Goal: Transaction & Acquisition: Book appointment/travel/reservation

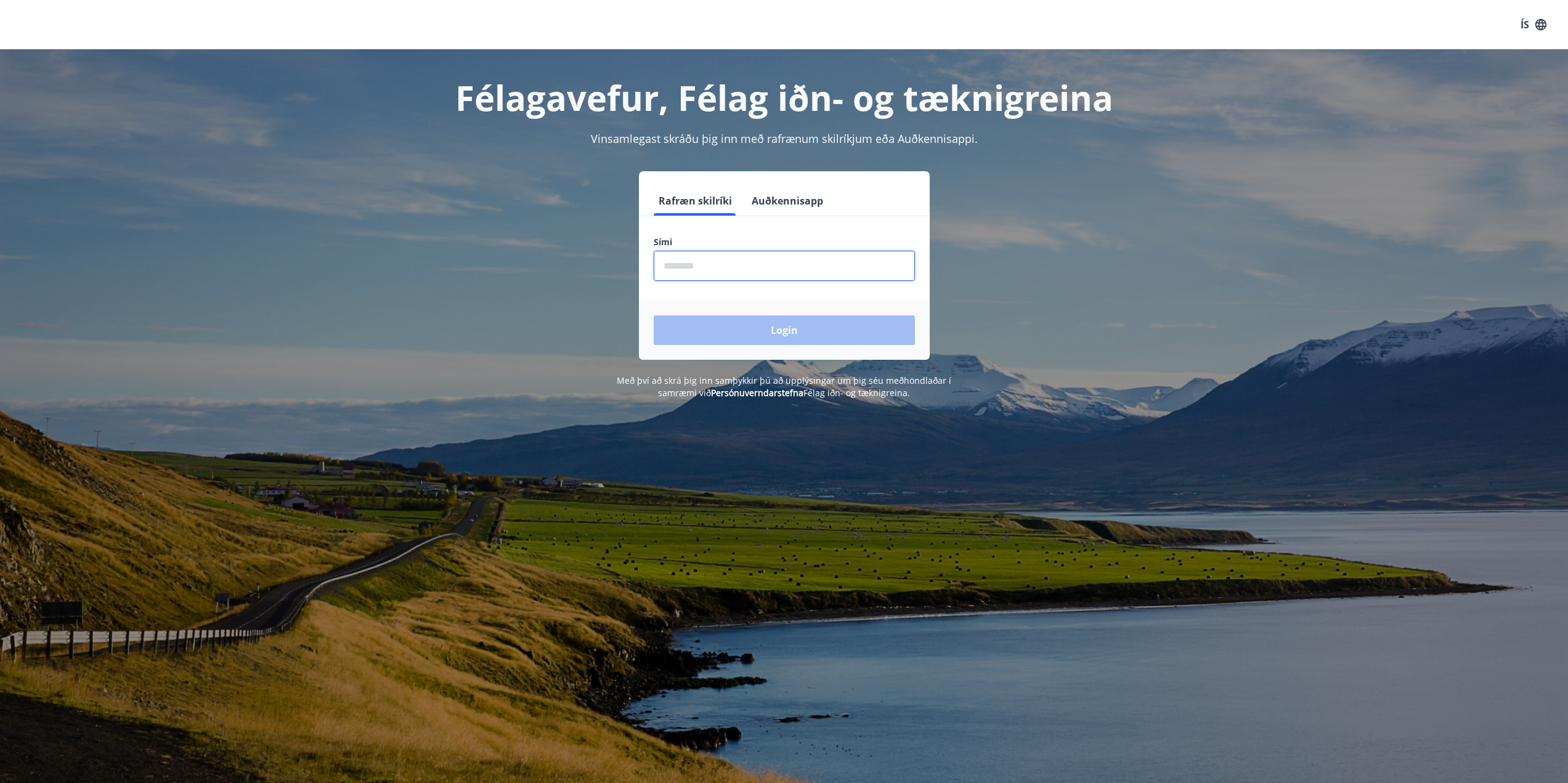
click at [665, 268] on input "phone" at bounding box center [784, 265] width 261 height 30
type input "********"
click at [654, 316] on button "Login" at bounding box center [784, 330] width 261 height 29
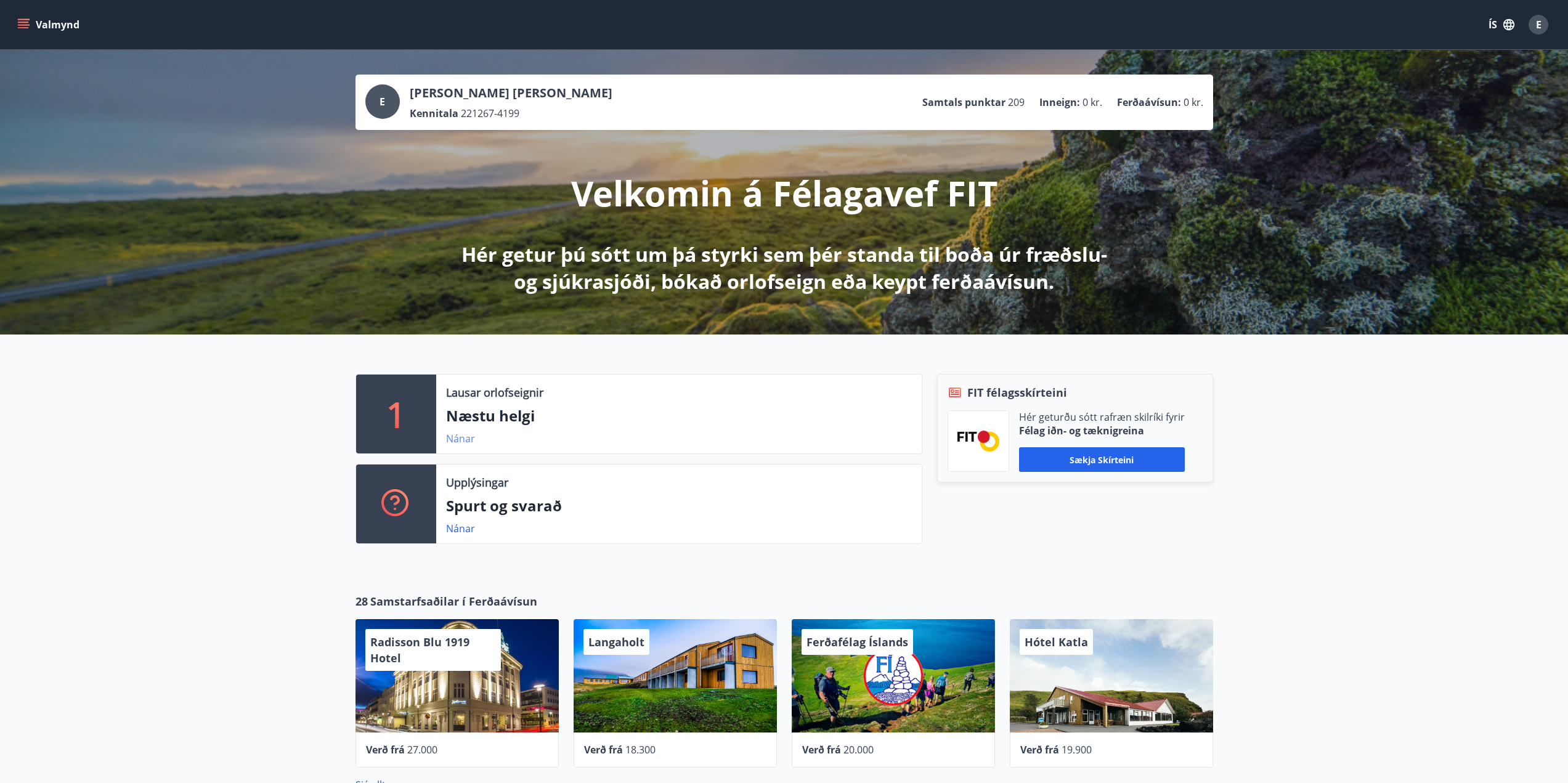
click at [460, 436] on link "Nánar" at bounding box center [460, 439] width 29 height 13
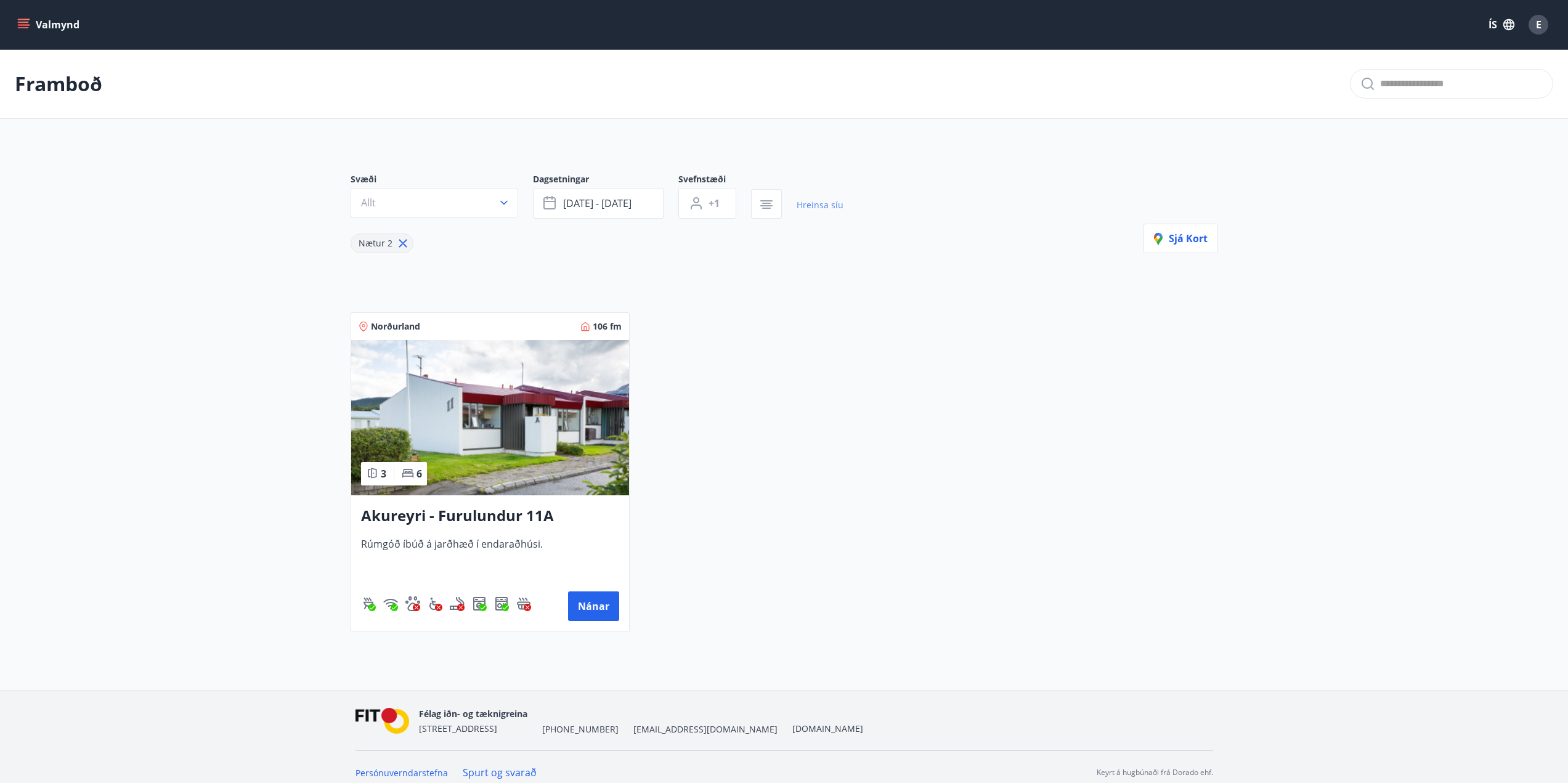
click at [803, 202] on link "Hreinsa síu" at bounding box center [820, 205] width 47 height 27
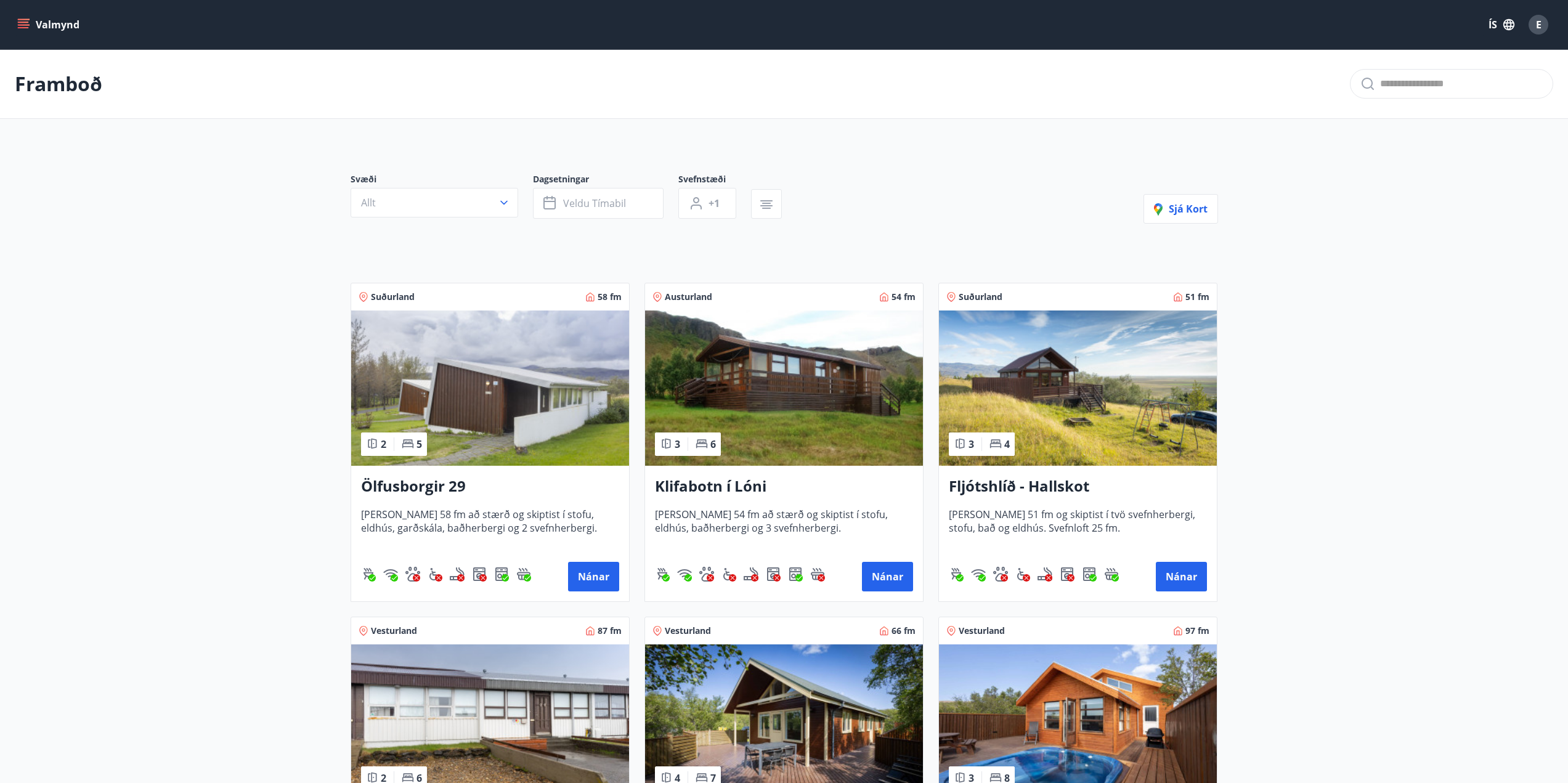
type input "*"
click at [611, 204] on span "Veldu tímabil" at bounding box center [595, 203] width 63 height 13
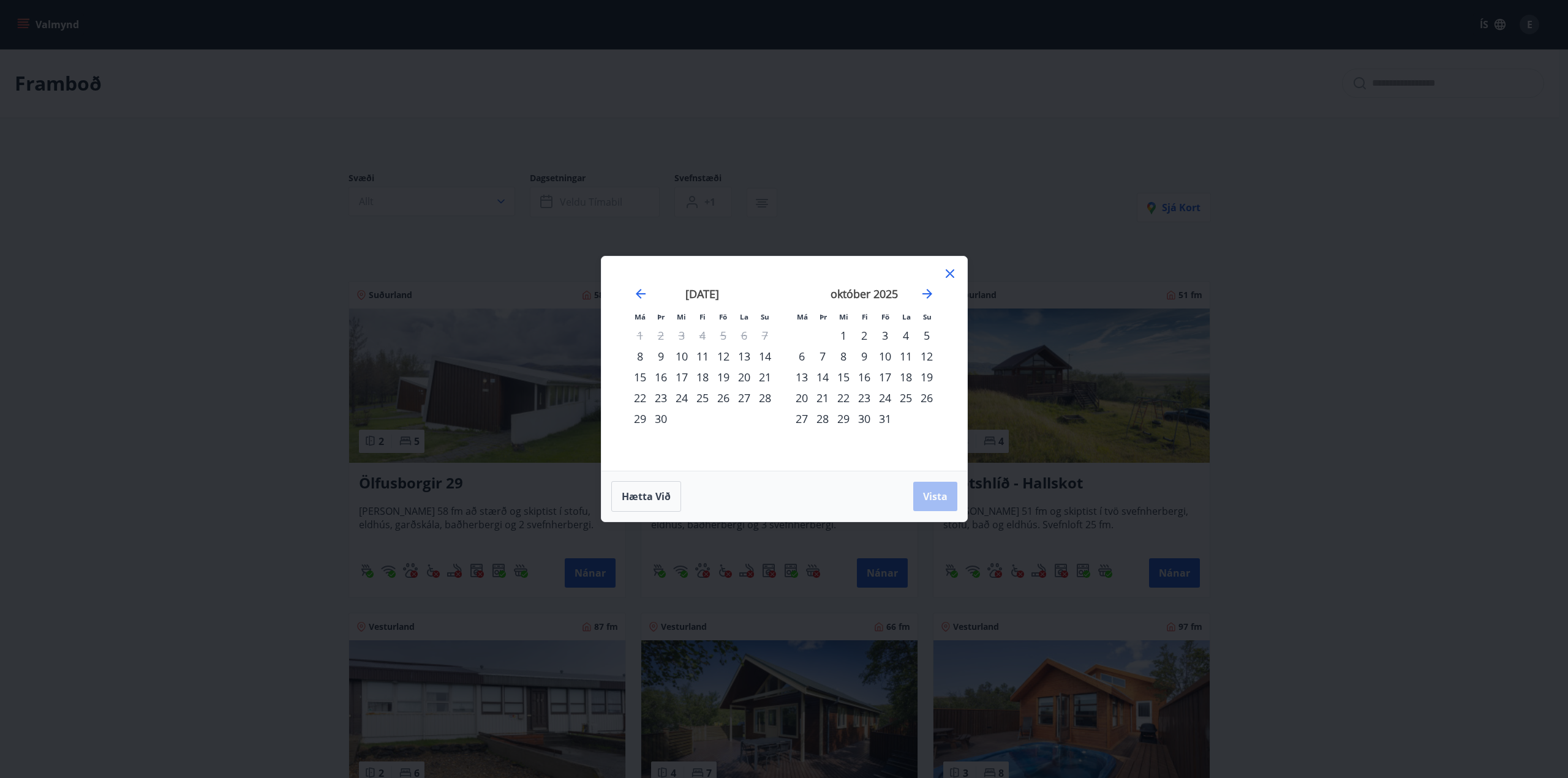
click at [723, 357] on div "12" at bounding box center [723, 356] width 21 height 21
click at [767, 357] on div "14" at bounding box center [765, 356] width 21 height 21
click at [938, 496] on span "Vista" at bounding box center [935, 496] width 24 height 13
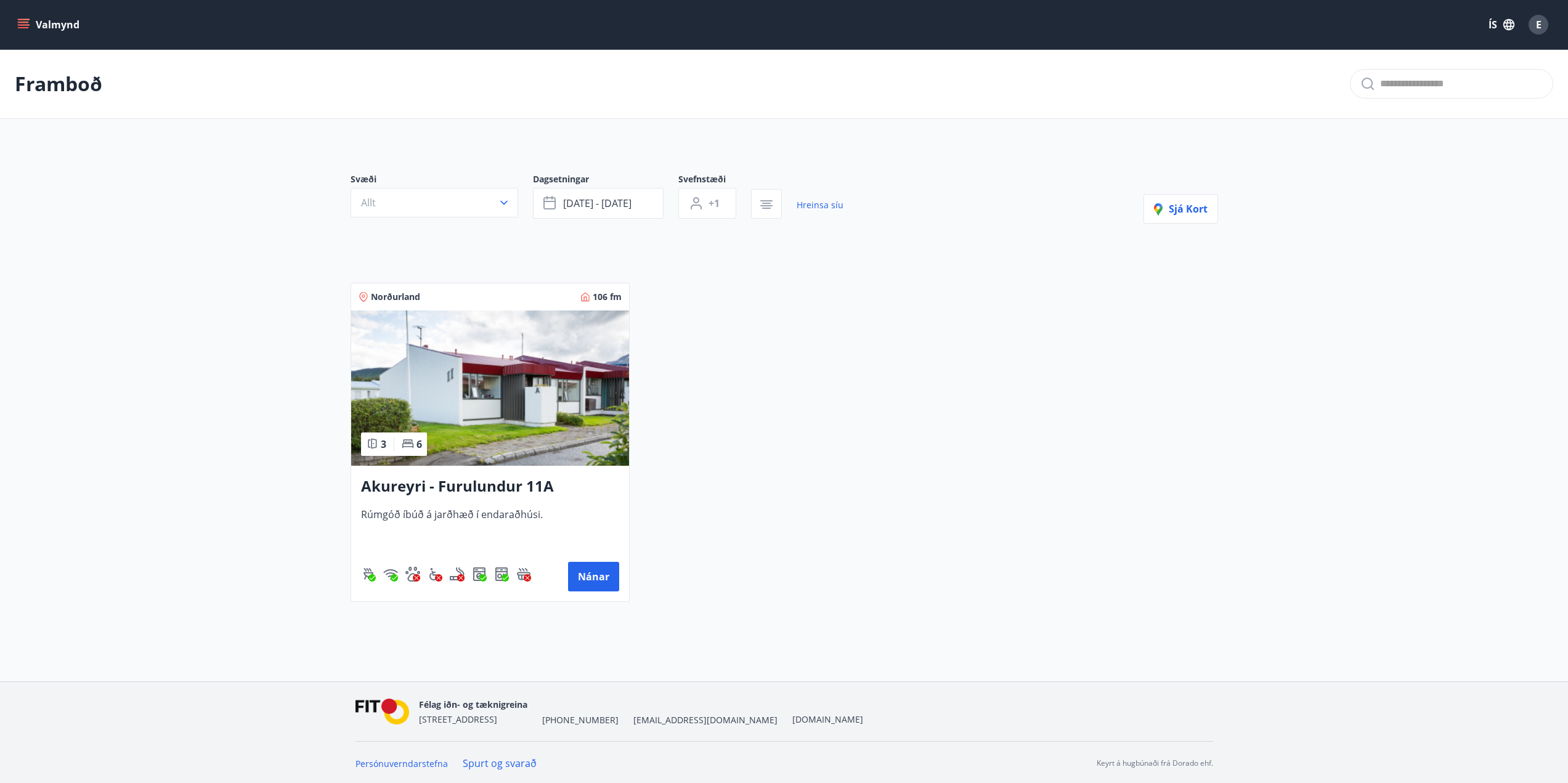
click at [234, 325] on main "Framboð Svæði Allt Dagsetningar [DATE] - [DATE] Svefnstæði +1 Hreinsa síu Sjá k…" at bounding box center [784, 330] width 1568 height 563
click at [627, 205] on span "[DATE] - [DATE]" at bounding box center [597, 203] width 68 height 13
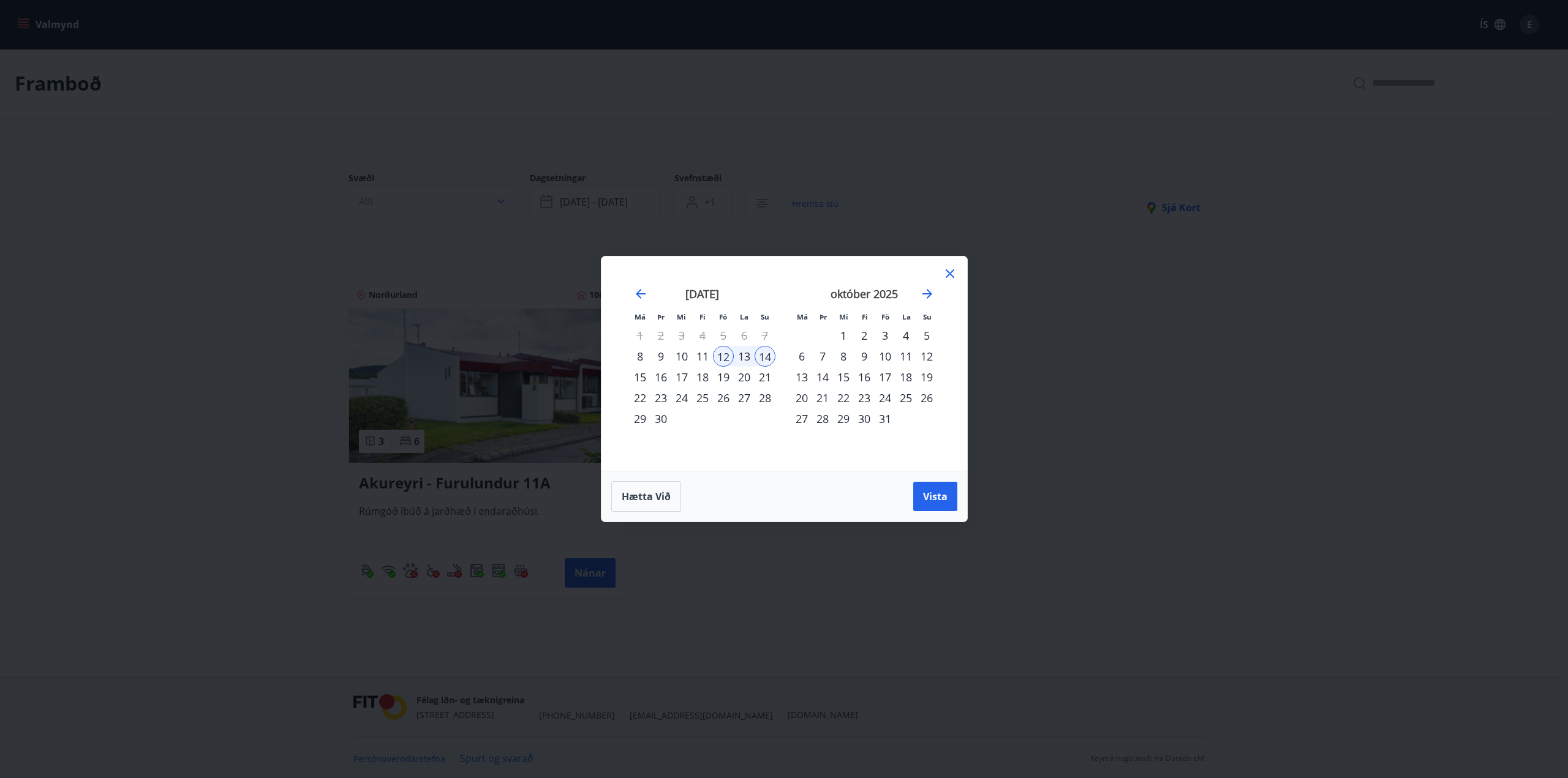
click at [888, 374] on div "17" at bounding box center [885, 377] width 21 height 21
click at [925, 376] on div "19" at bounding box center [927, 377] width 21 height 21
click at [933, 494] on span "Vista" at bounding box center [935, 496] width 24 height 13
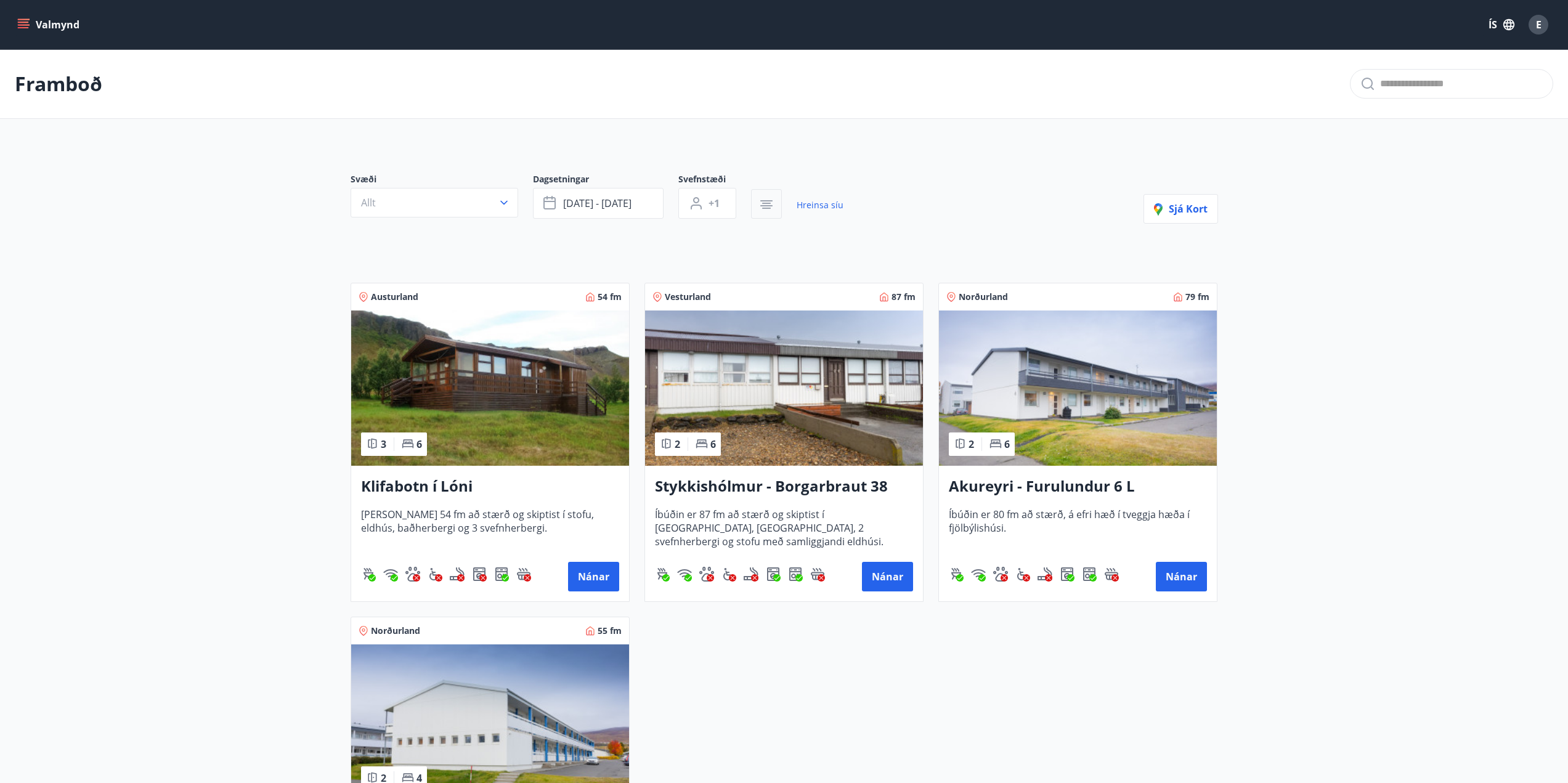
click at [772, 206] on icon "button" at bounding box center [767, 206] width 13 height 1
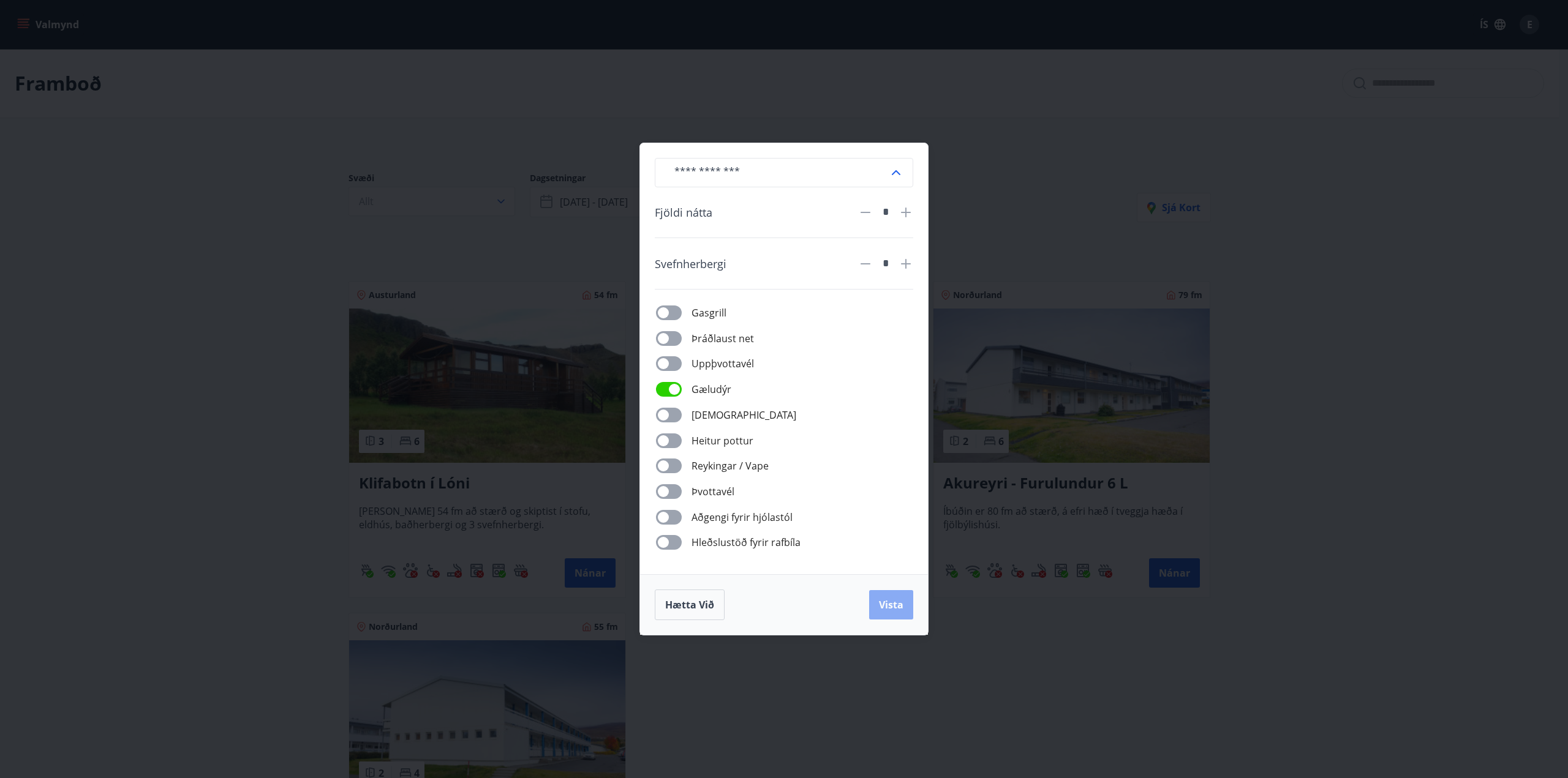
click at [898, 607] on span "Vista" at bounding box center [891, 604] width 24 height 13
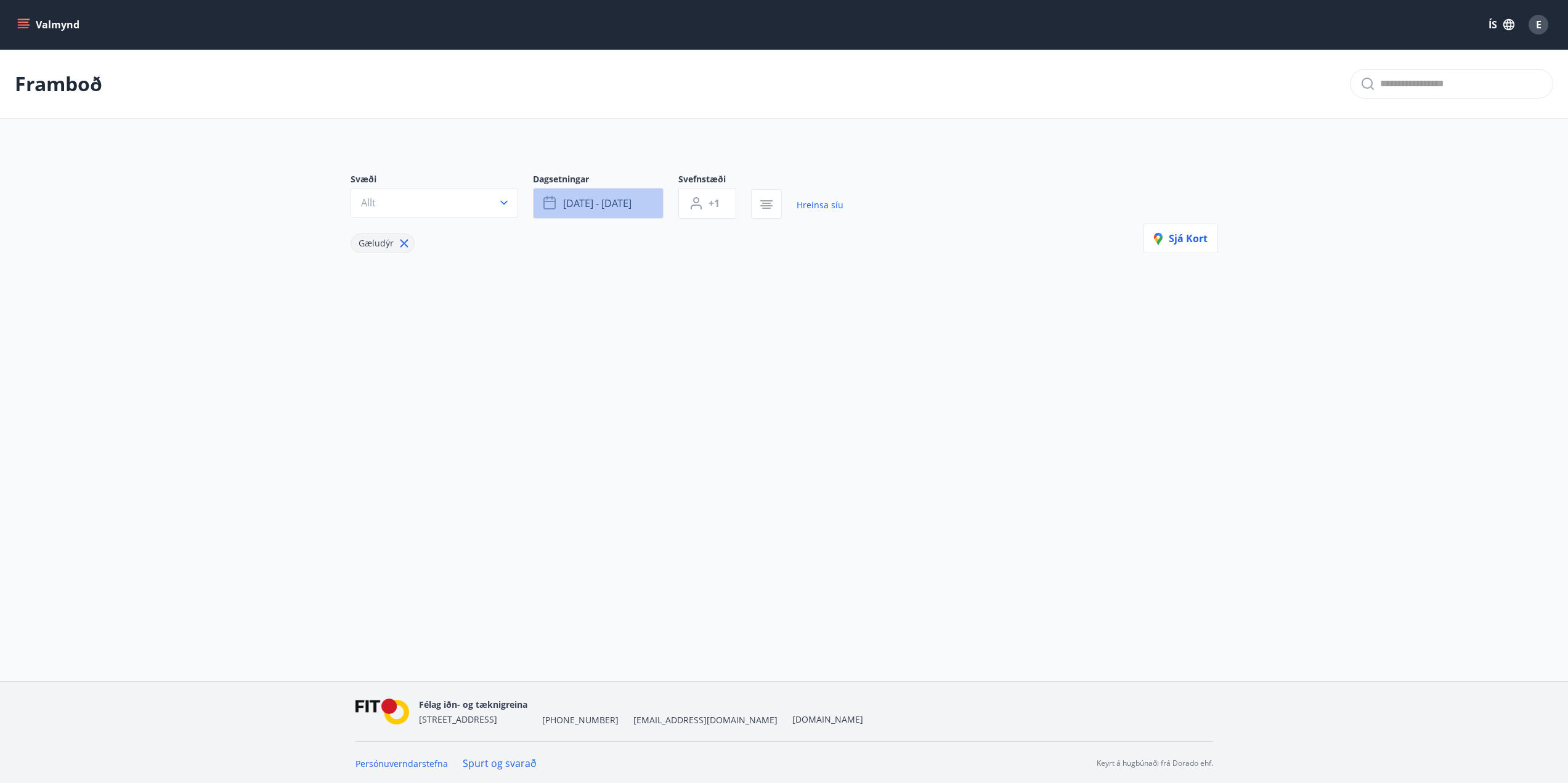
click at [611, 209] on span "[DATE] - [DATE]" at bounding box center [597, 203] width 68 height 13
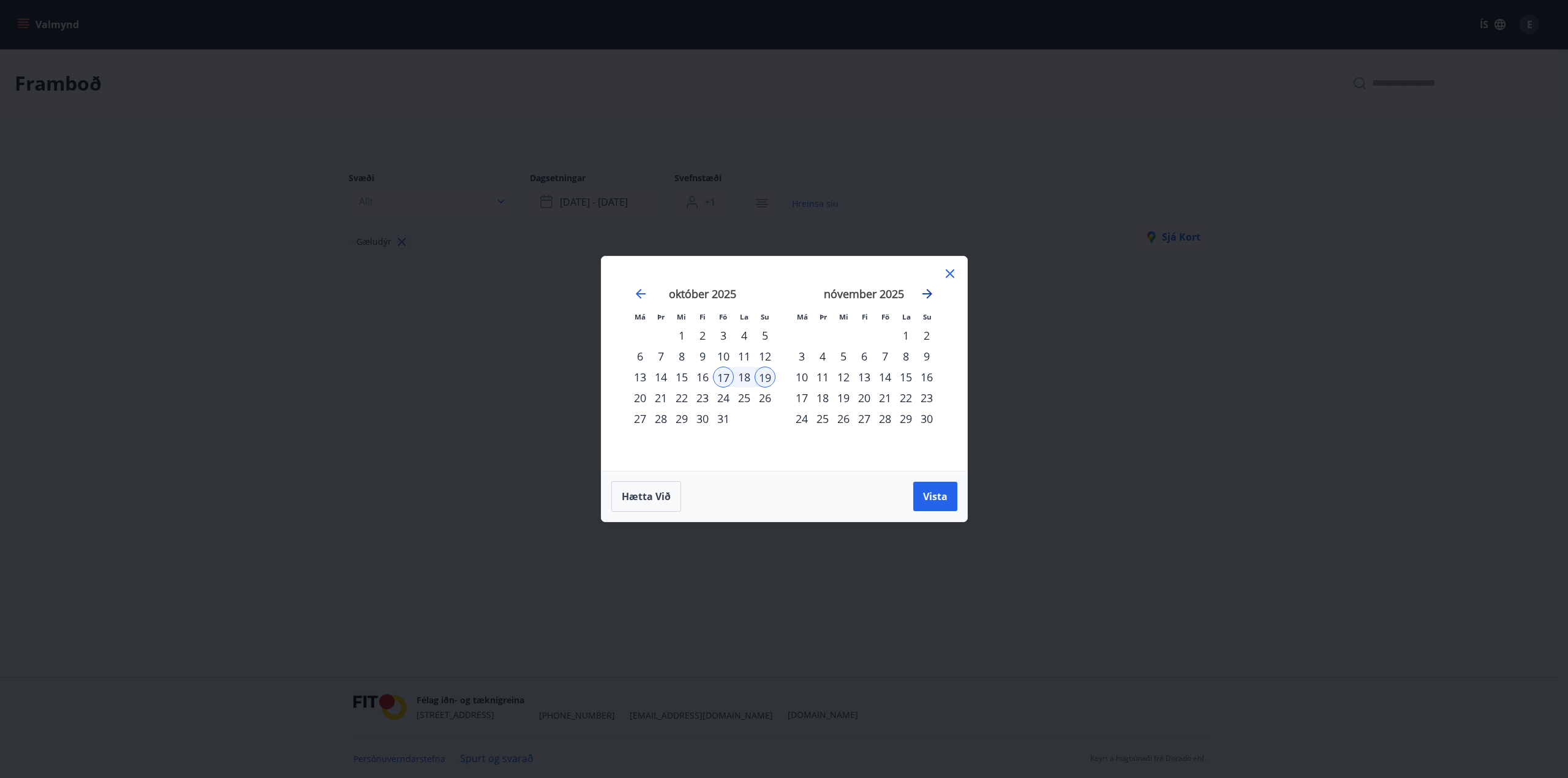
click at [924, 295] on icon "Move forward to switch to the next month." at bounding box center [927, 293] width 15 height 15
click at [925, 294] on icon "Move forward to switch to the next month." at bounding box center [928, 294] width 10 height 10
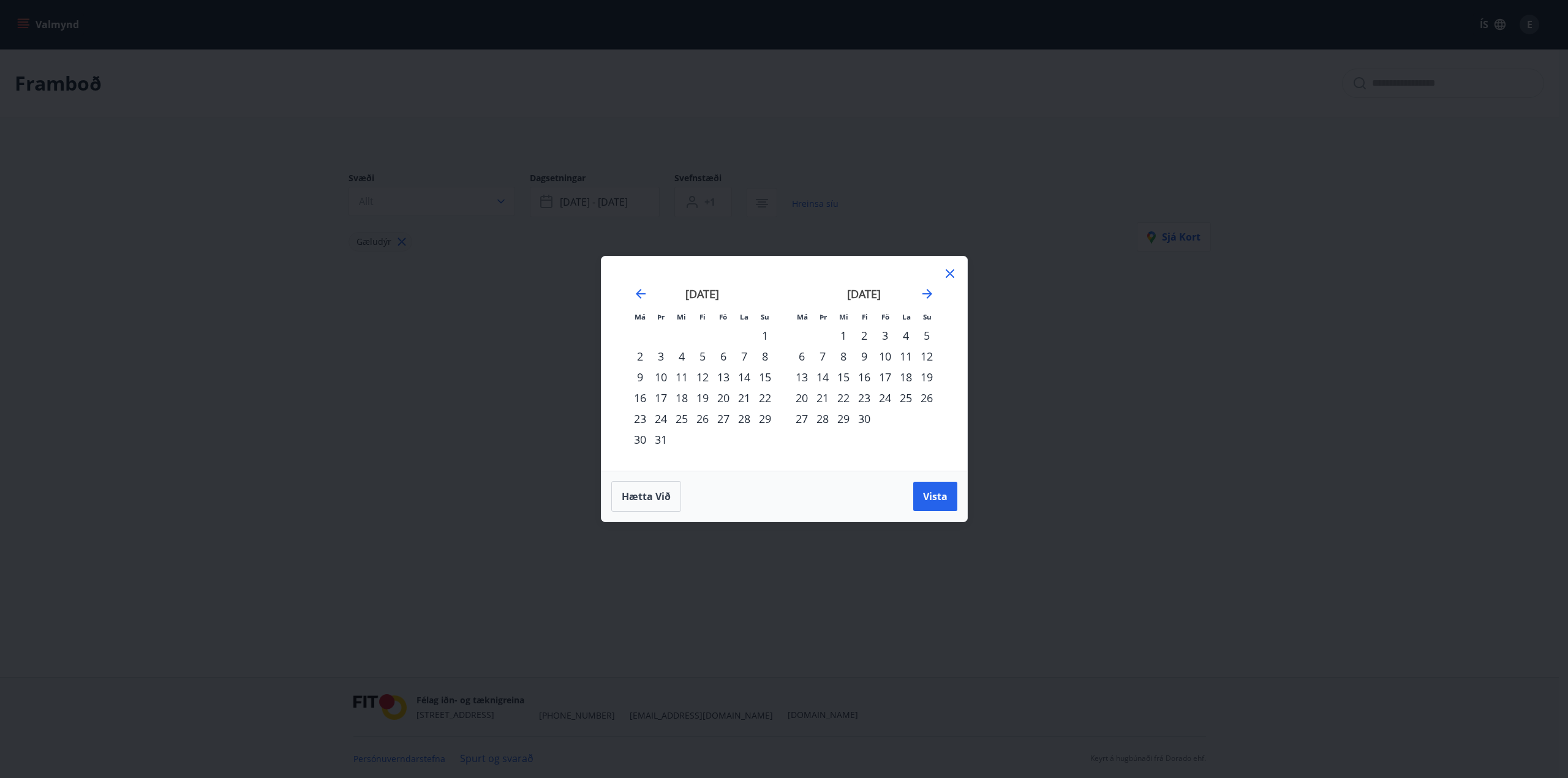
click at [881, 379] on div "17" at bounding box center [885, 377] width 21 height 21
click at [928, 374] on div "19" at bounding box center [927, 377] width 21 height 21
click at [928, 490] on span "Vista" at bounding box center [935, 496] width 24 height 13
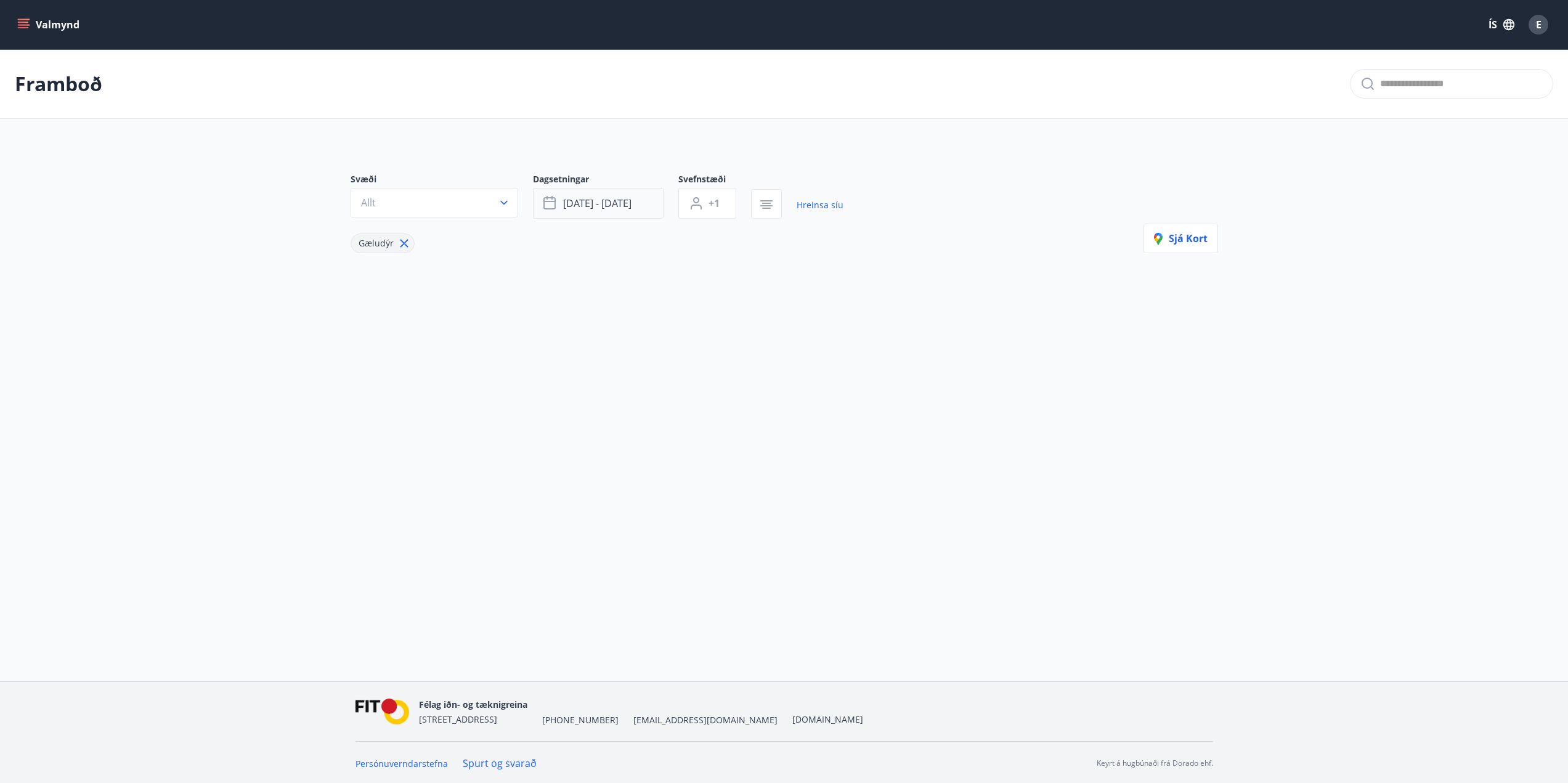
click at [612, 203] on span "[DATE] - [DATE]" at bounding box center [597, 203] width 68 height 13
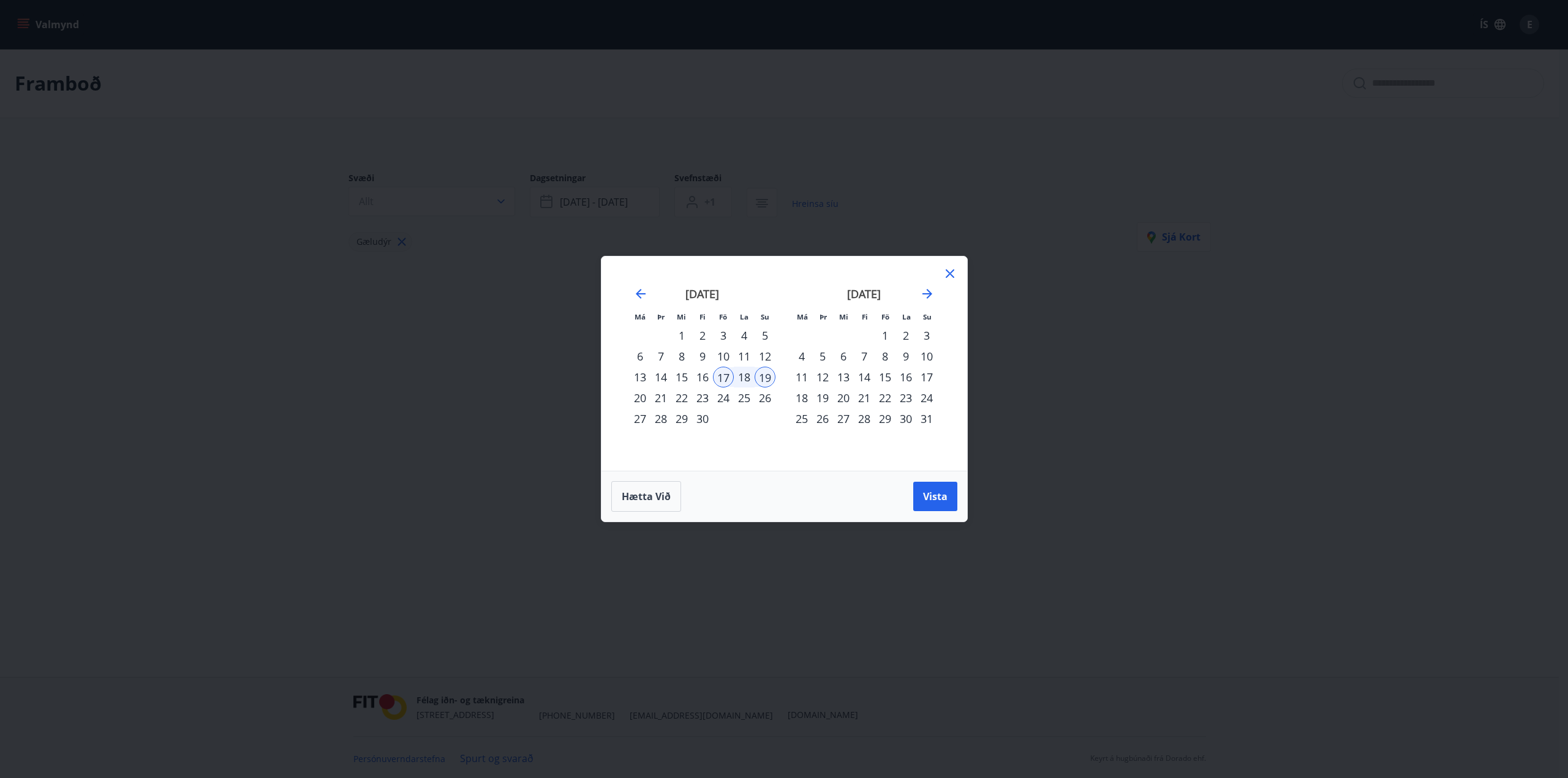
click at [722, 398] on div "24" at bounding box center [723, 398] width 21 height 21
click at [760, 399] on div "26" at bounding box center [765, 398] width 21 height 21
click at [945, 496] on span "Vista" at bounding box center [935, 496] width 24 height 13
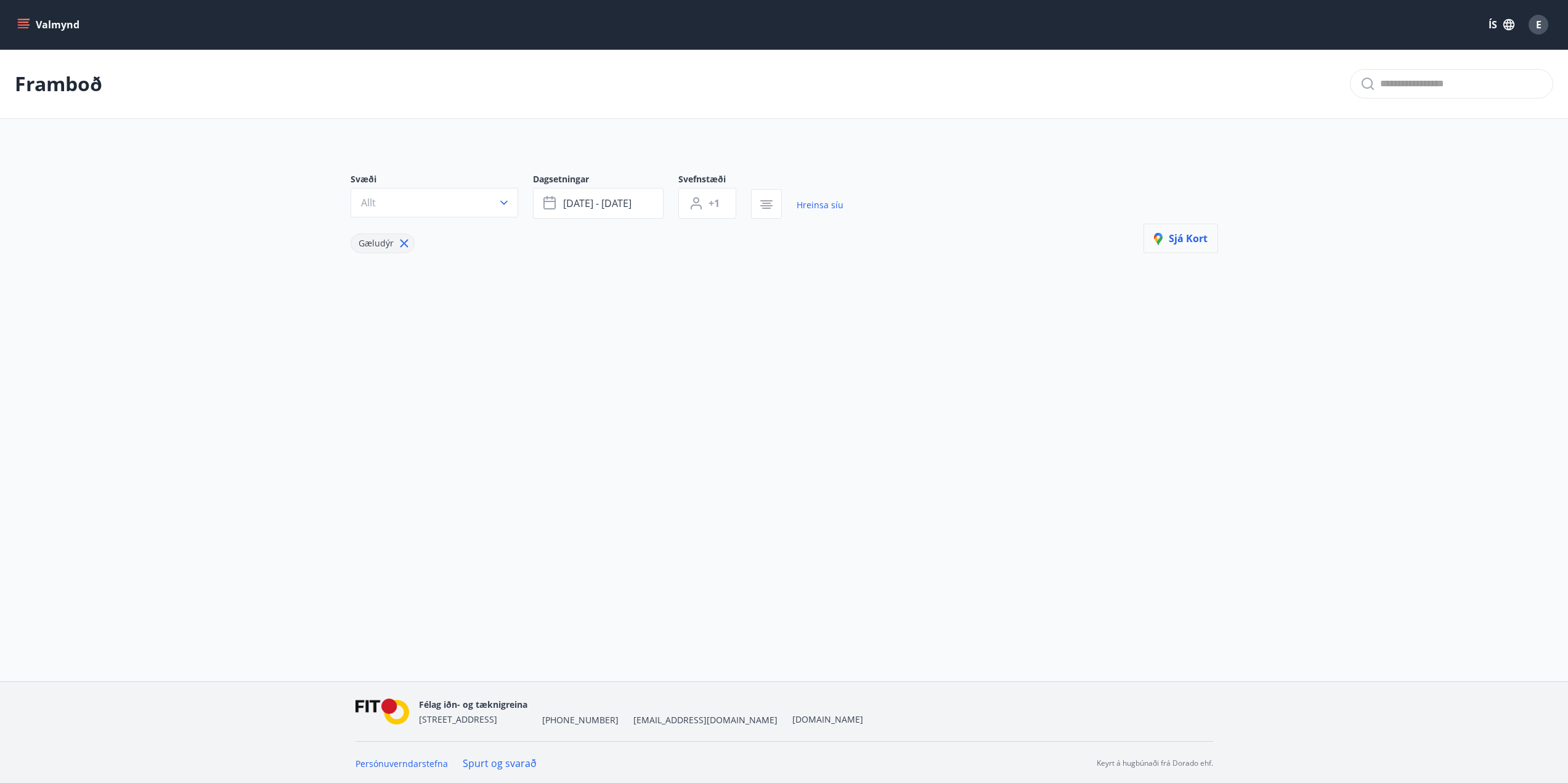
click at [1186, 241] on span "Sjá kort" at bounding box center [1181, 238] width 53 height 13
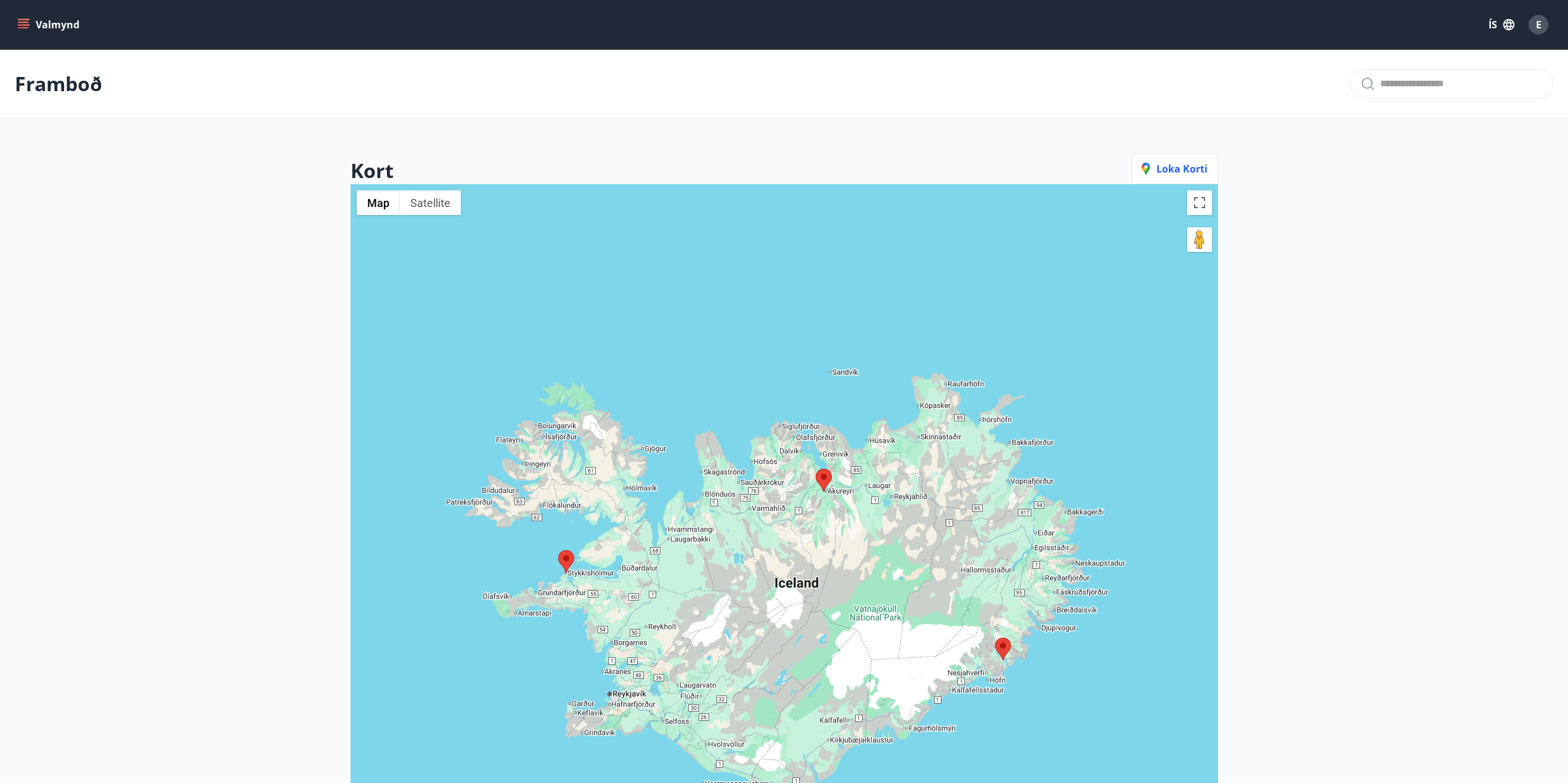
click at [48, 26] on button "Valmynd" at bounding box center [49, 25] width 69 height 22
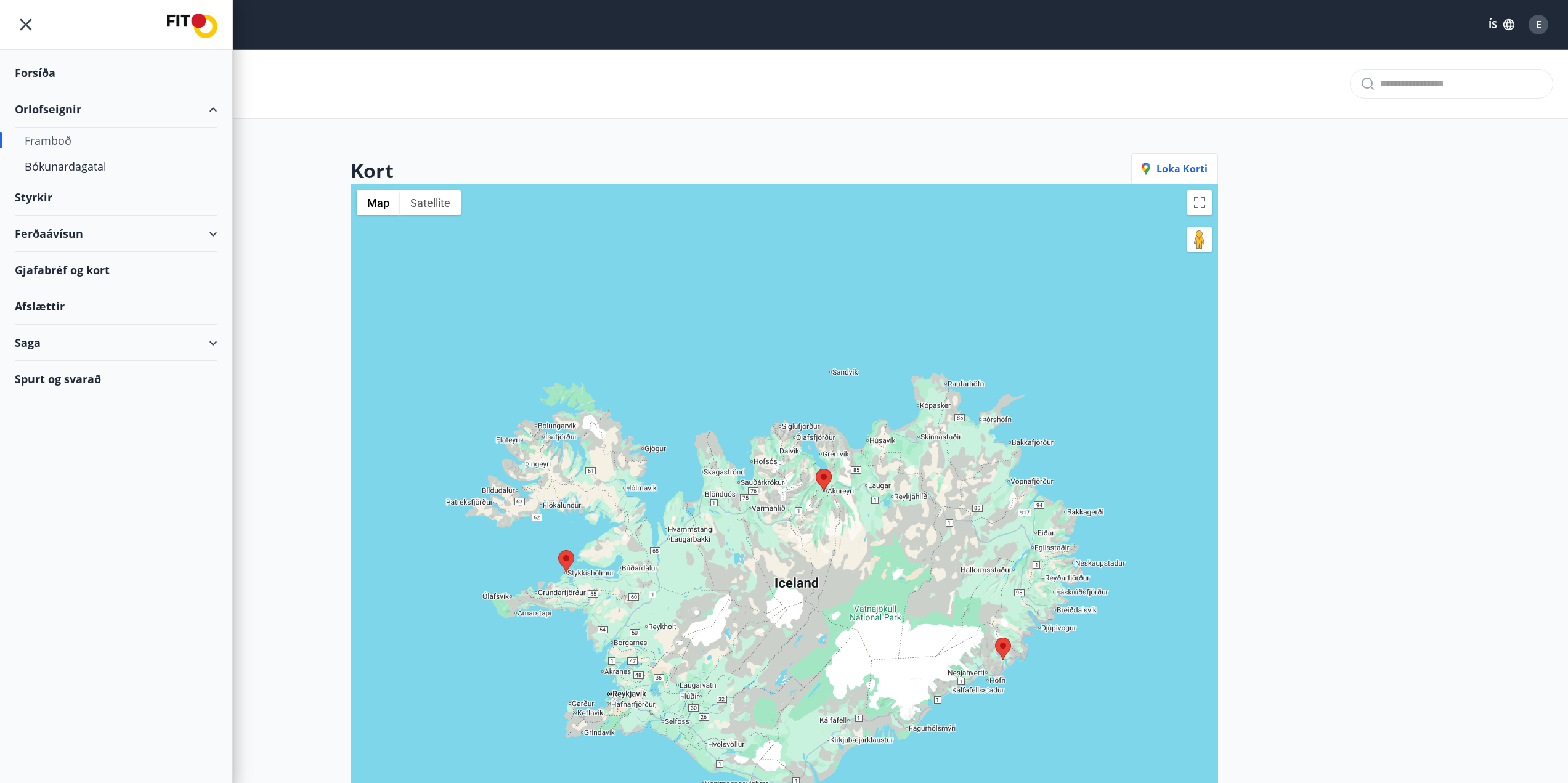
click at [50, 143] on div "Framboð" at bounding box center [116, 140] width 183 height 26
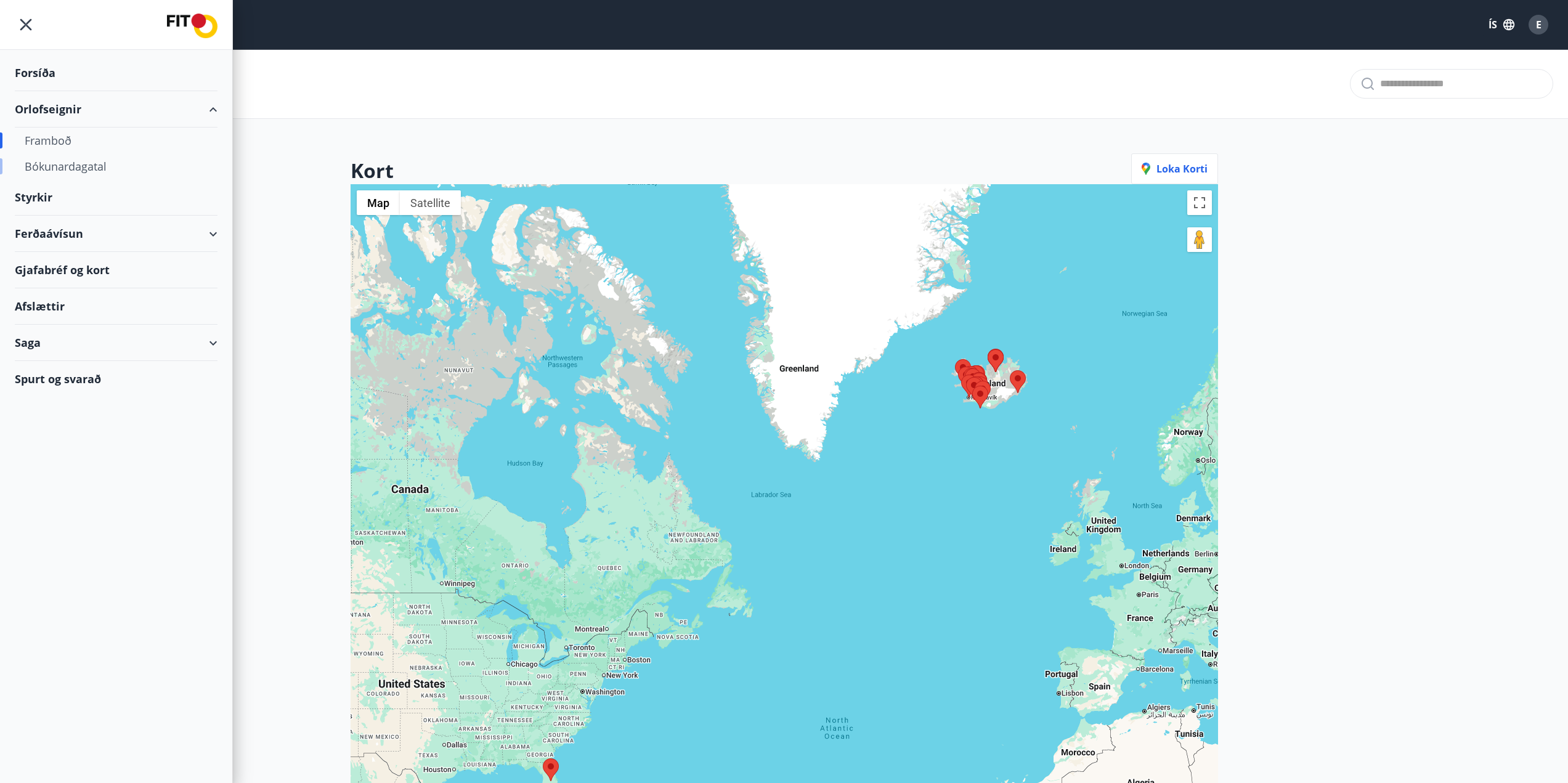
click at [51, 159] on div "Bókunardagatal" at bounding box center [116, 166] width 183 height 26
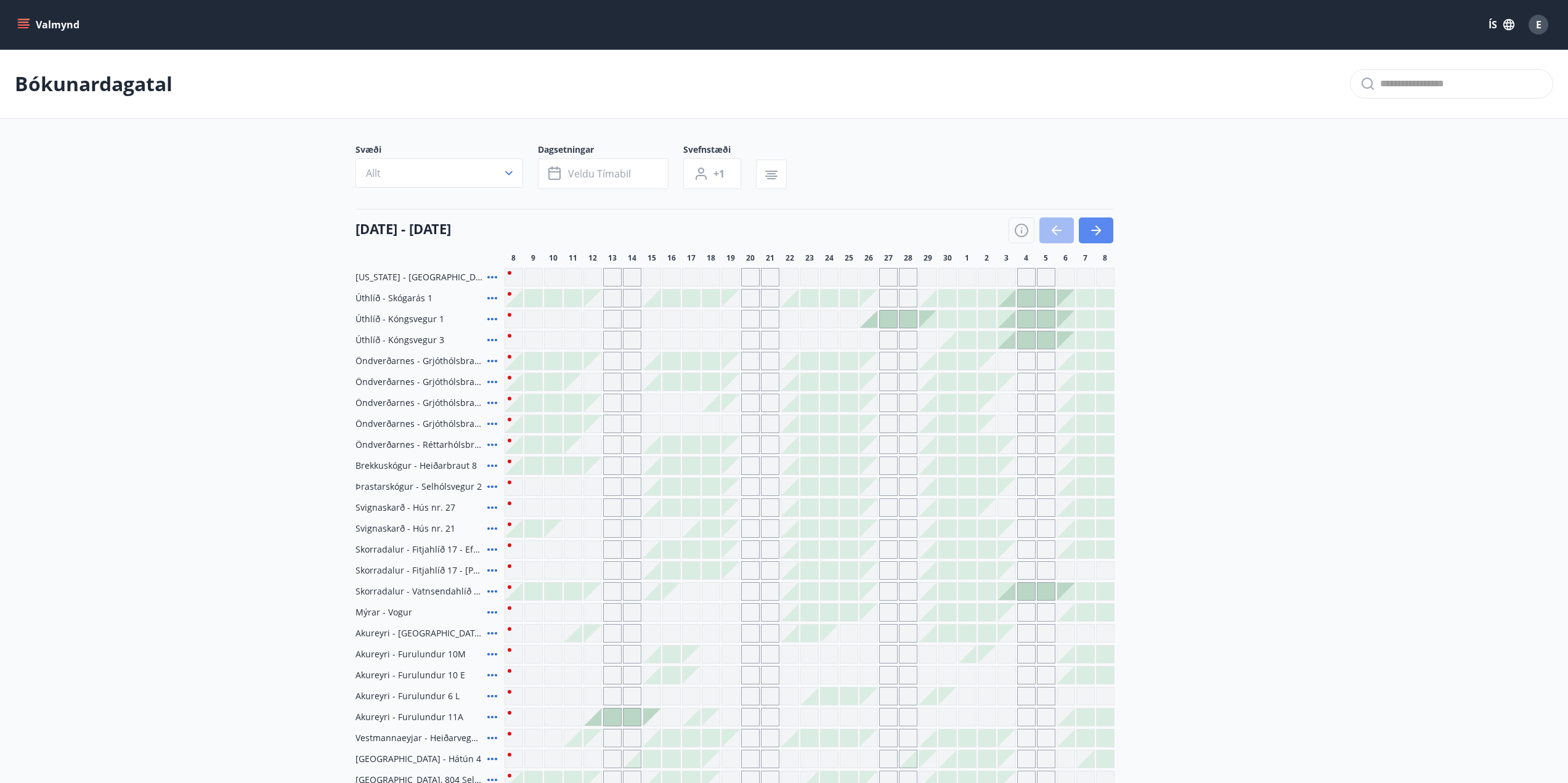
click at [1104, 231] on button "button" at bounding box center [1096, 230] width 34 height 26
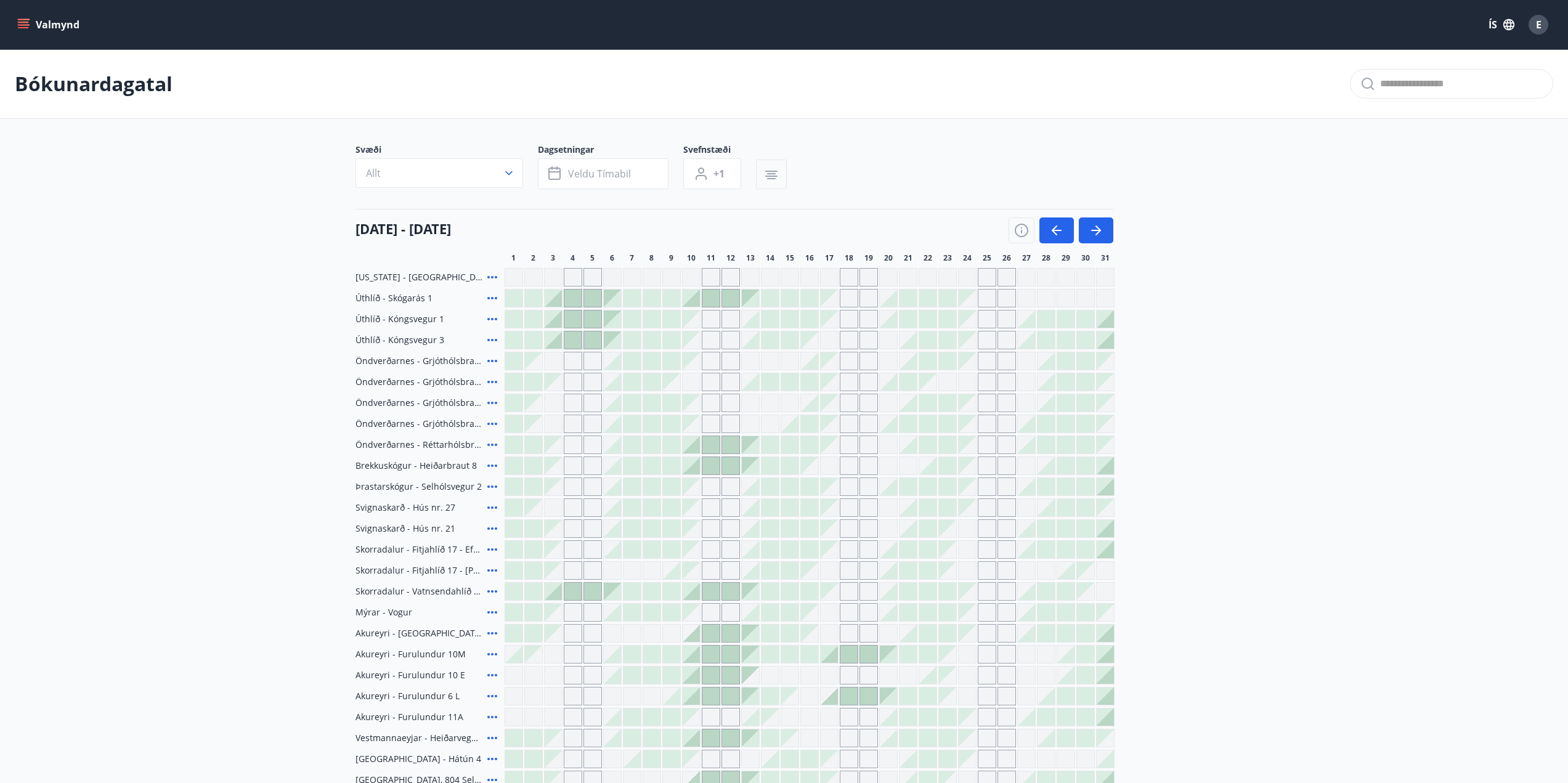
click at [774, 180] on icon "button" at bounding box center [771, 179] width 8 height 1
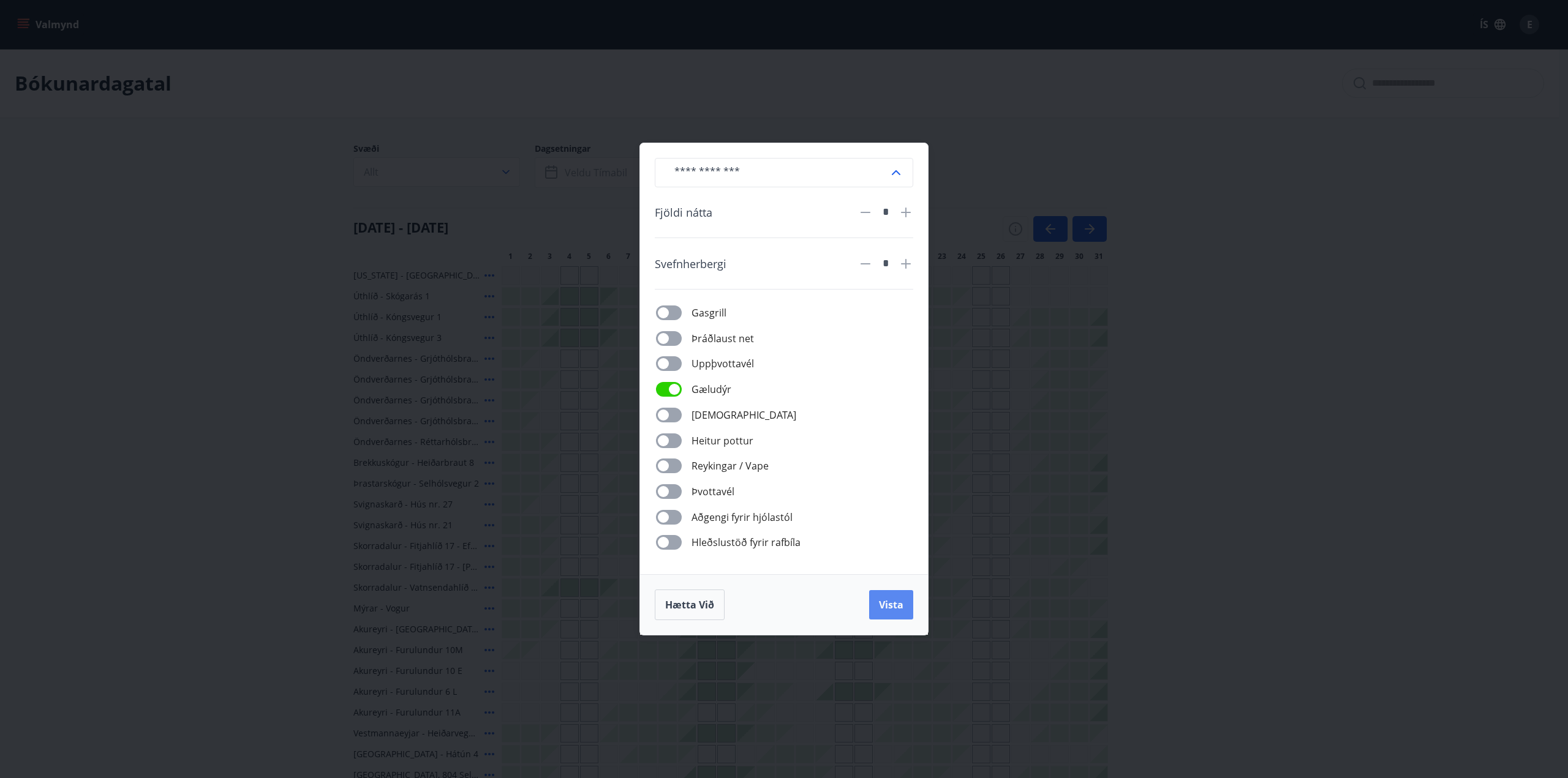
click at [893, 609] on span "Vista" at bounding box center [891, 604] width 24 height 13
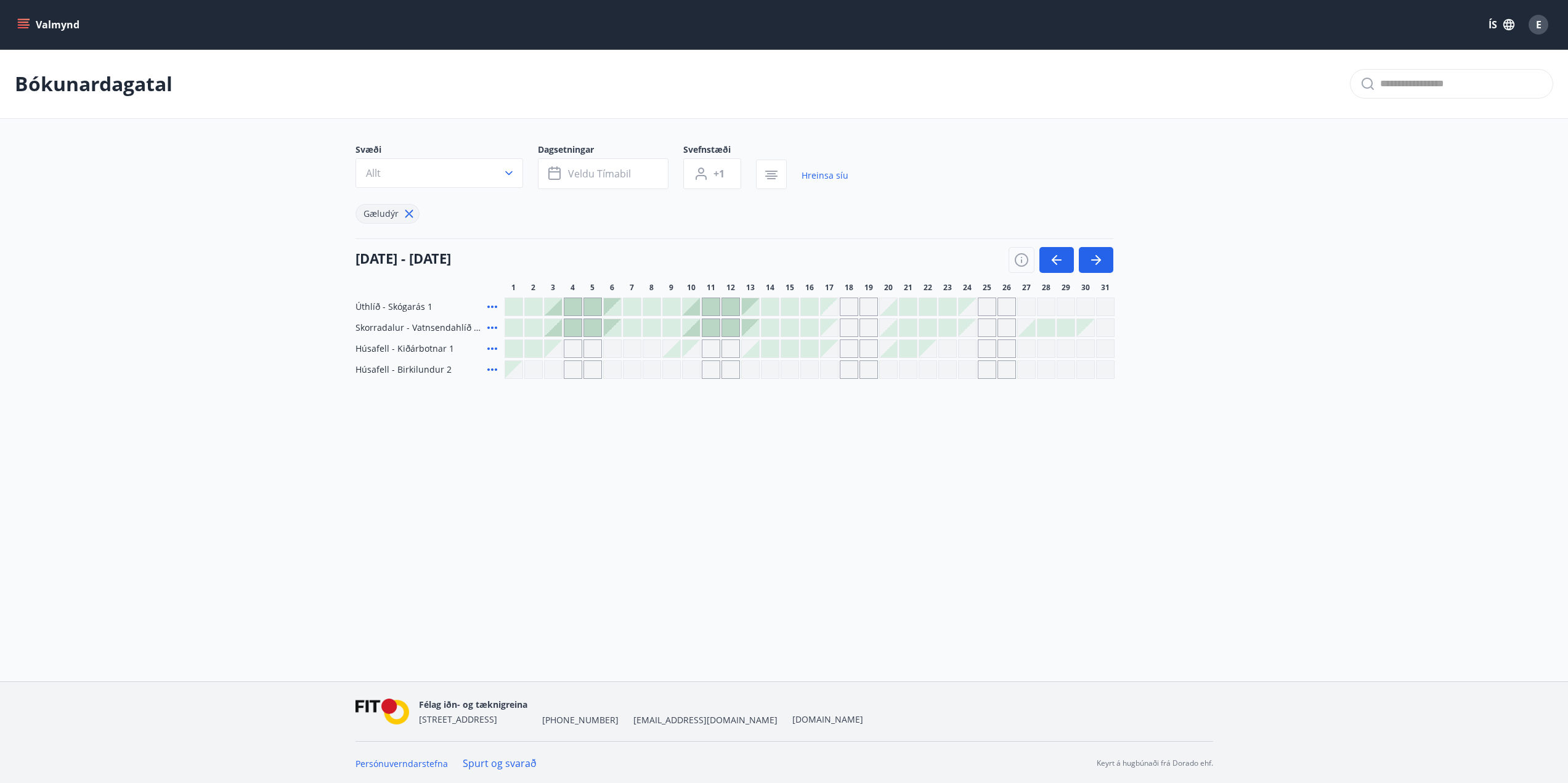
click at [847, 302] on div "Gráir dagar eru ekki bókanlegir" at bounding box center [849, 307] width 18 height 18
click at [268, 321] on main "Bókunardagatal Svæði Allt Dagsetningar Veldu tímabil Svefnstæði +1 Hreinsa síu …" at bounding box center [784, 214] width 1568 height 330
click at [1093, 255] on icon "button" at bounding box center [1096, 260] width 15 height 15
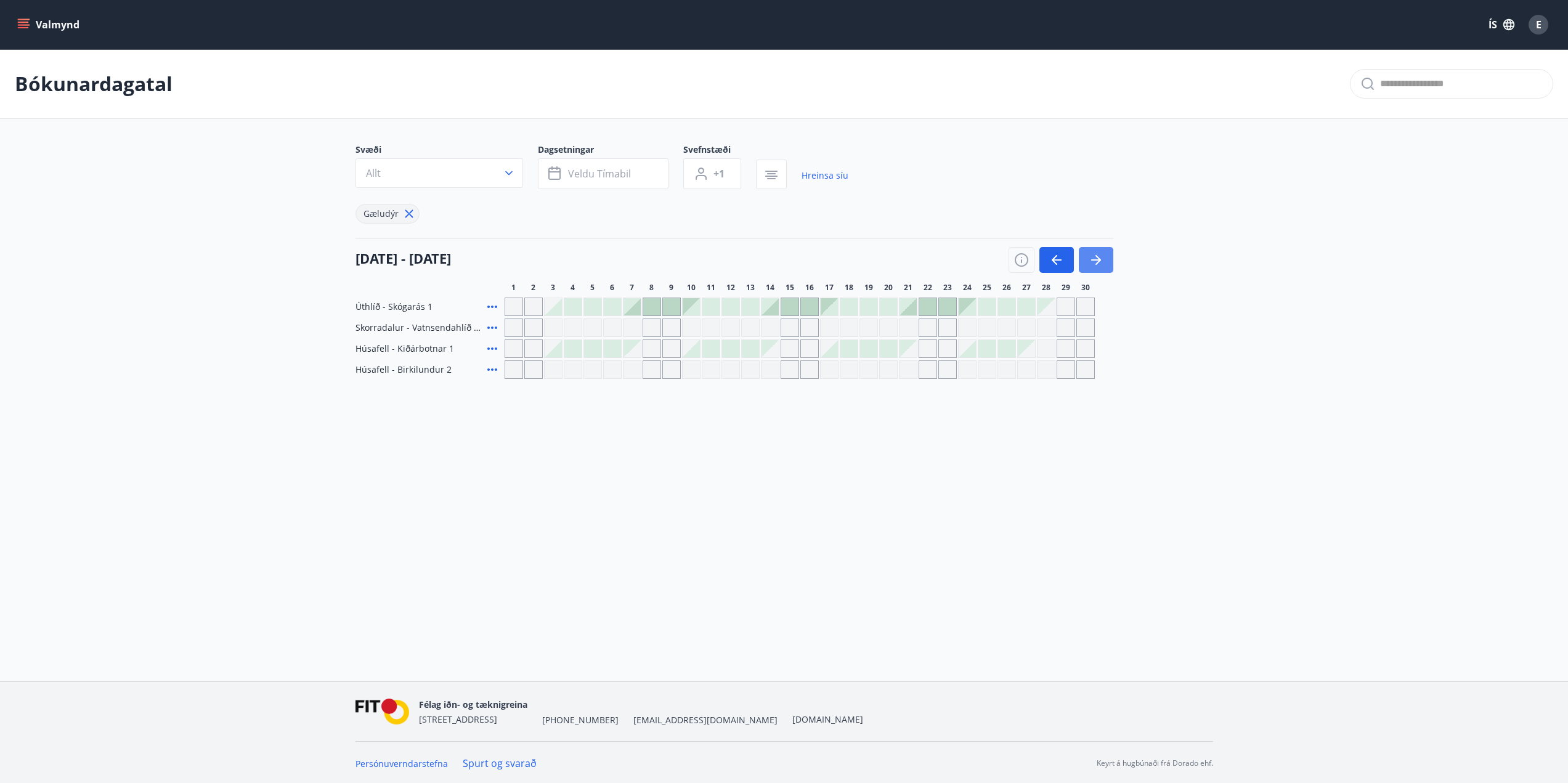
click at [1093, 255] on icon "button" at bounding box center [1096, 260] width 15 height 15
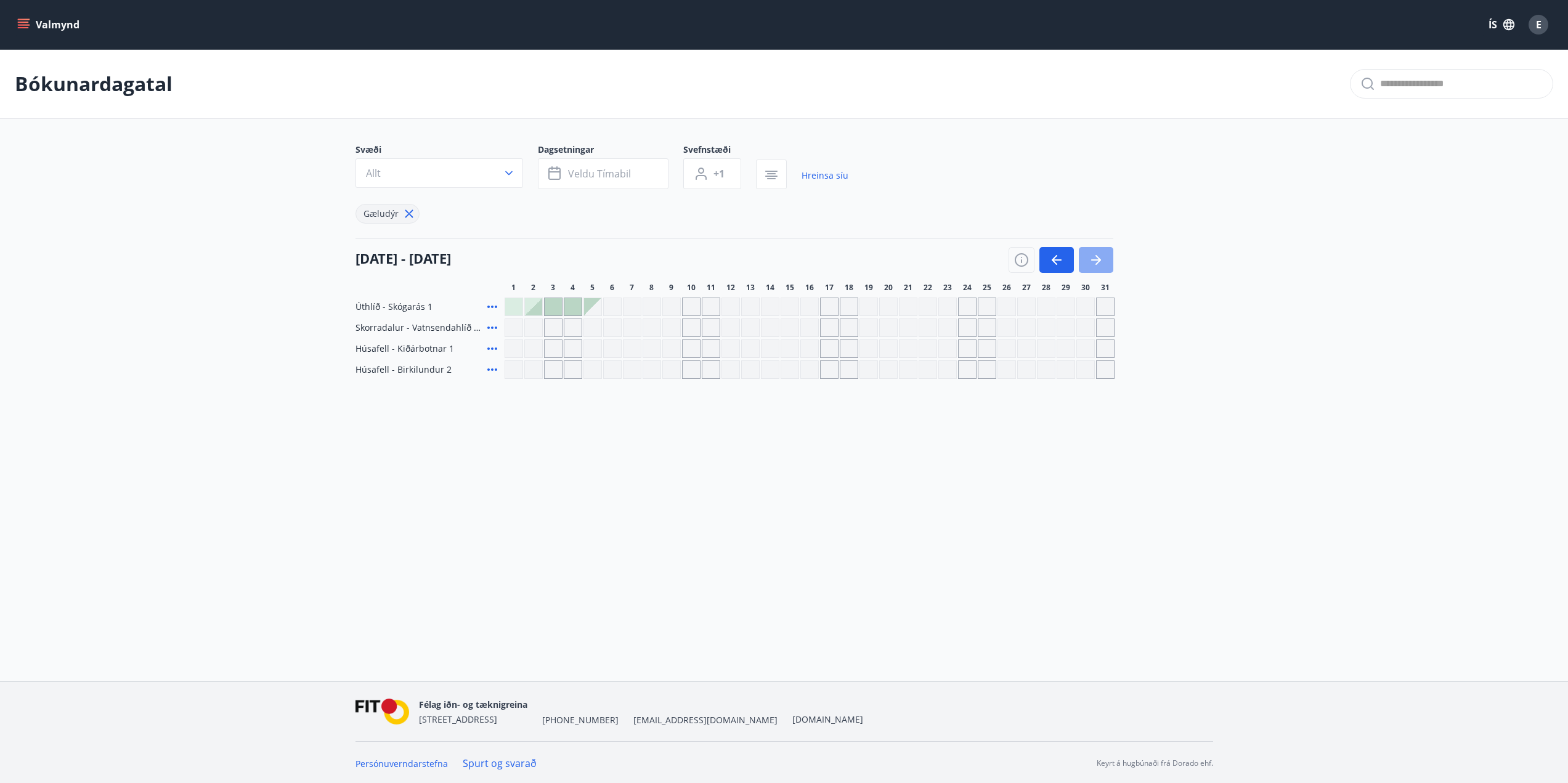
click at [1096, 261] on icon "button" at bounding box center [1096, 260] width 15 height 15
click at [488, 304] on icon at bounding box center [492, 307] width 15 height 15
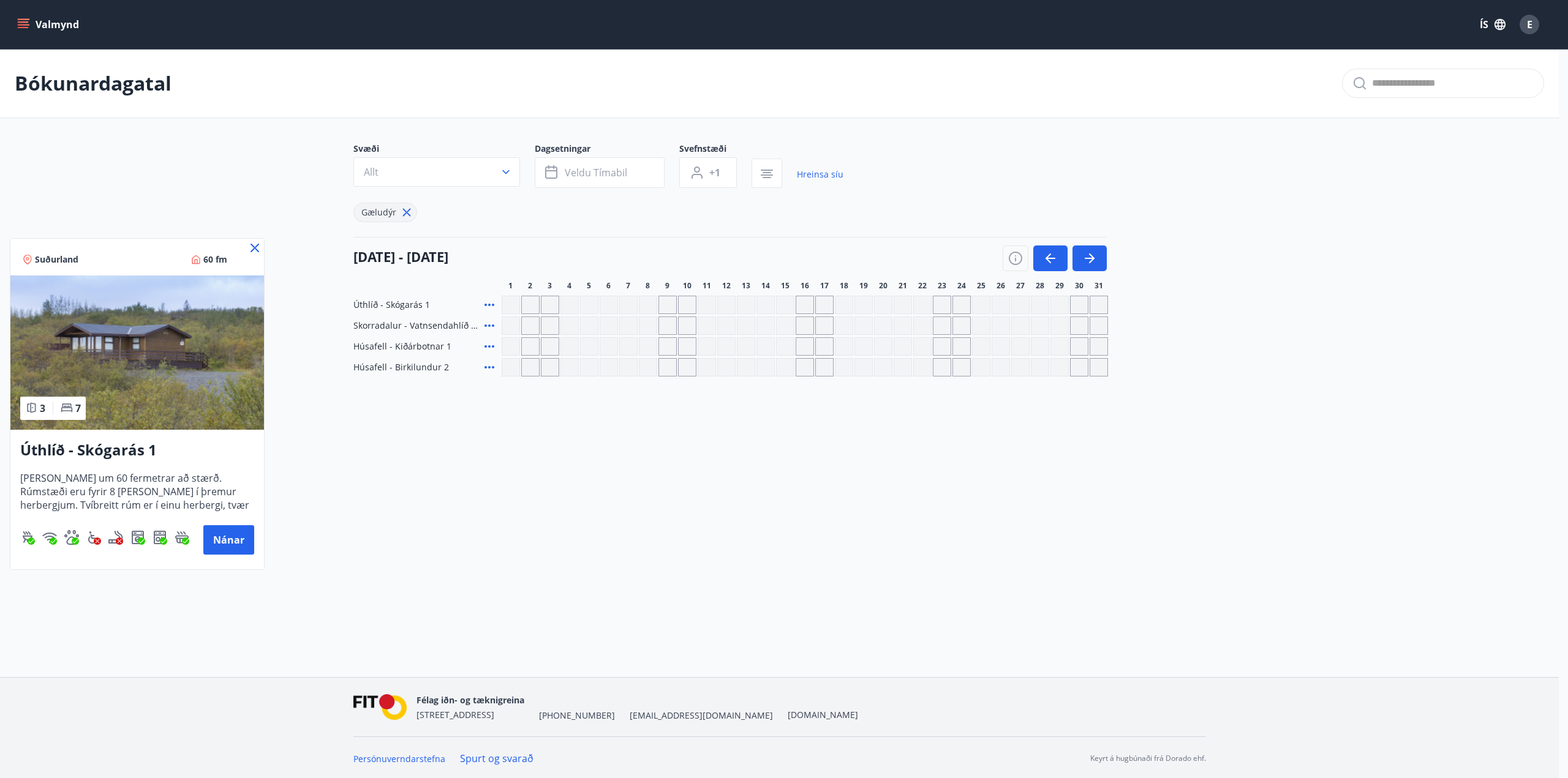
click at [489, 324] on div at bounding box center [784, 389] width 1568 height 778
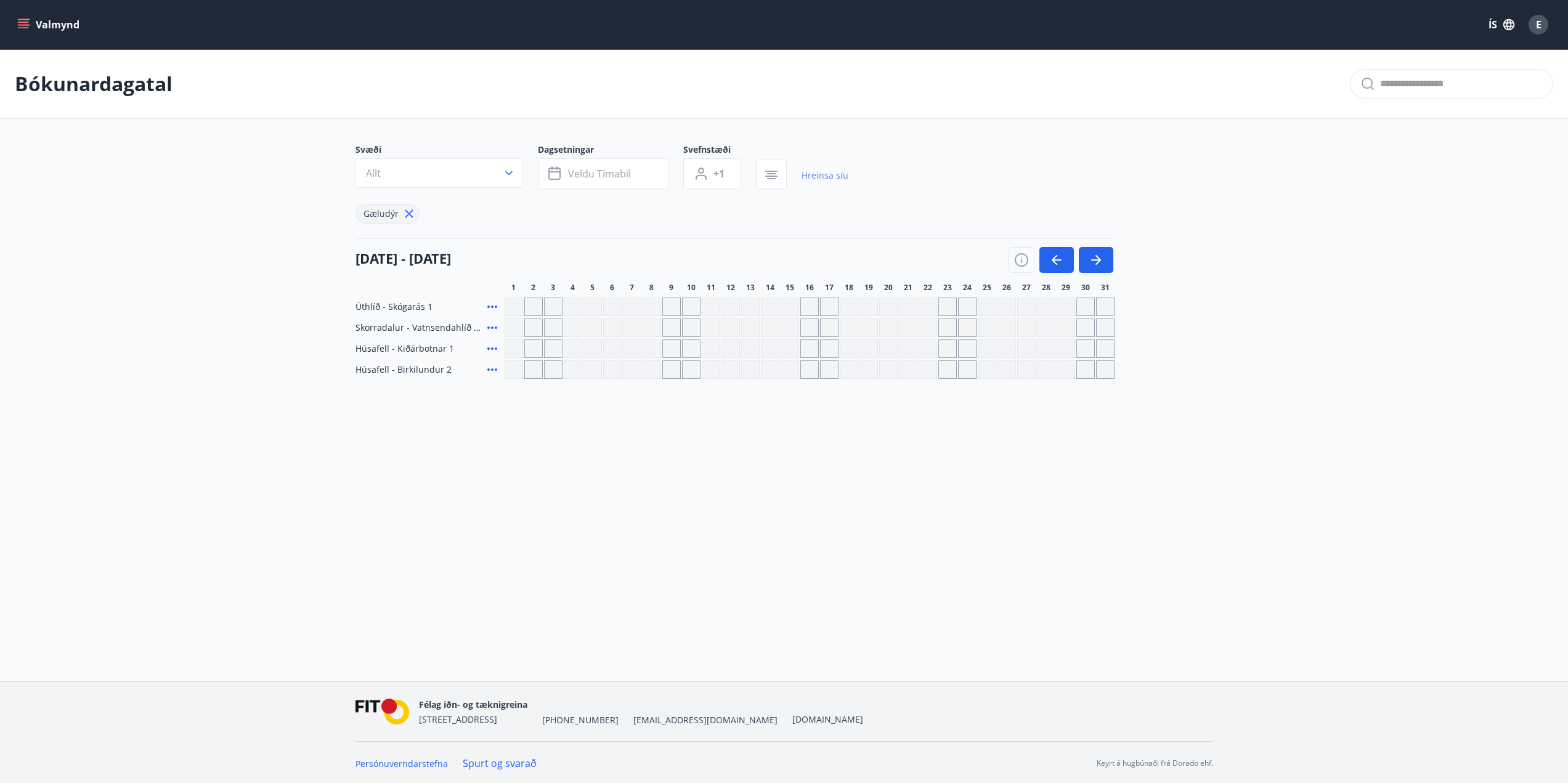
click at [808, 177] on link "Hreinsa síu" at bounding box center [825, 175] width 47 height 27
click at [1059, 265] on div "Svæði Allt Dagsetningar Veldu tímabil Svefnstæði +1 Hreinsa síu Gæludýr [DATE] …" at bounding box center [784, 261] width 858 height 235
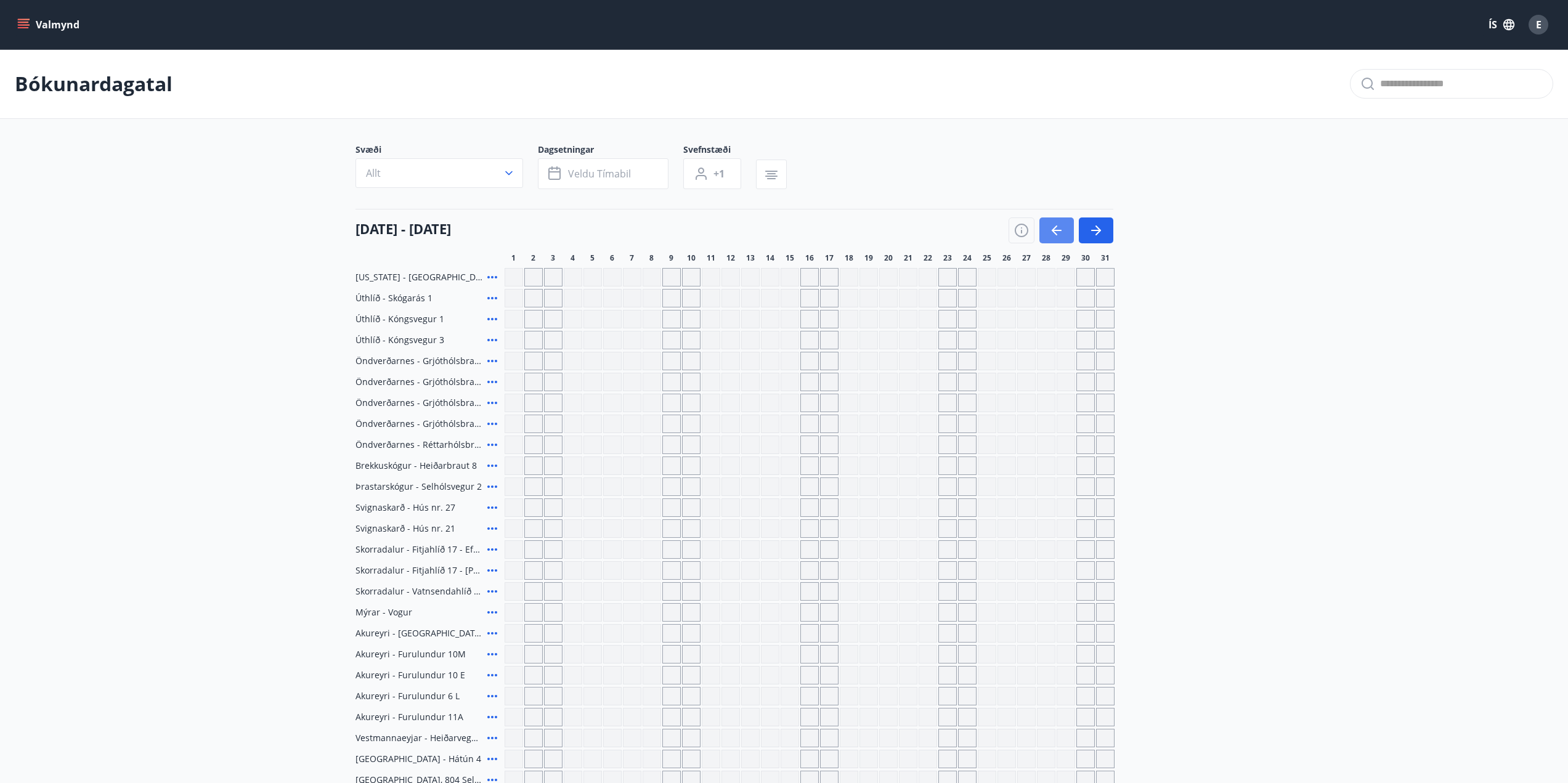
click at [1059, 232] on icon "button" at bounding box center [1057, 230] width 15 height 15
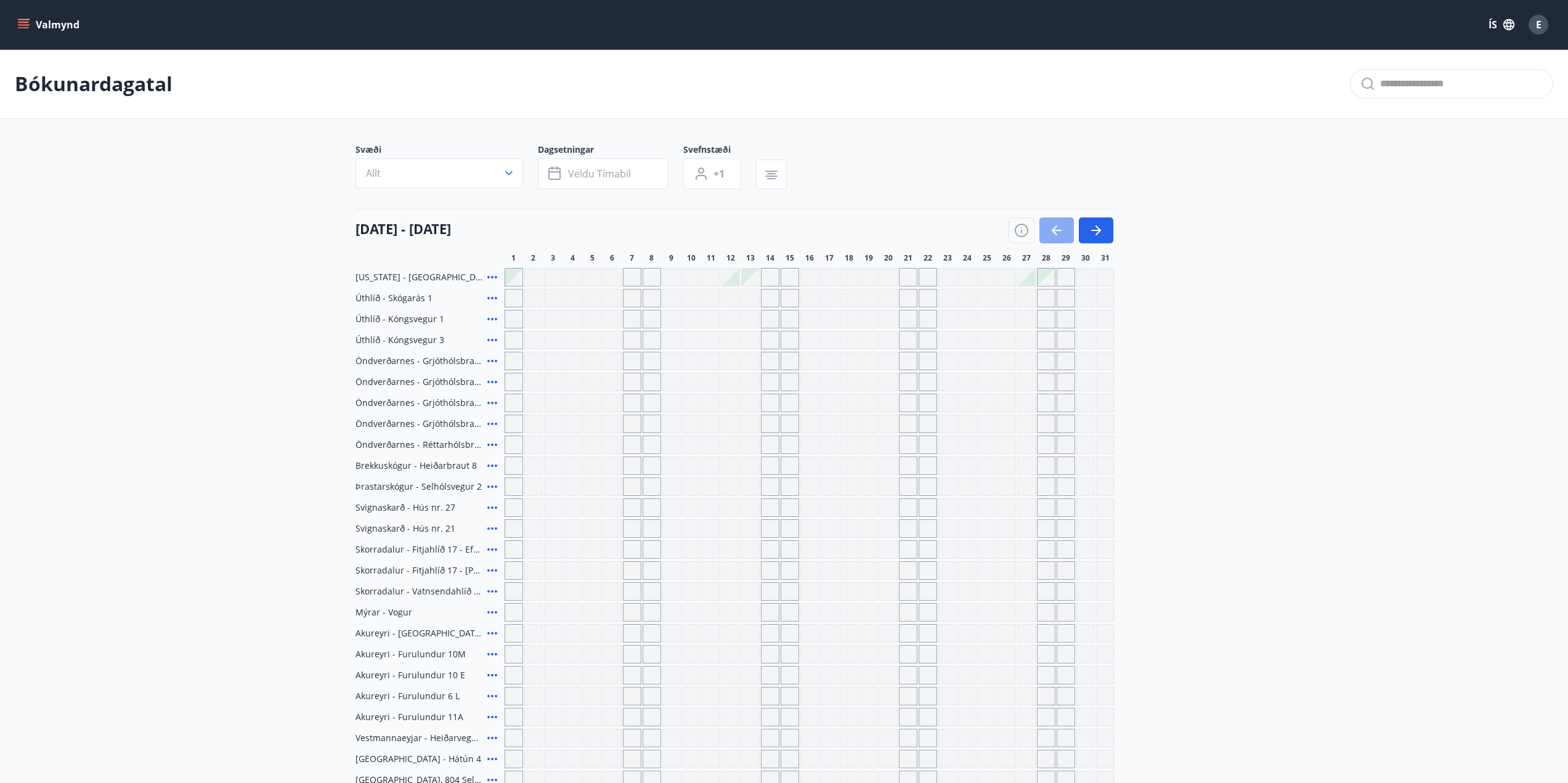
click at [1052, 225] on icon "button" at bounding box center [1057, 230] width 15 height 15
click at [1055, 232] on icon "button" at bounding box center [1057, 230] width 15 height 15
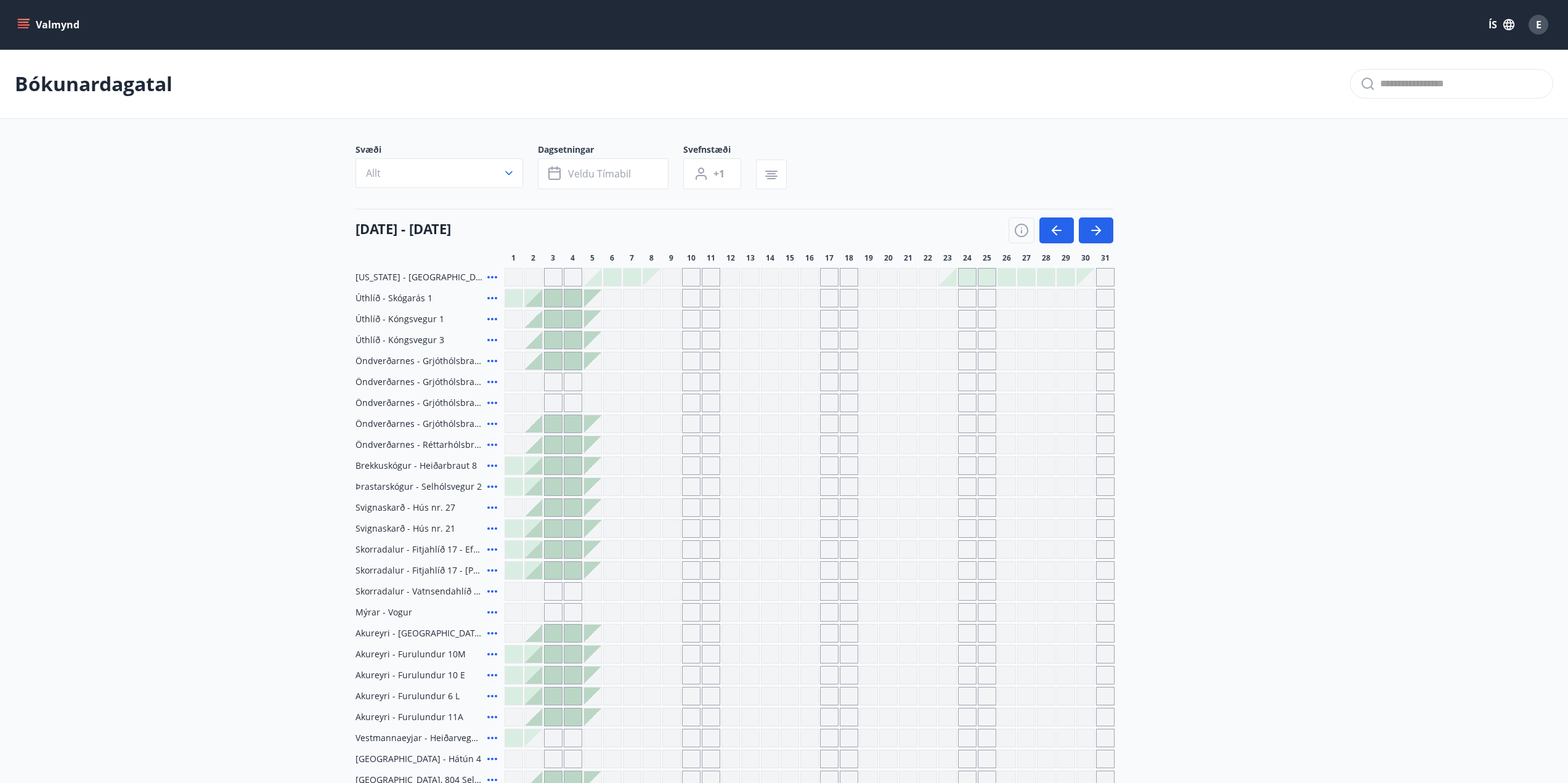
click at [830, 280] on div "Gráir dagar eru ekki bókanlegir" at bounding box center [829, 277] width 18 height 18
click at [824, 314] on div "Gráir dagar eru ekki bókanlegir" at bounding box center [829, 319] width 18 height 18
click at [1054, 232] on icon "button" at bounding box center [1054, 230] width 6 height 10
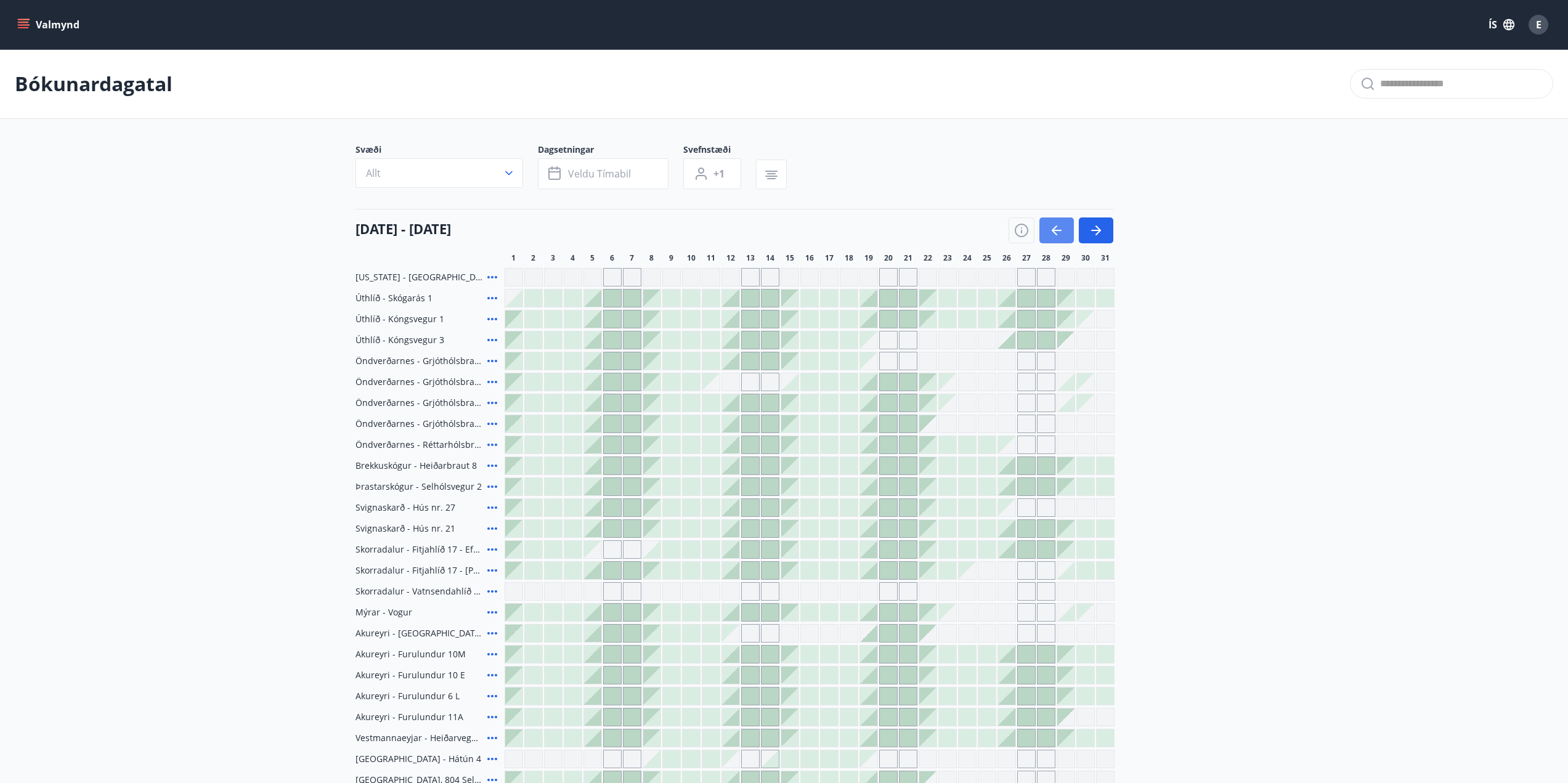
click at [1054, 232] on icon "button" at bounding box center [1054, 230] width 6 height 10
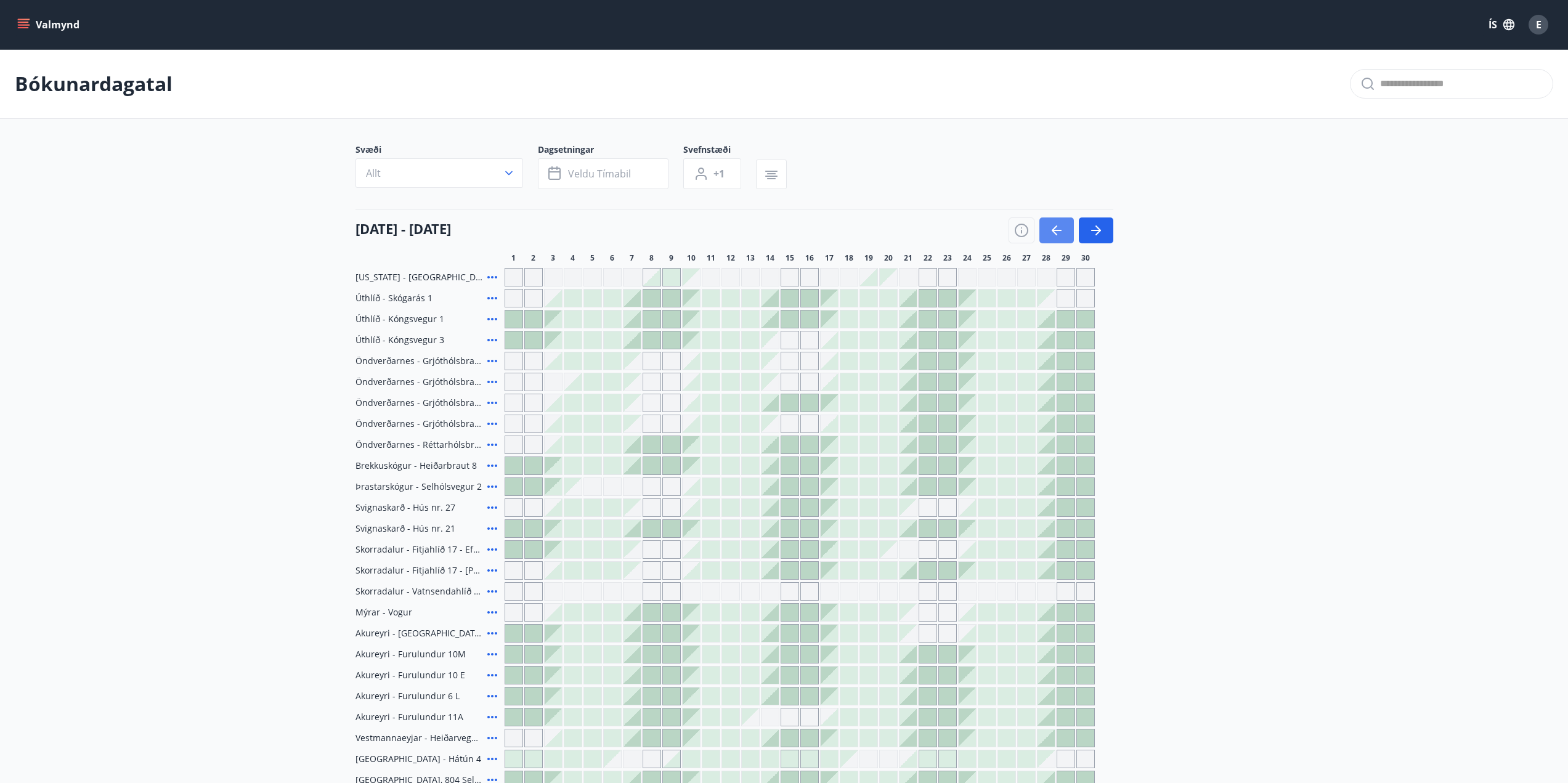
click at [1054, 232] on icon "button" at bounding box center [1054, 230] width 6 height 10
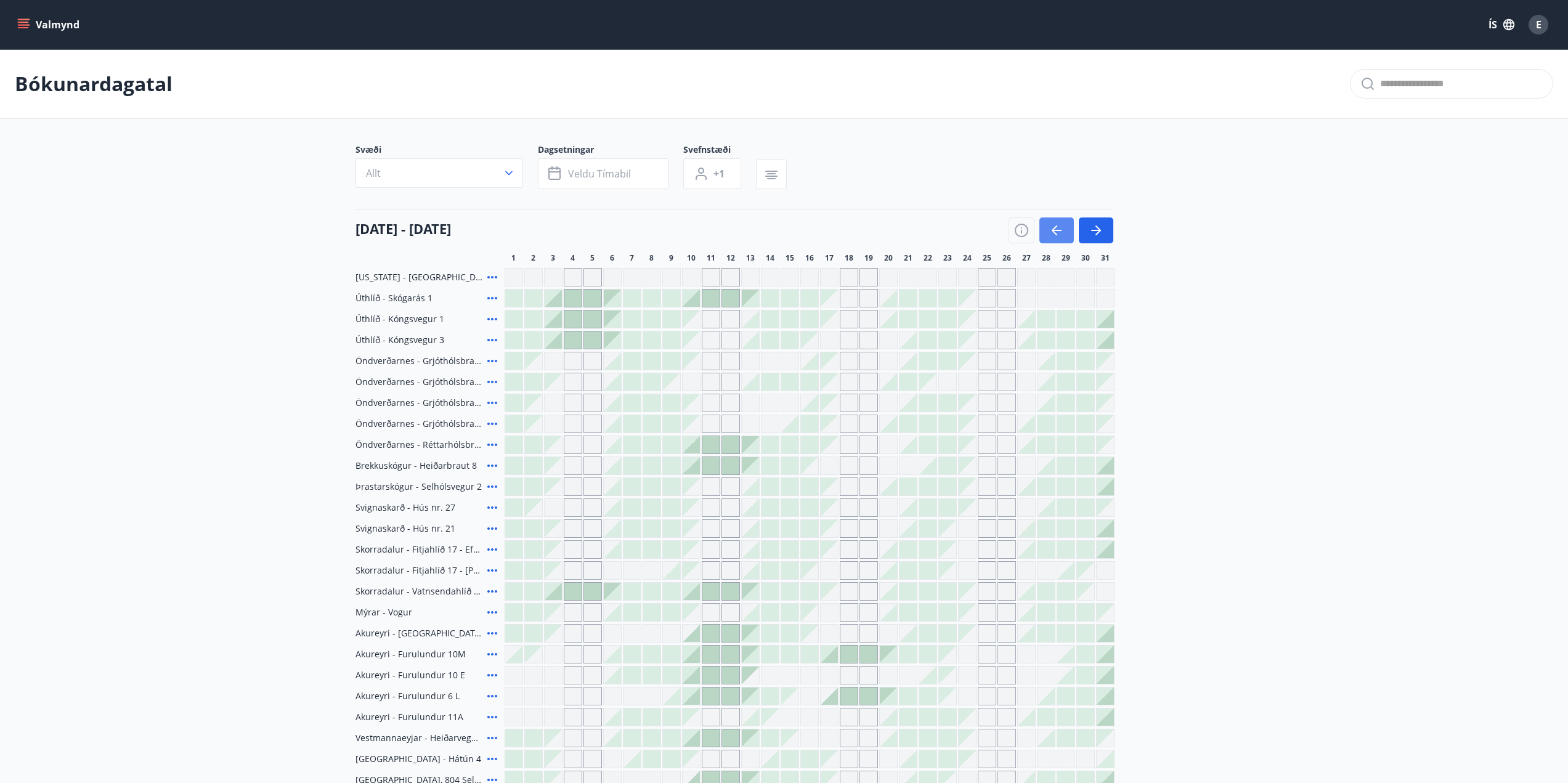
click at [1054, 232] on icon "button" at bounding box center [1054, 230] width 6 height 10
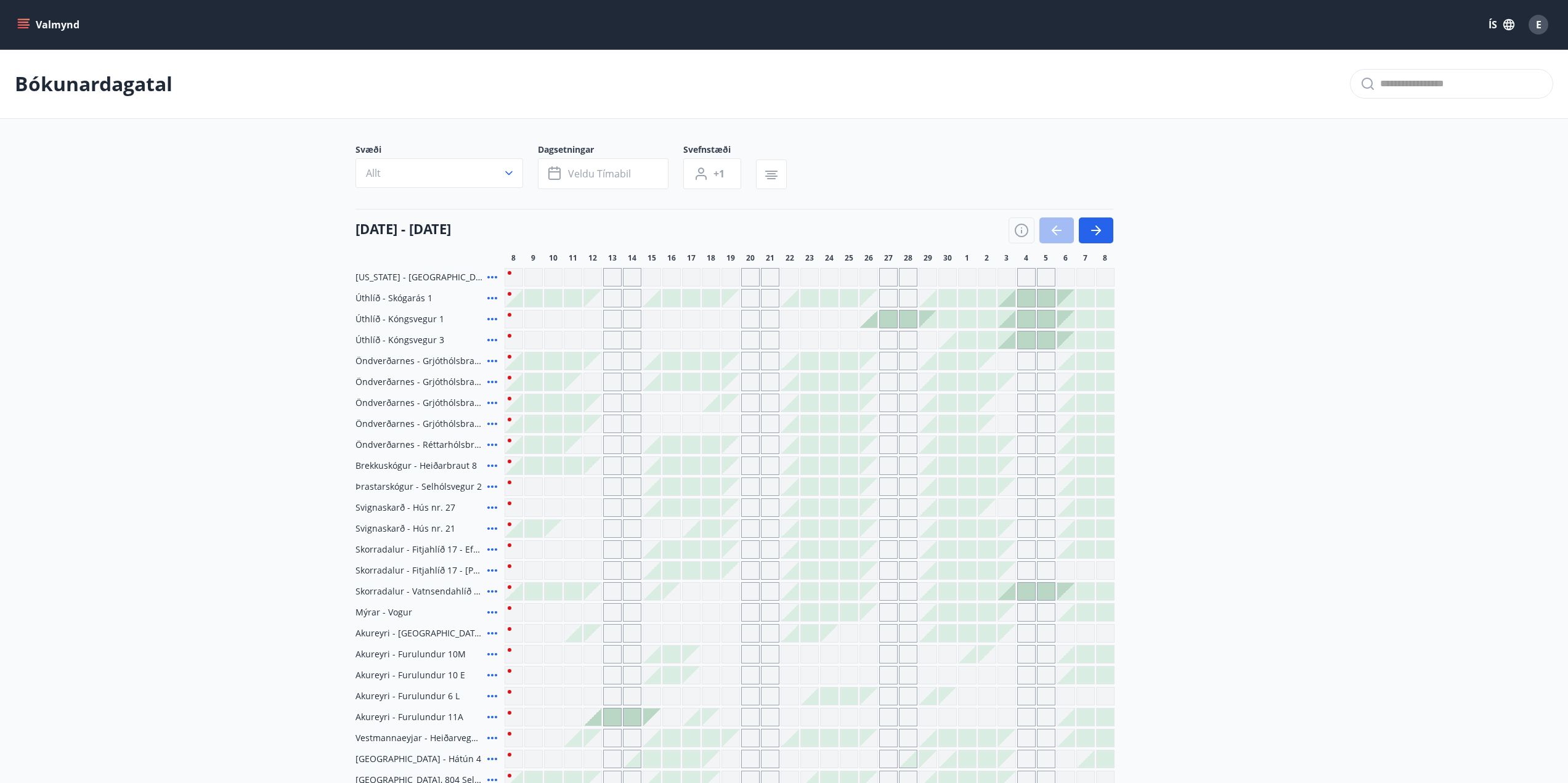
click at [819, 545] on div at bounding box center [809, 549] width 610 height 18
click at [815, 551] on div at bounding box center [810, 549] width 18 height 18
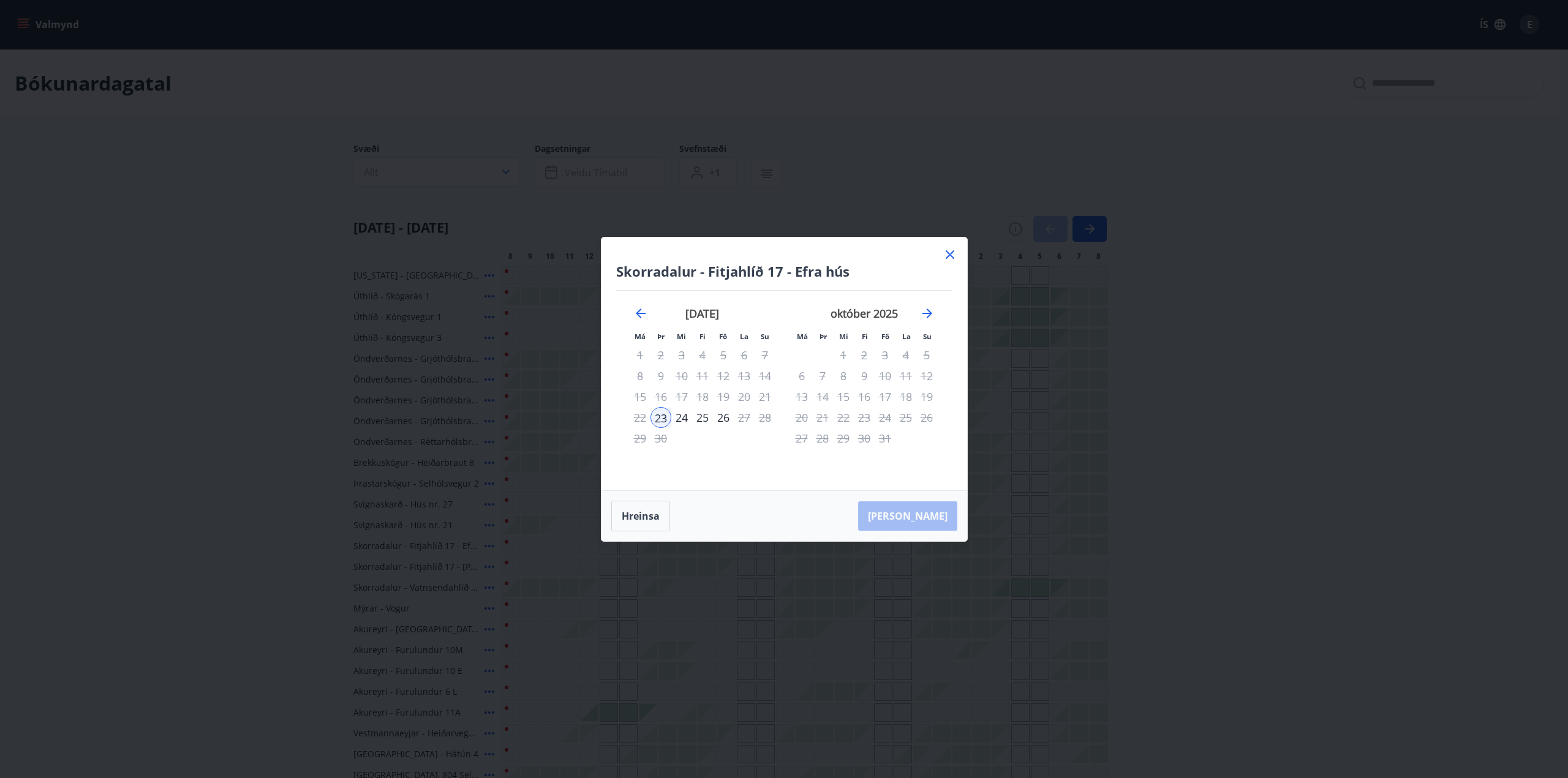
click at [947, 255] on icon at bounding box center [950, 254] width 15 height 15
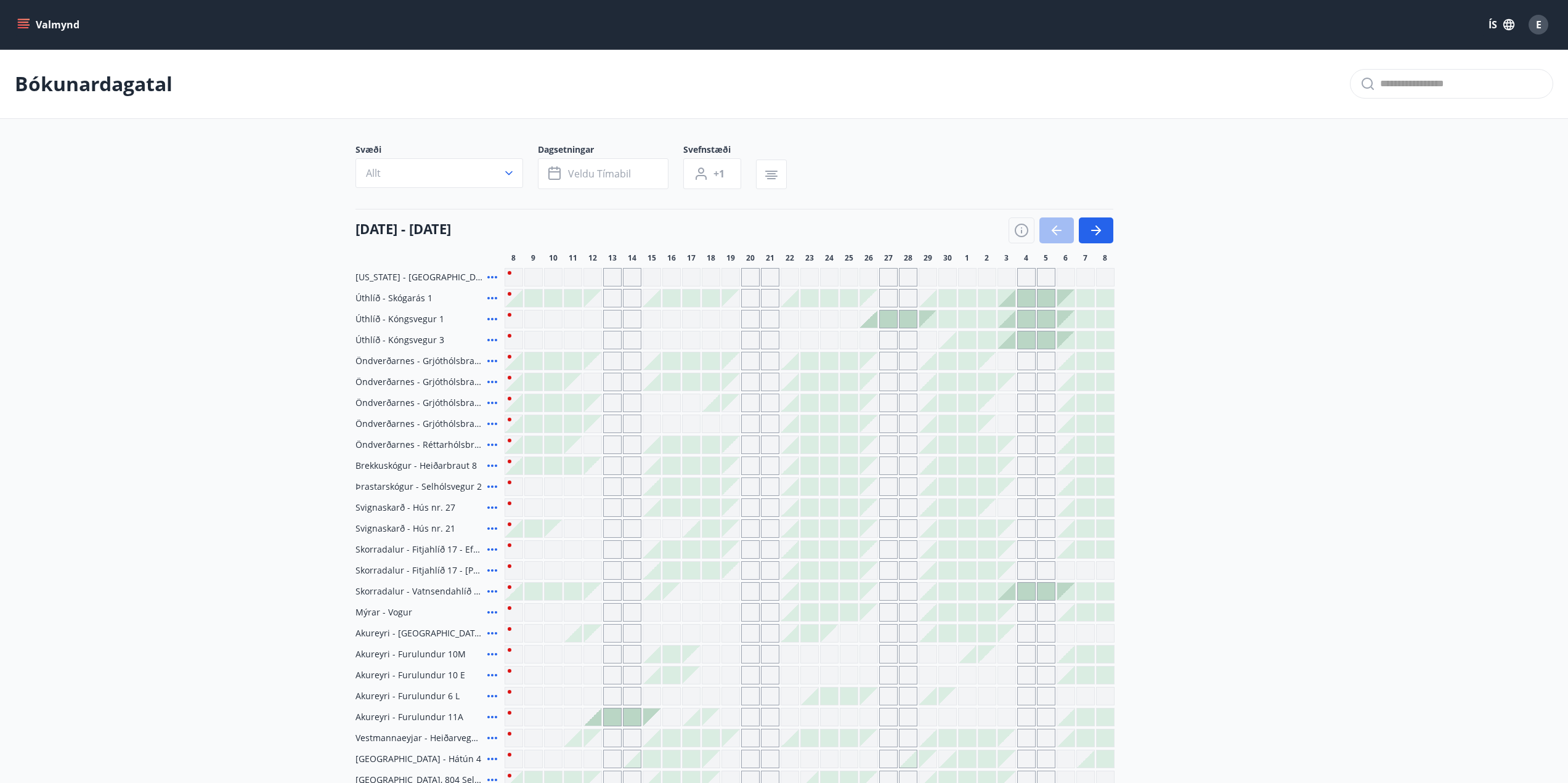
click at [954, 257] on div "30" at bounding box center [948, 258] width 18 height 10
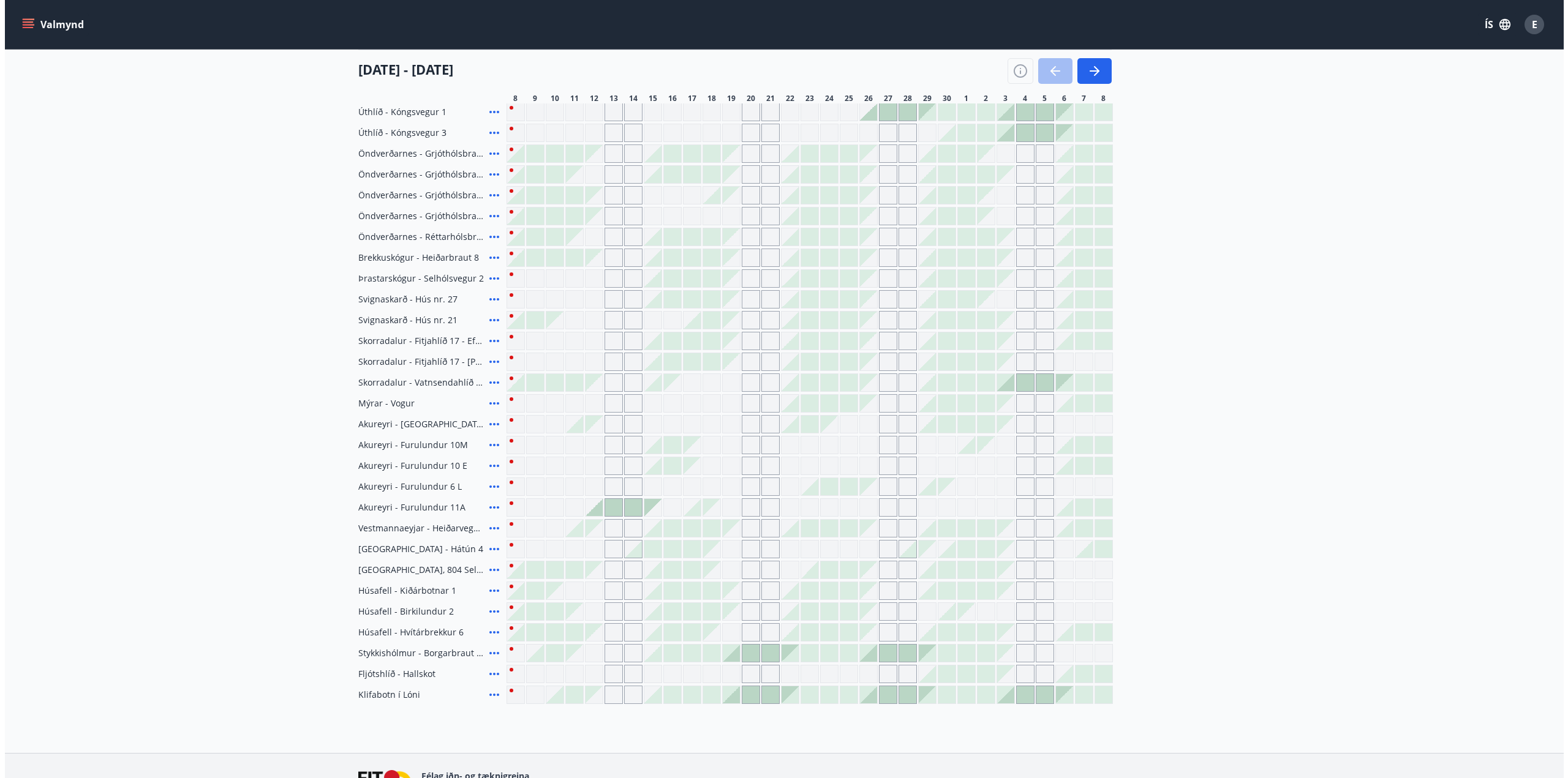
scroll to position [183, 0]
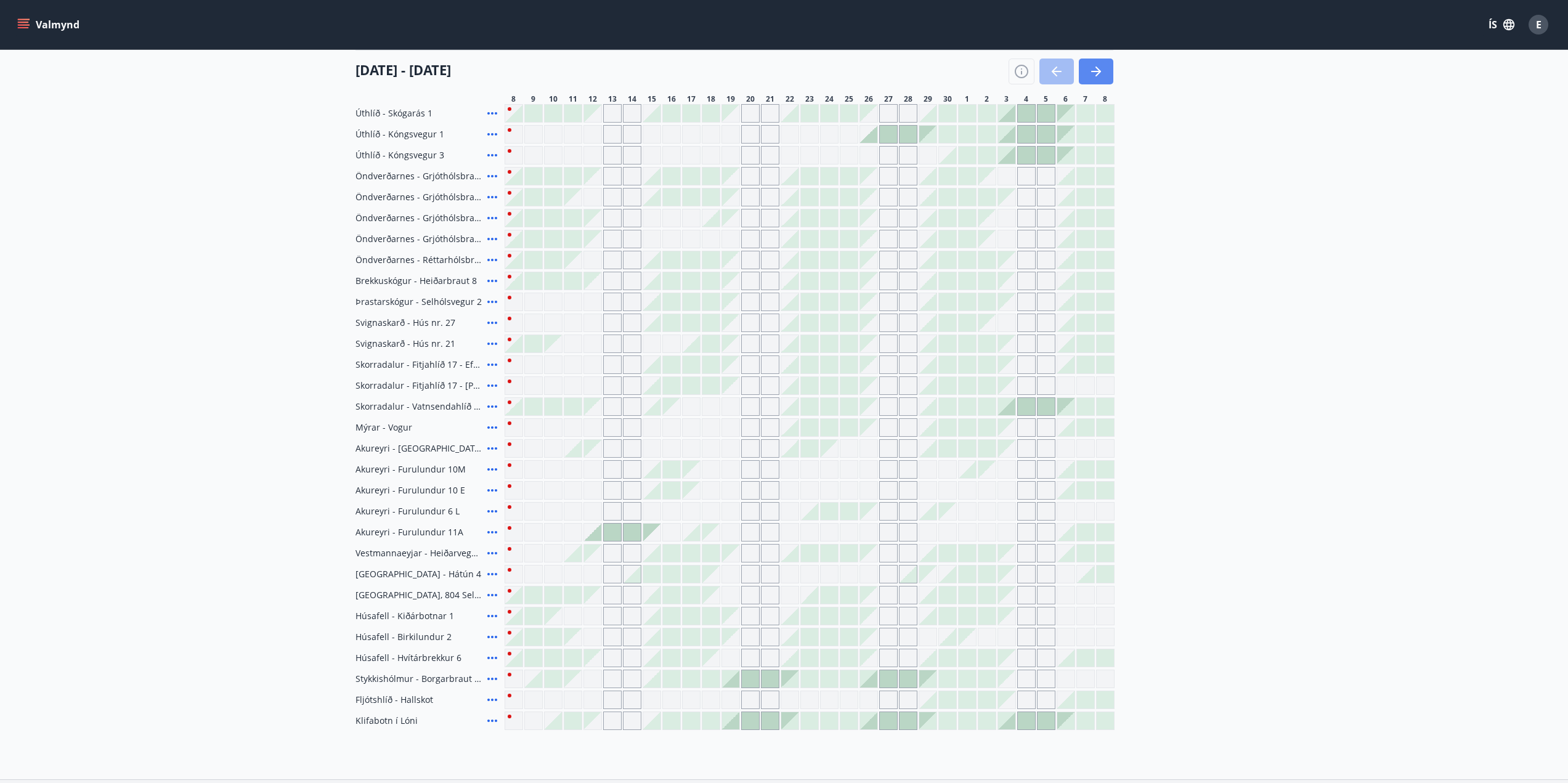
click at [1106, 68] on button "button" at bounding box center [1096, 71] width 34 height 26
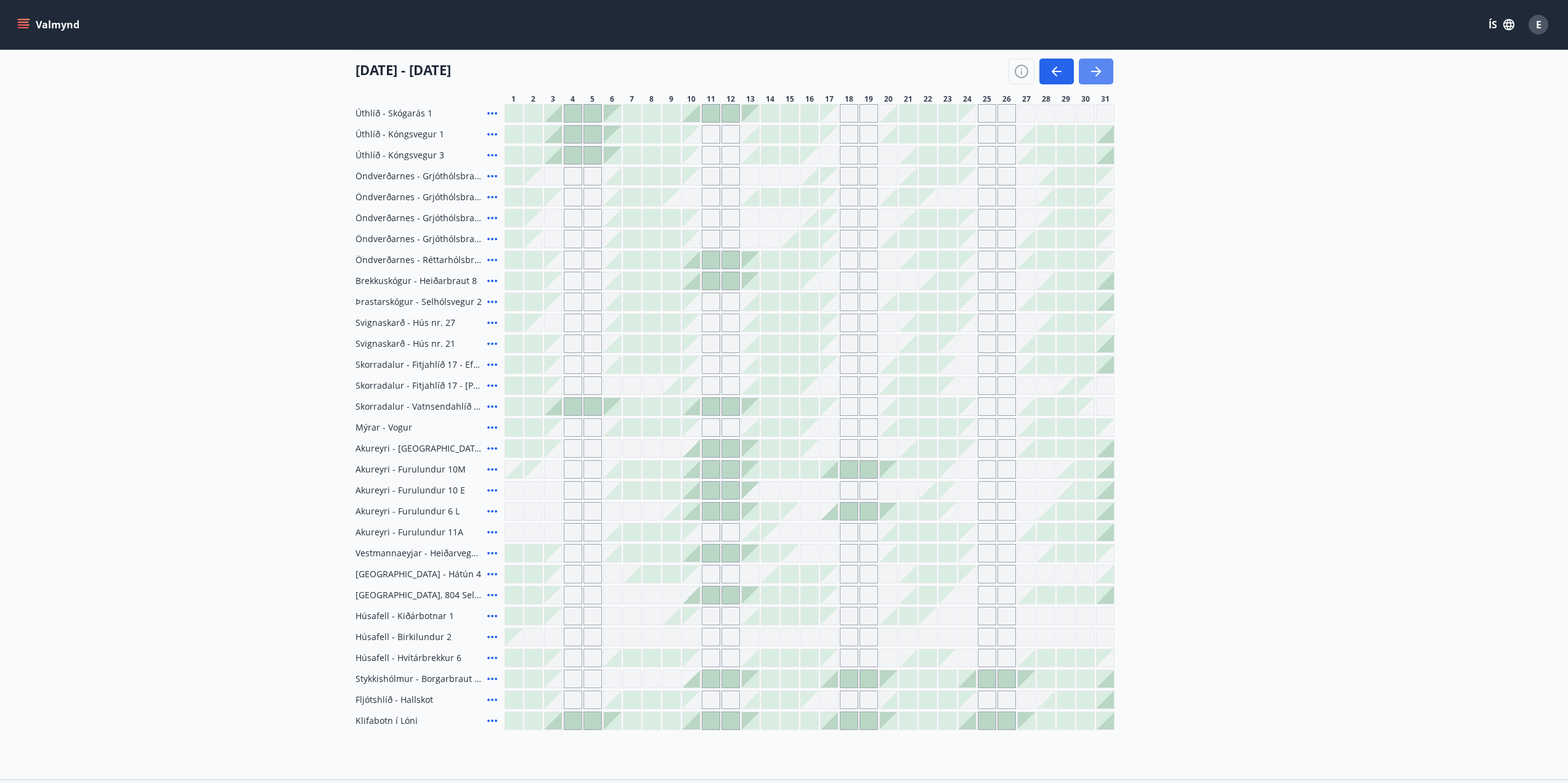
click at [1096, 72] on icon "button" at bounding box center [1096, 72] width 10 height 1
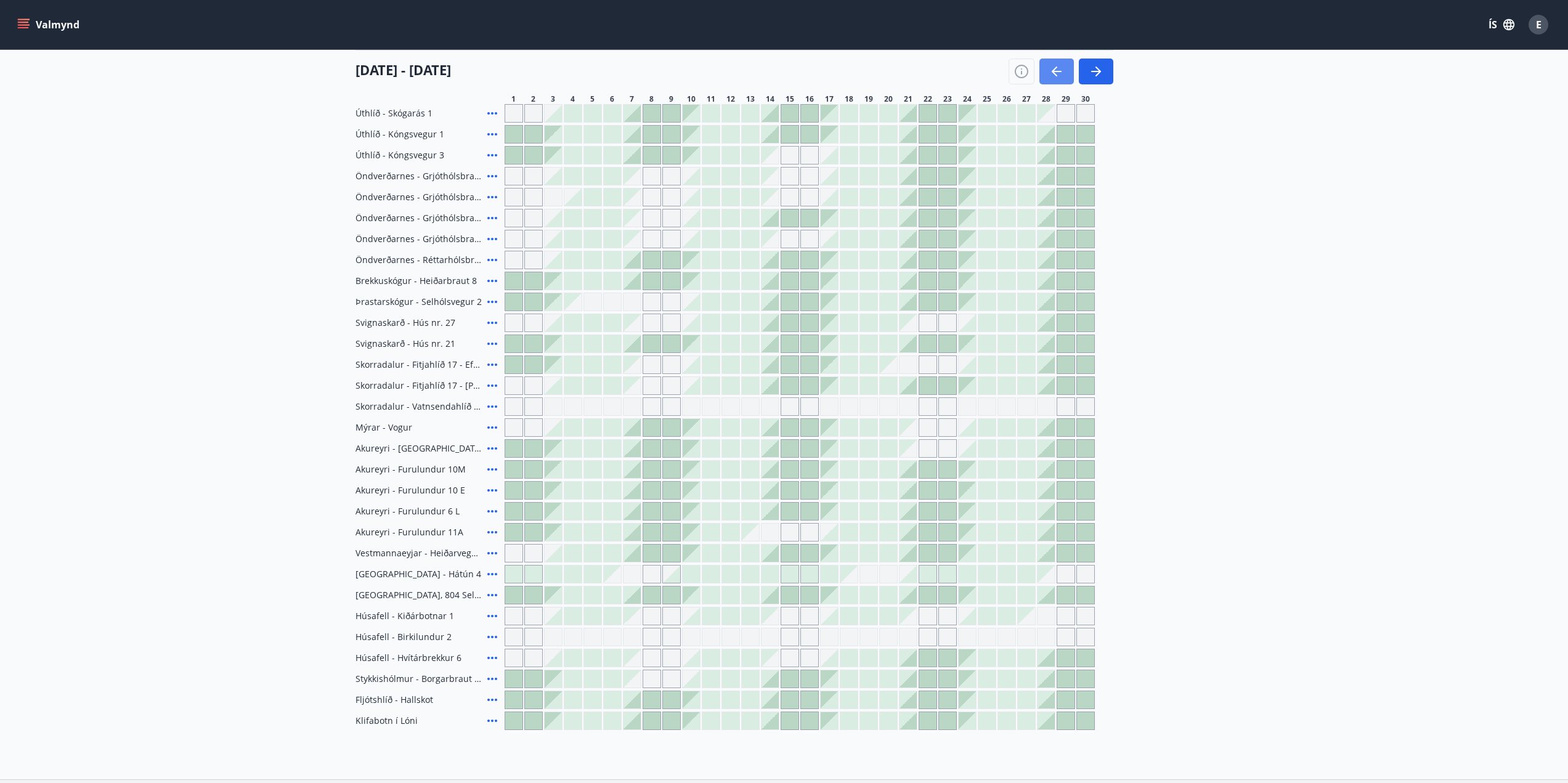
click at [1050, 65] on icon "button" at bounding box center [1057, 71] width 15 height 15
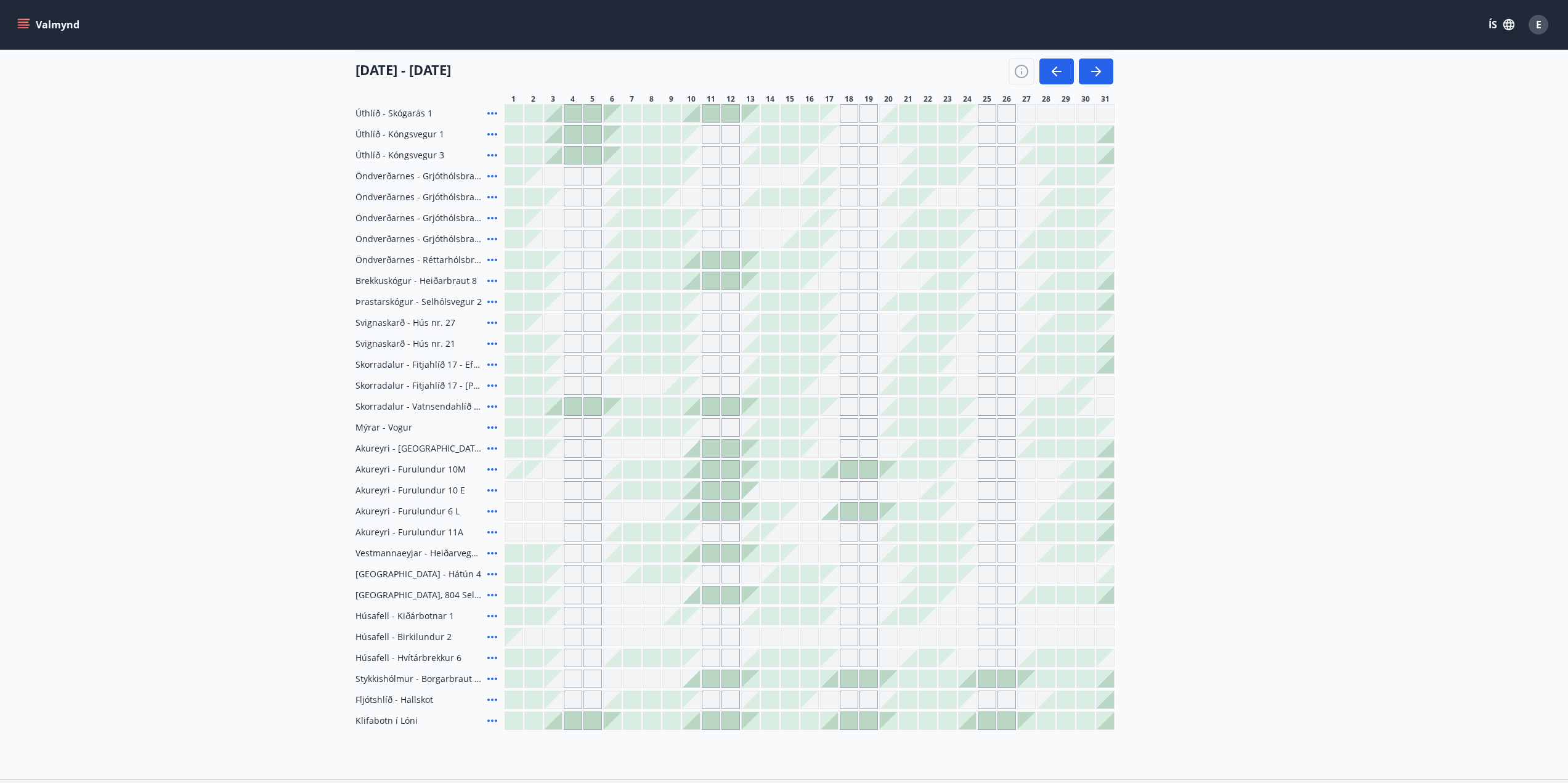
drag, startPoint x: 1007, startPoint y: 137, endPoint x: 1023, endPoint y: 137, distance: 16.0
click at [1007, 137] on div "Gráir dagar eru ekki bókanlegir" at bounding box center [1007, 134] width 18 height 18
click at [1061, 76] on icon "button" at bounding box center [1057, 71] width 15 height 15
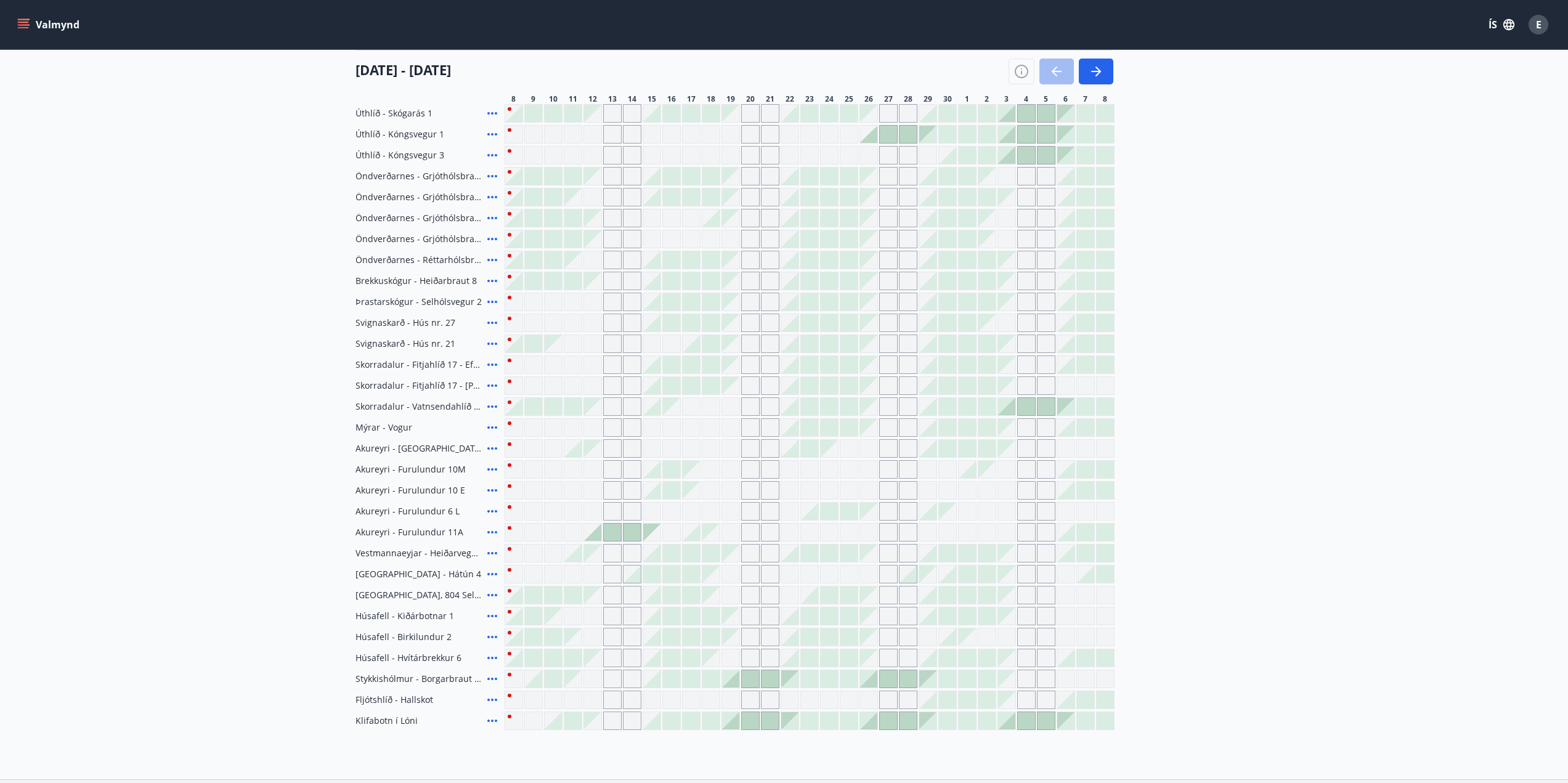
click at [872, 137] on div at bounding box center [869, 134] width 18 height 18
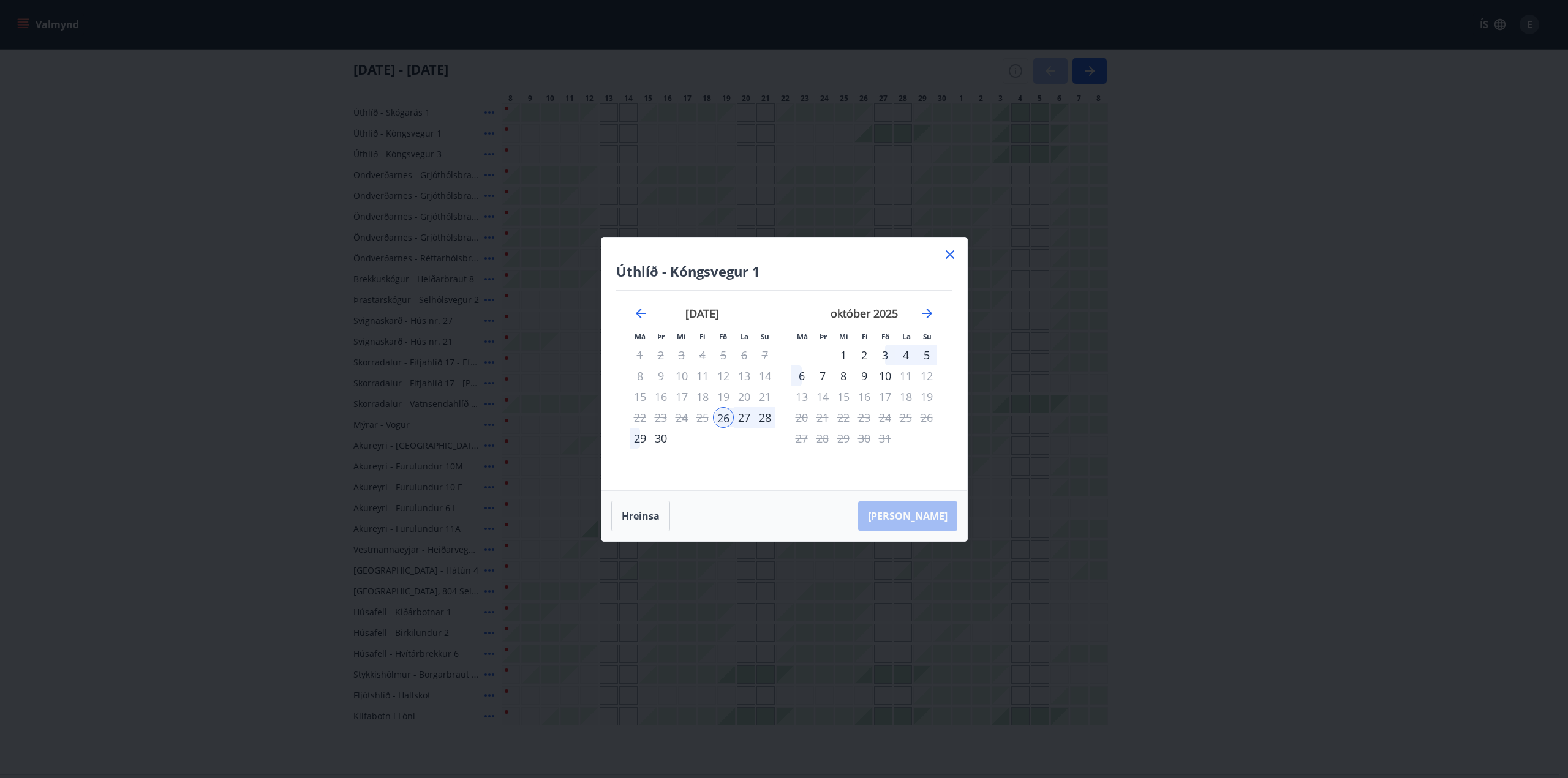
click at [636, 436] on div "29" at bounding box center [640, 438] width 21 height 21
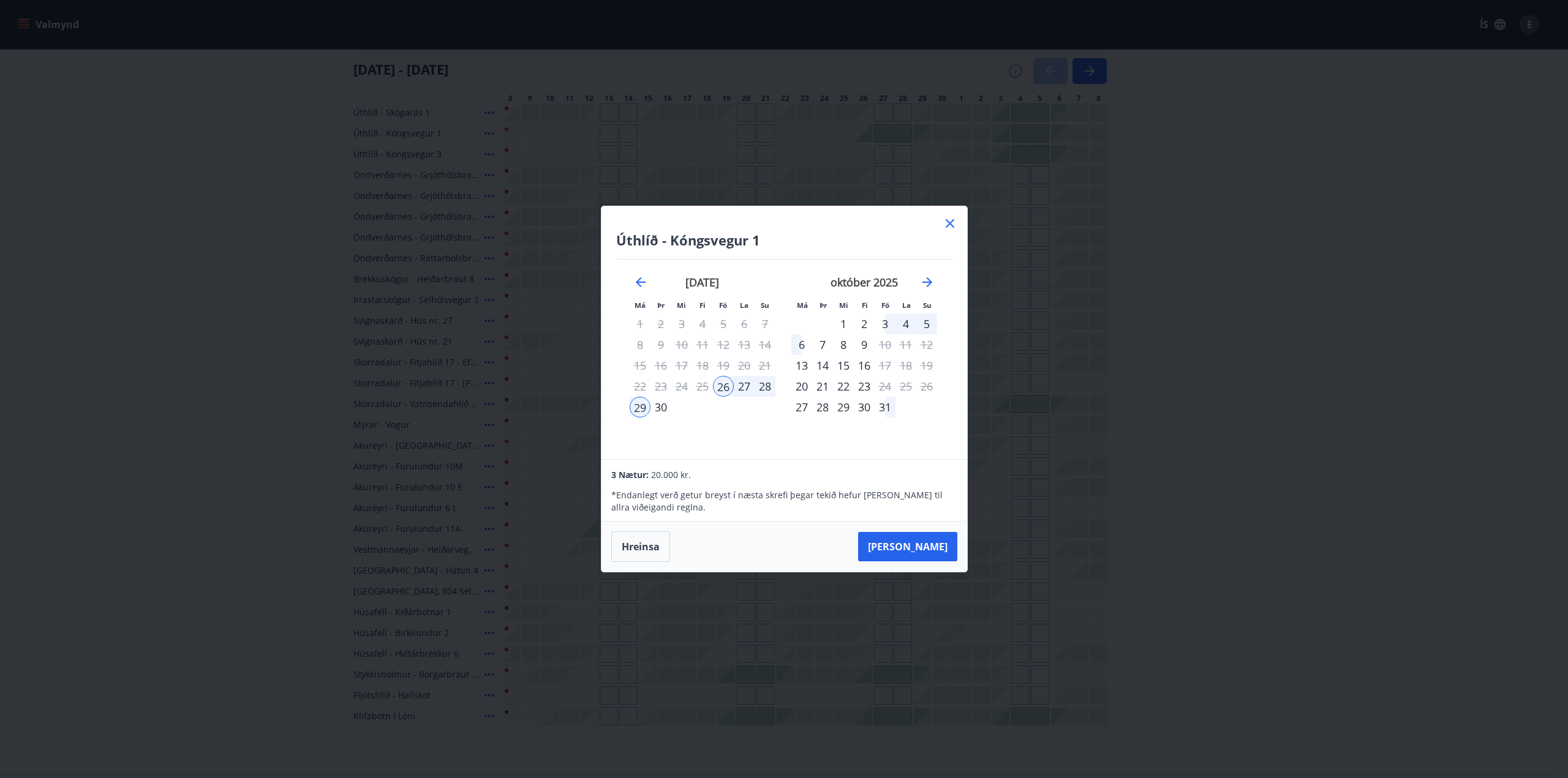
click at [764, 389] on div "28" at bounding box center [765, 386] width 21 height 21
click at [719, 384] on div "26" at bounding box center [723, 386] width 21 height 21
click at [762, 388] on div "28" at bounding box center [765, 386] width 21 height 21
click at [634, 544] on button "Hreinsa" at bounding box center [641, 547] width 59 height 31
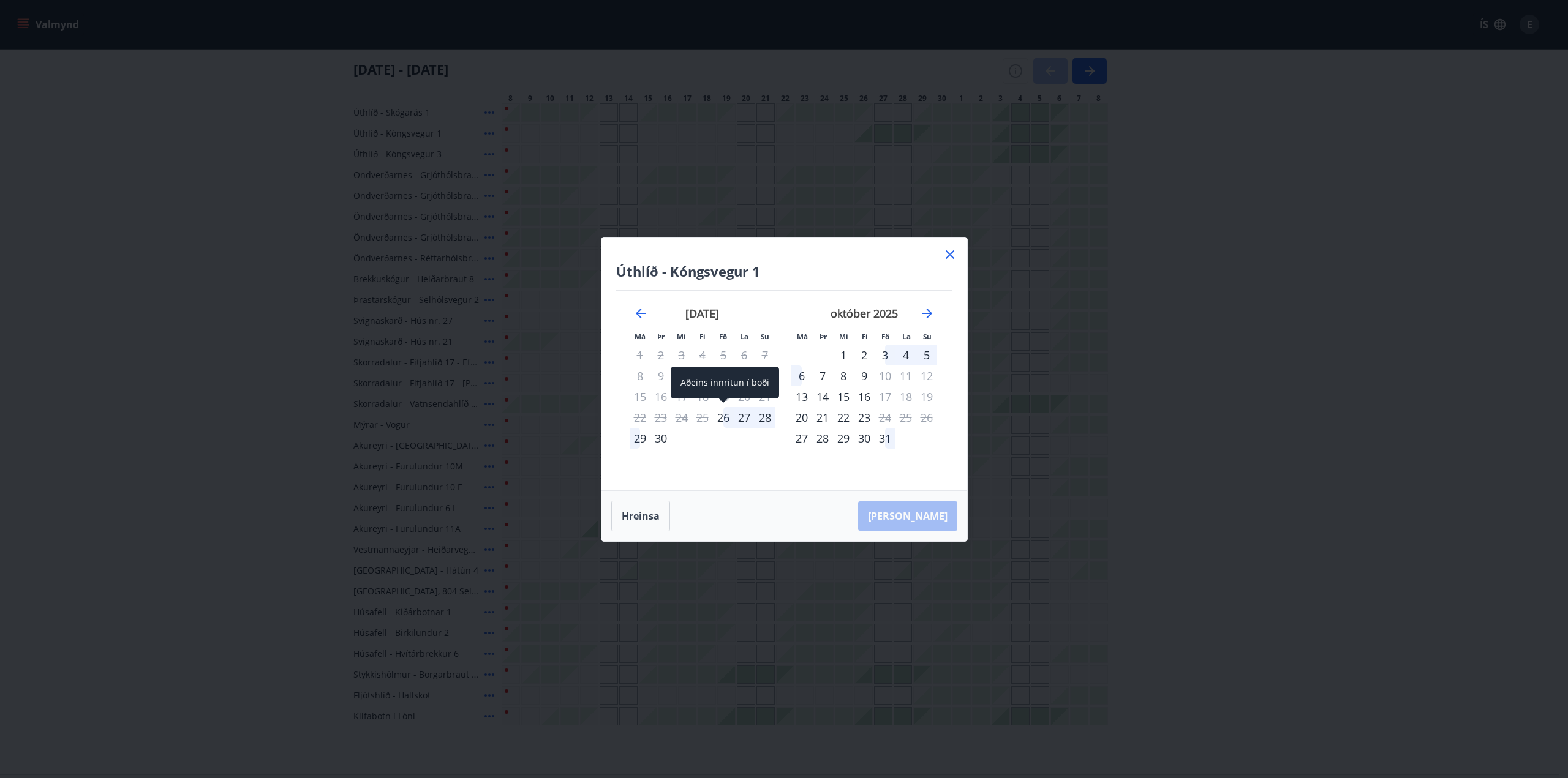
click at [725, 420] on div "26" at bounding box center [723, 418] width 21 height 21
click at [767, 418] on div "28" at bounding box center [765, 418] width 21 height 21
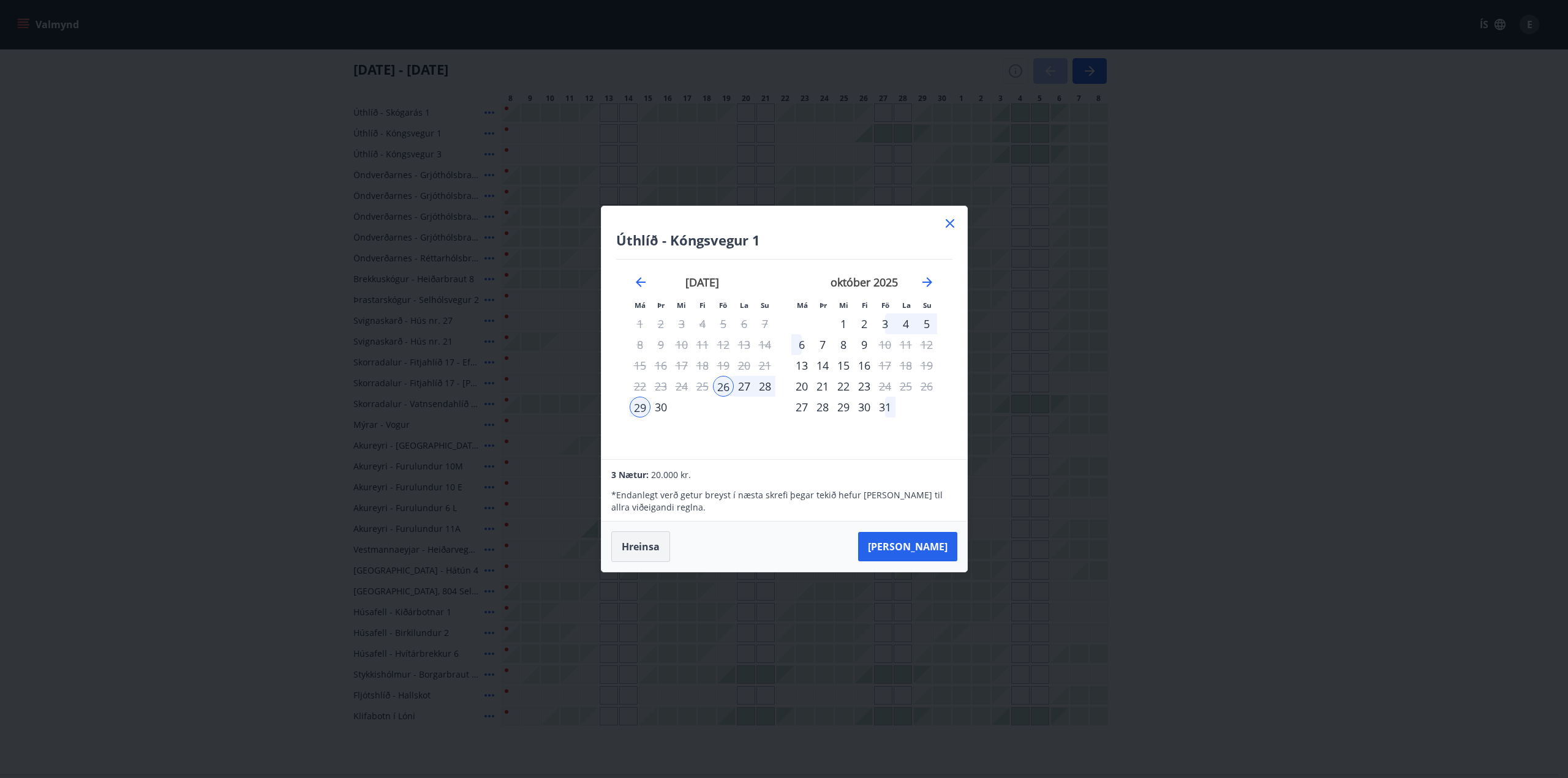
click at [626, 544] on button "Hreinsa" at bounding box center [641, 547] width 59 height 31
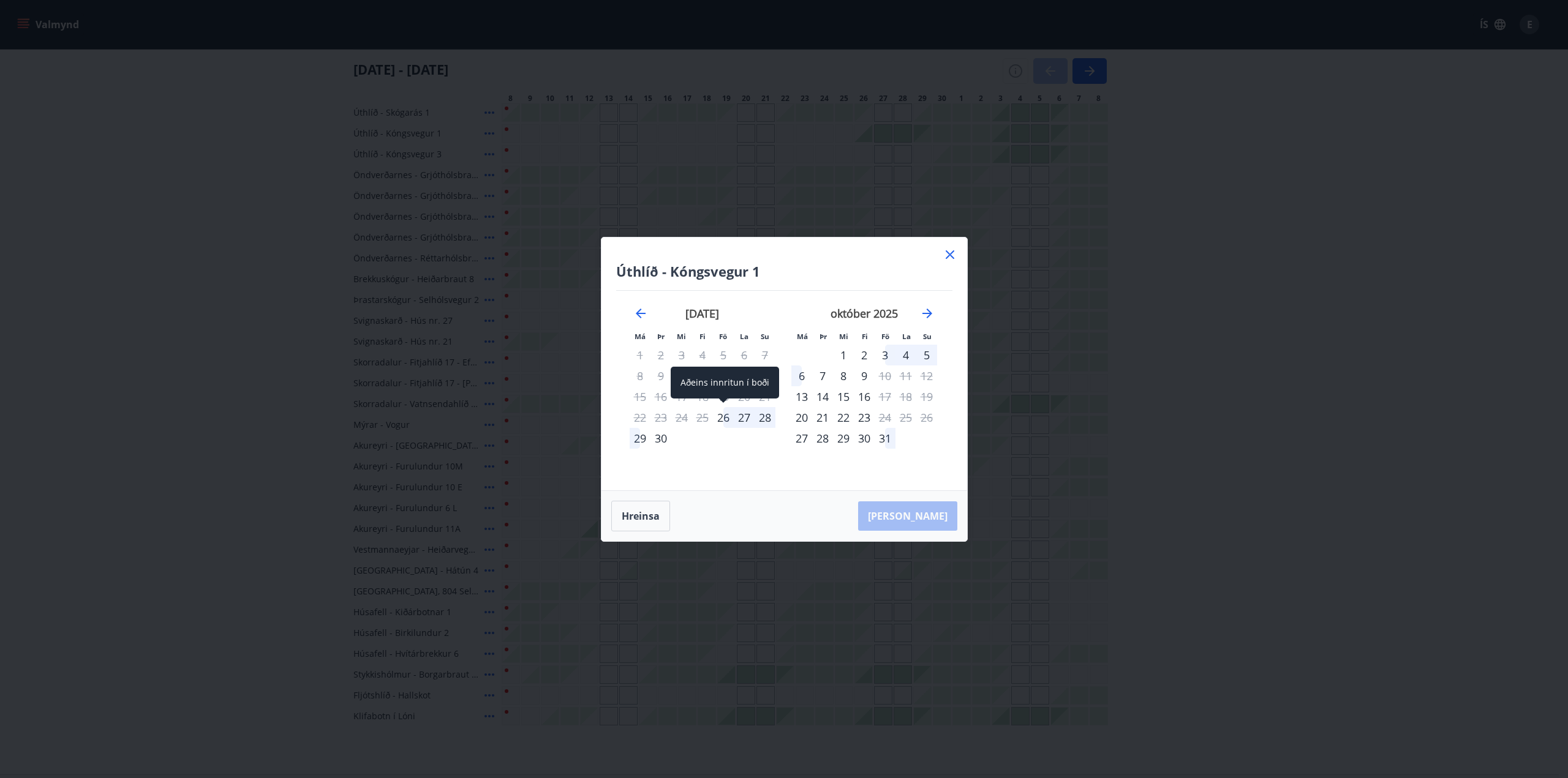
click at [728, 419] on div "26" at bounding box center [723, 418] width 21 height 21
click at [760, 415] on div "28" at bounding box center [765, 418] width 21 height 21
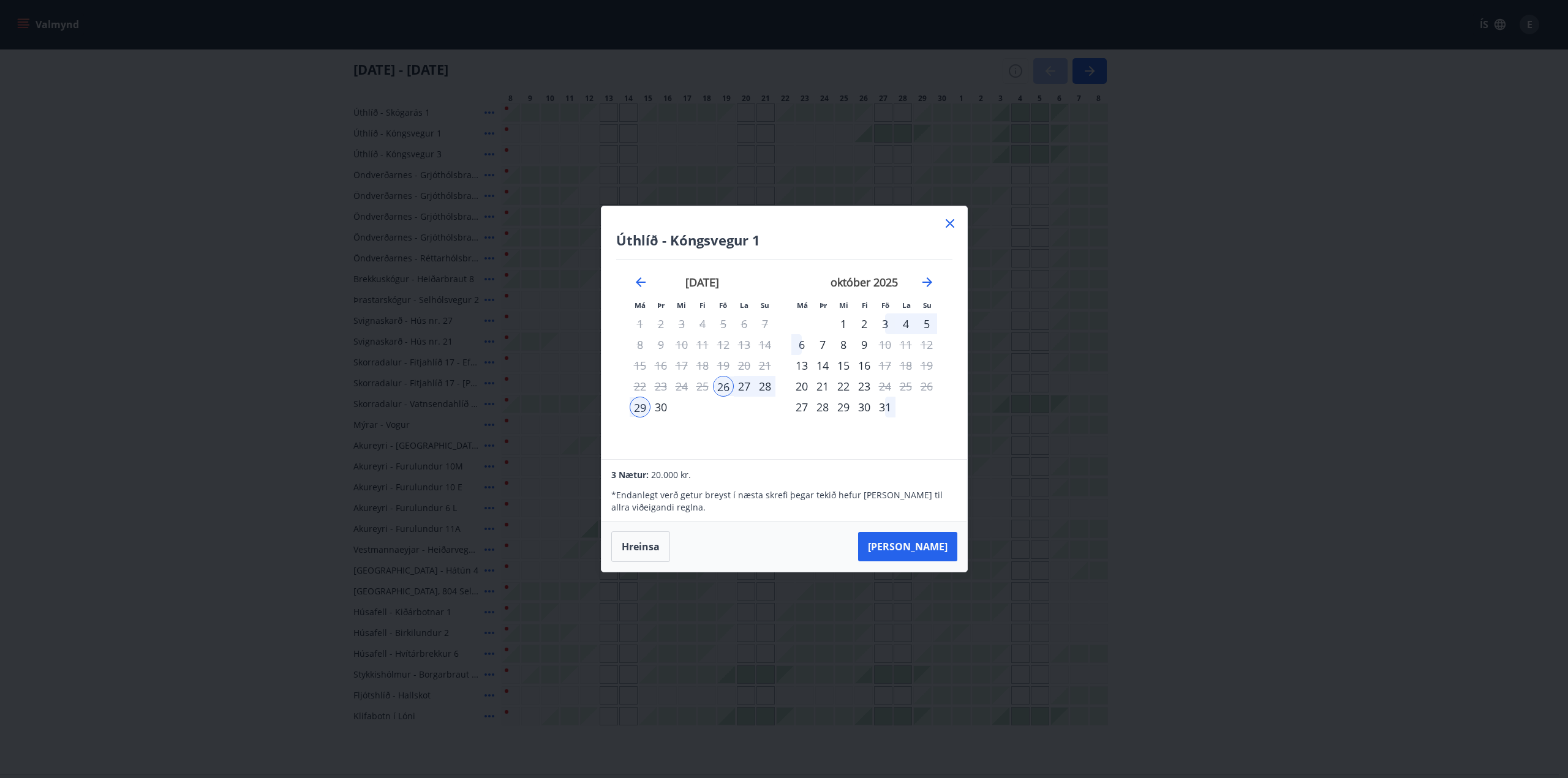
click at [767, 381] on div "28" at bounding box center [765, 386] width 21 height 21
click at [948, 227] on icon at bounding box center [950, 223] width 15 height 15
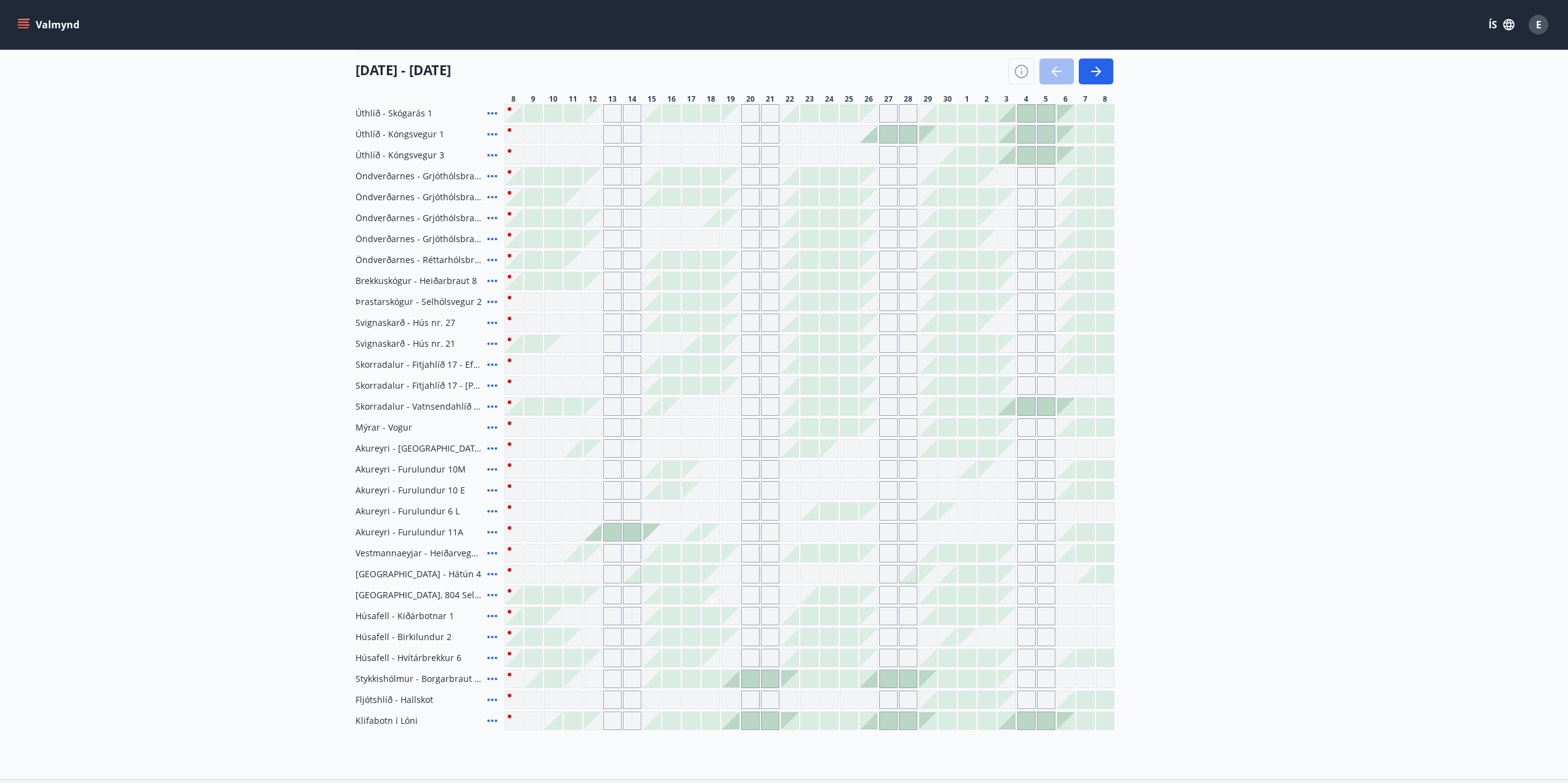
click at [1270, 246] on main "Bókunardagatal Svæði Allt Dagsetningar Veldu tímabil Svefnstæði +1 [DATE] - [DA…" at bounding box center [784, 297] width 1568 height 866
click at [870, 138] on div at bounding box center [869, 134] width 18 height 18
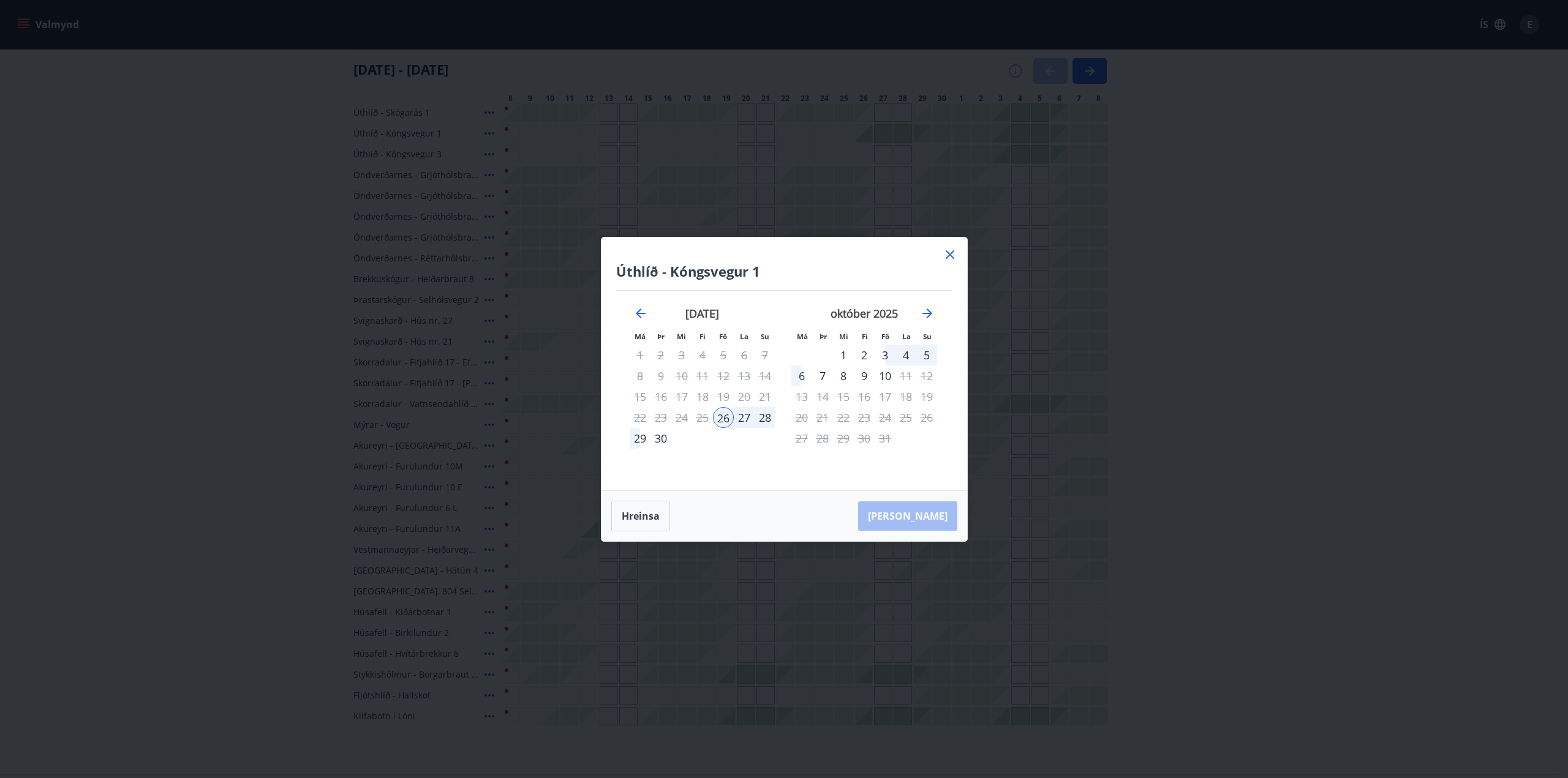
click at [757, 416] on div "28" at bounding box center [765, 418] width 21 height 21
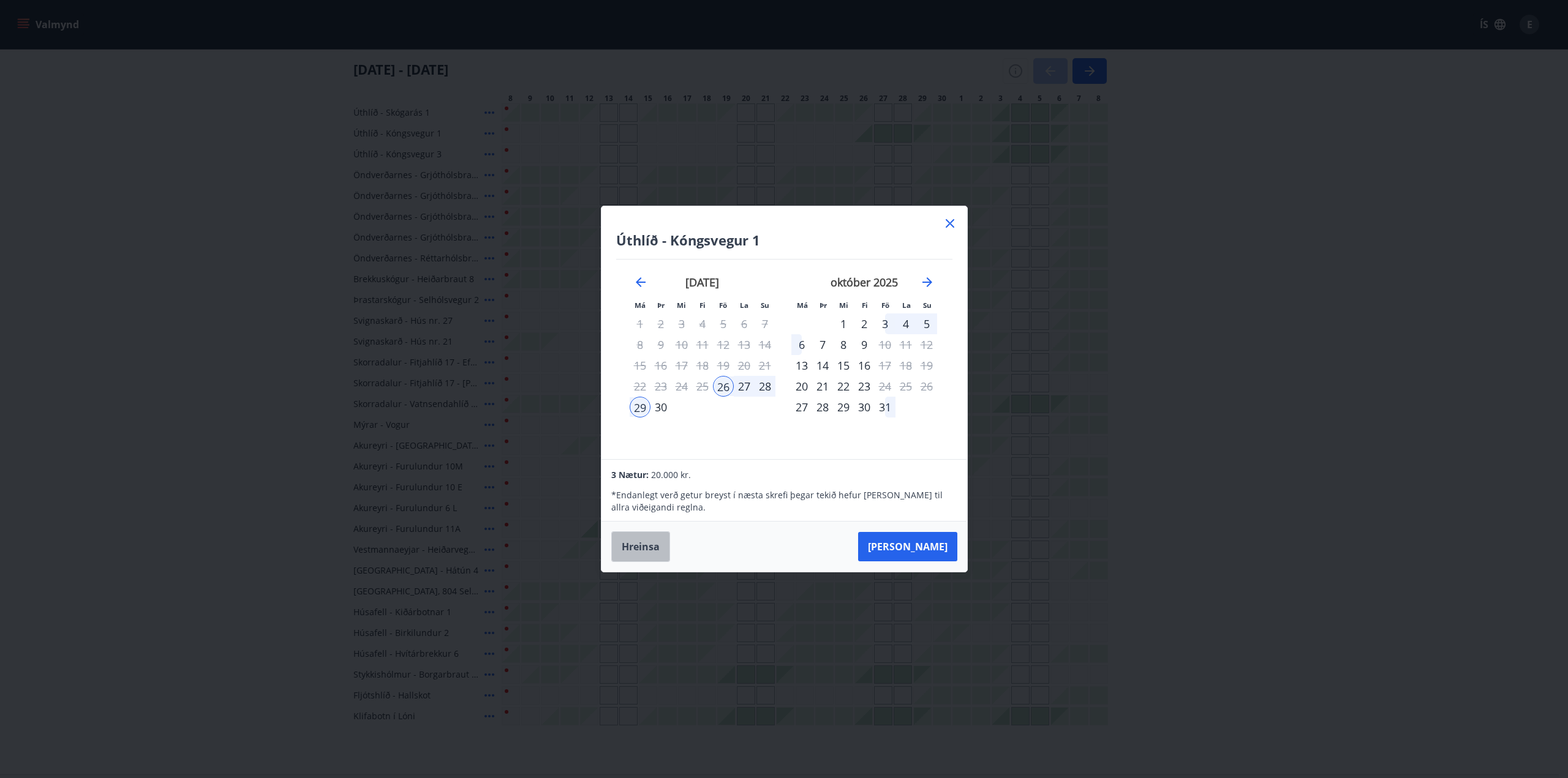
click at [643, 536] on button "Hreinsa" at bounding box center [641, 547] width 59 height 31
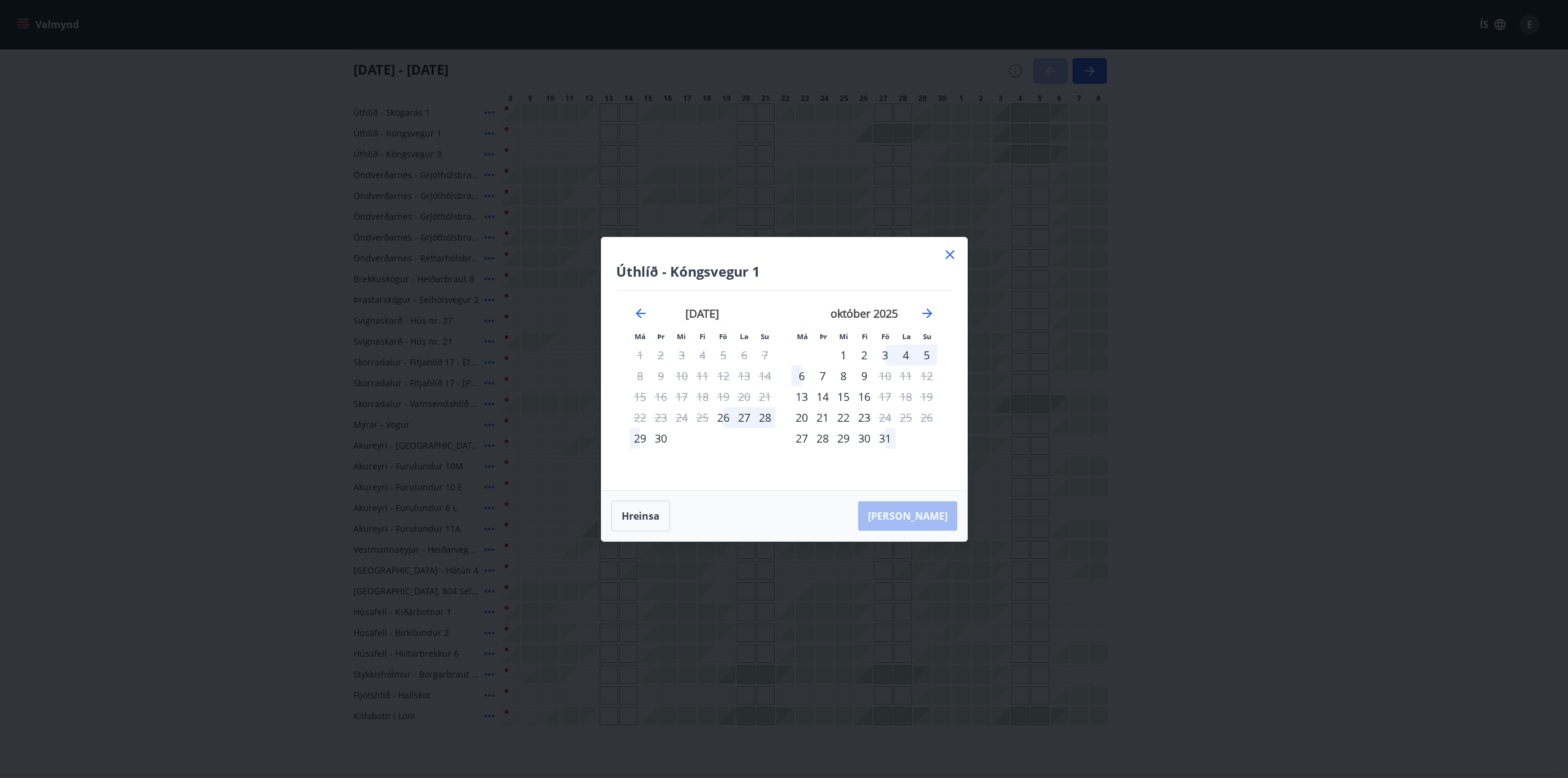
click at [953, 257] on icon at bounding box center [950, 254] width 15 height 15
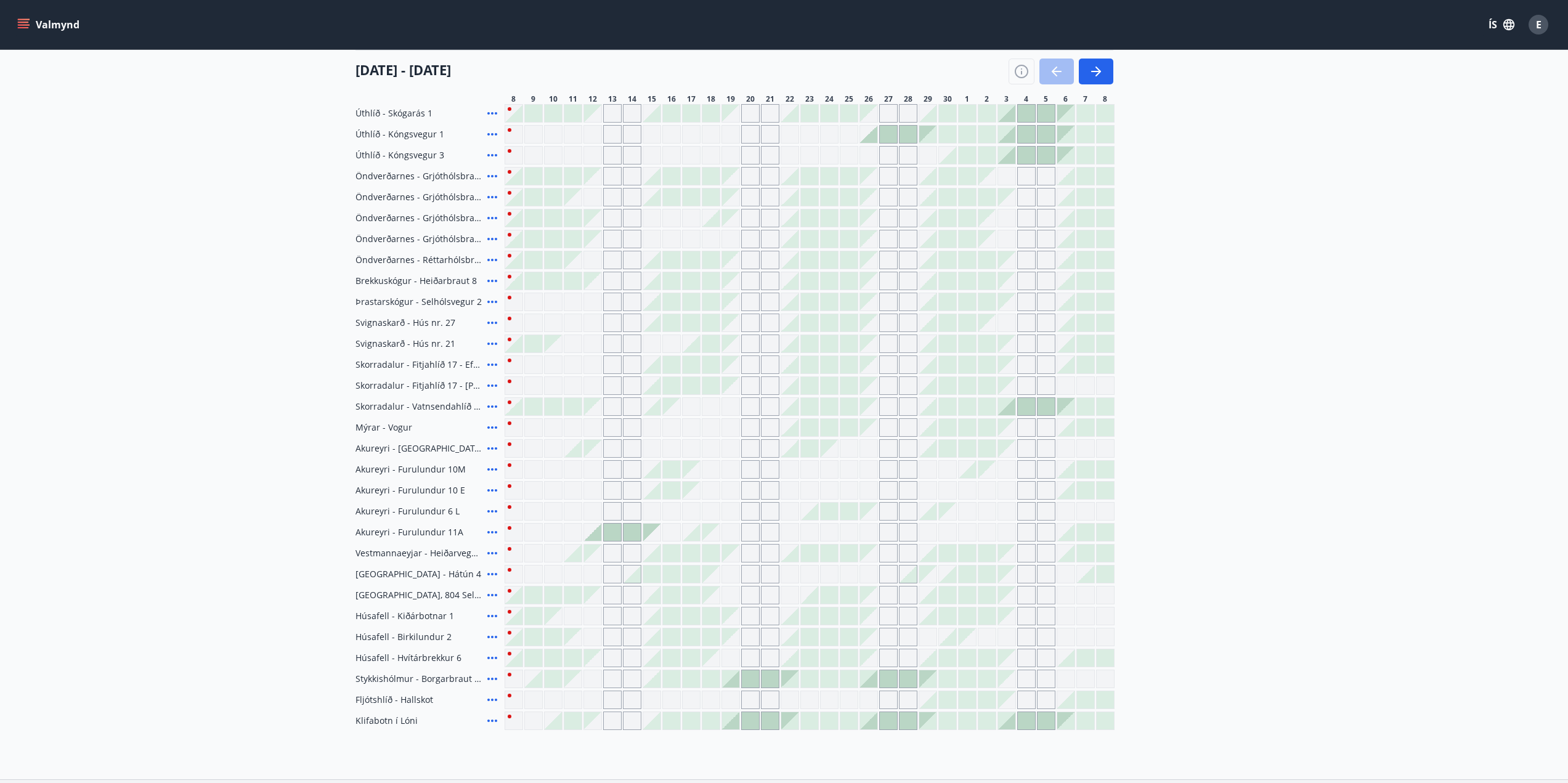
click at [955, 259] on div at bounding box center [947, 260] width 18 height 18
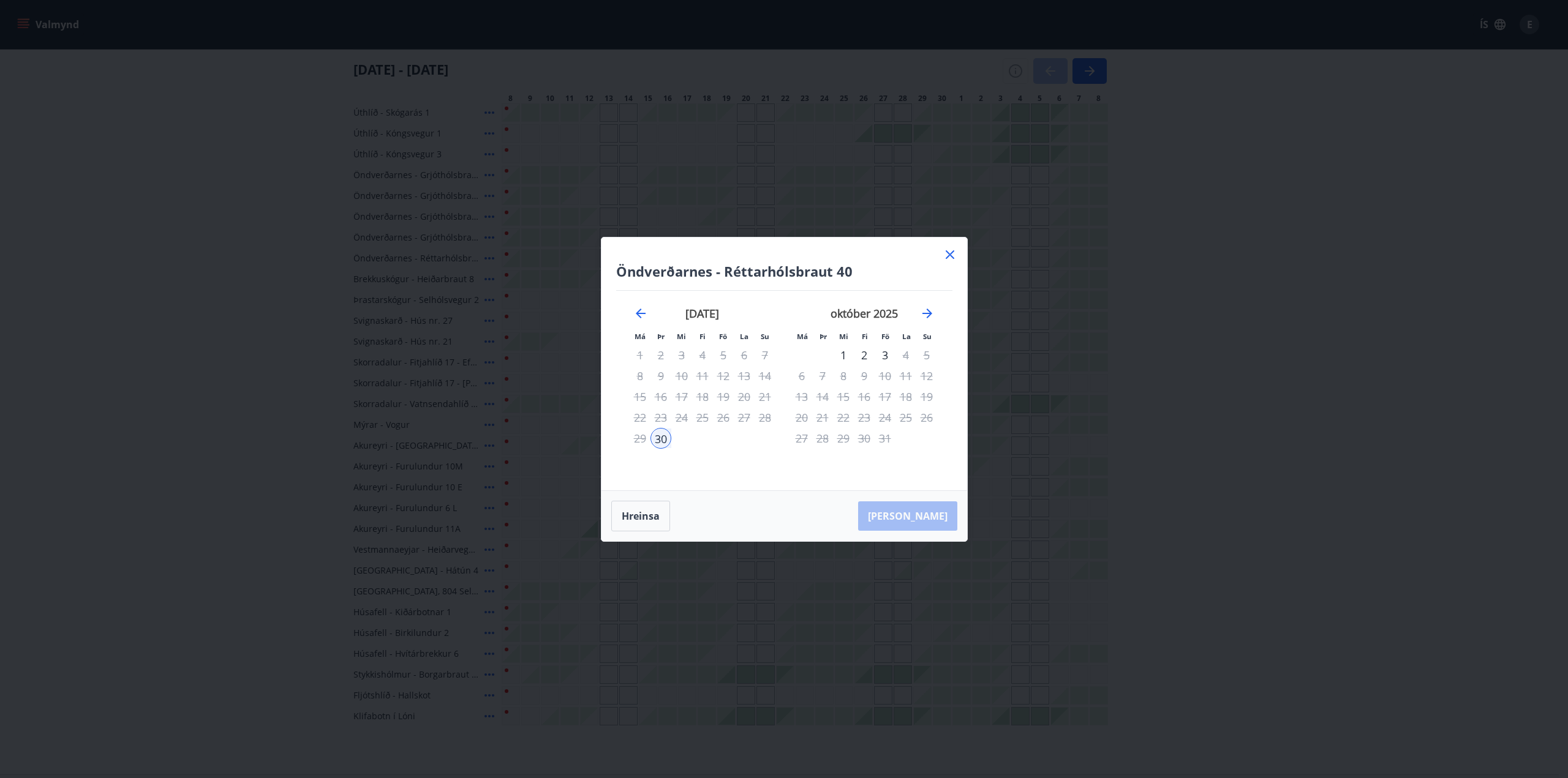
click at [949, 254] on icon at bounding box center [950, 254] width 8 height 8
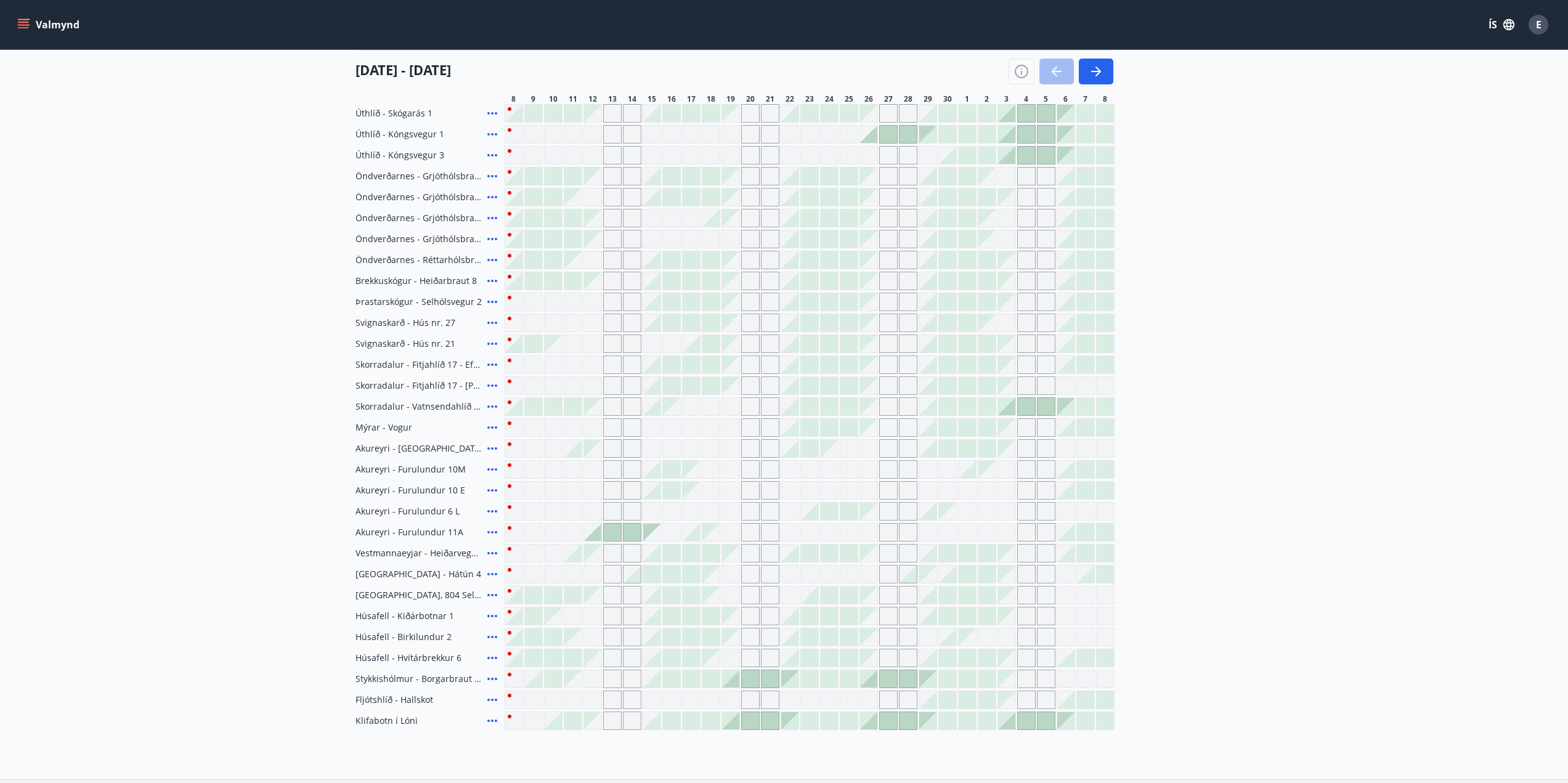
click at [872, 137] on div at bounding box center [869, 134] width 18 height 18
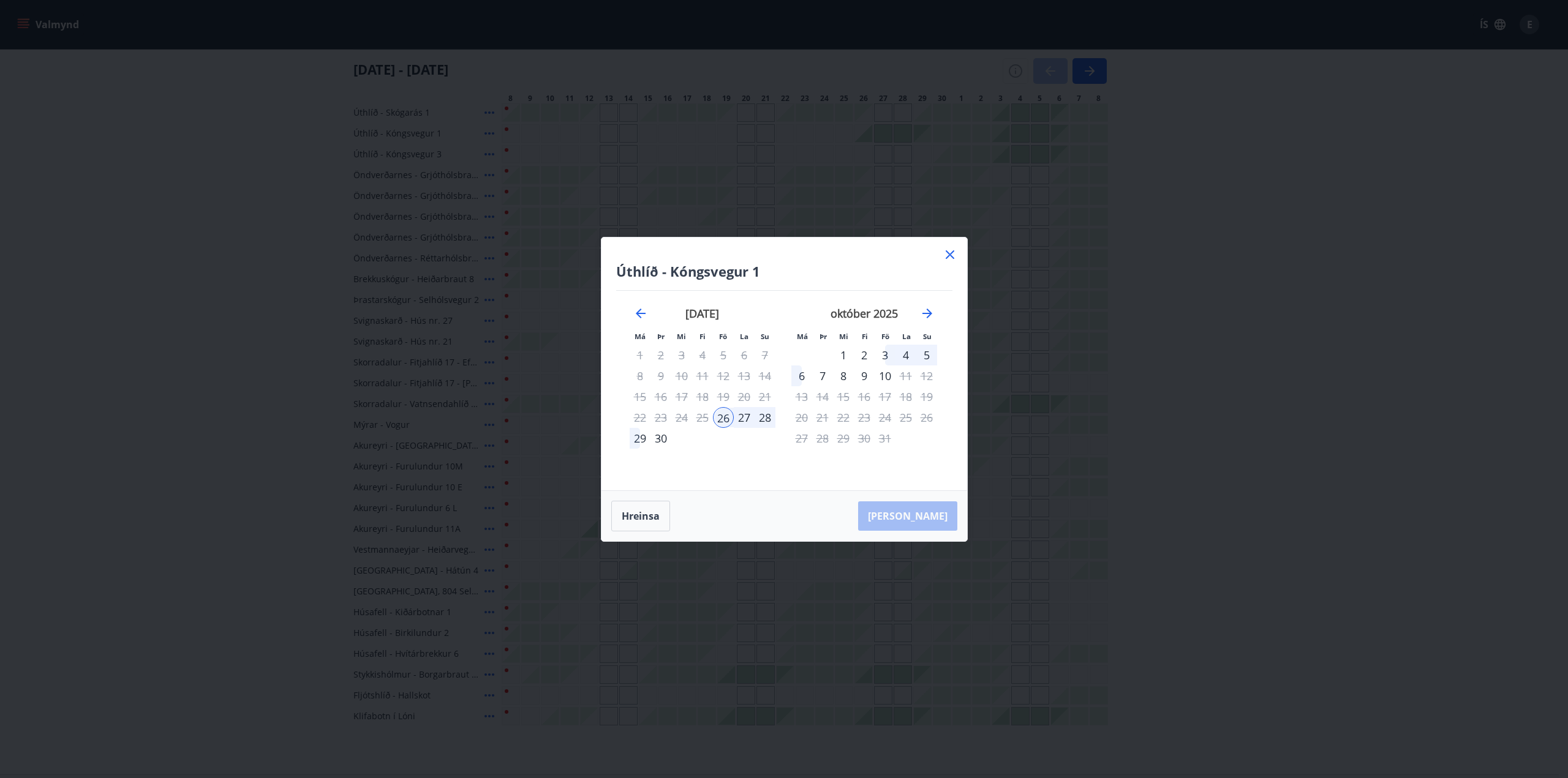
click at [743, 415] on div "27" at bounding box center [744, 418] width 21 height 21
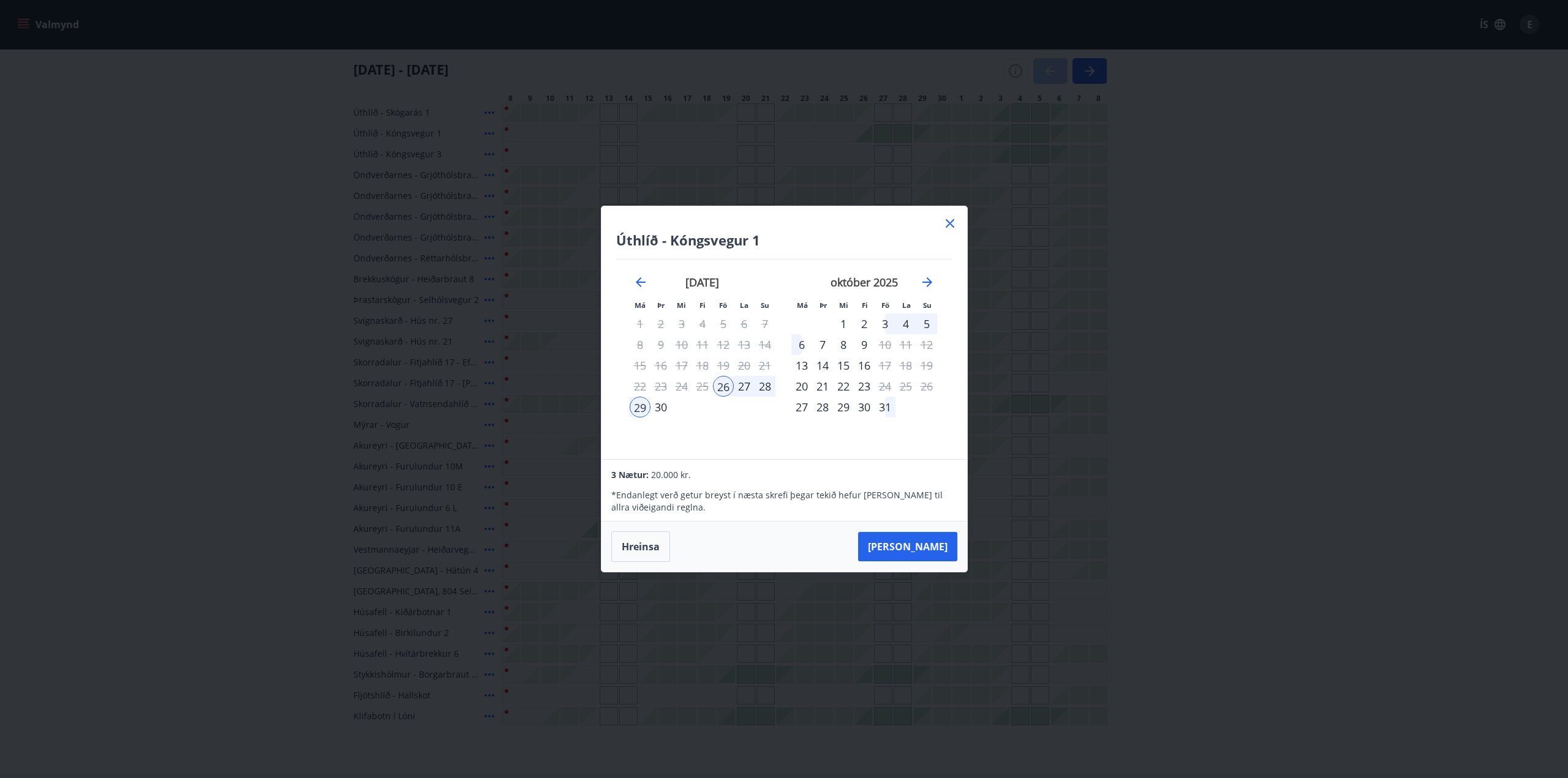
click at [656, 405] on div "30" at bounding box center [661, 407] width 21 height 21
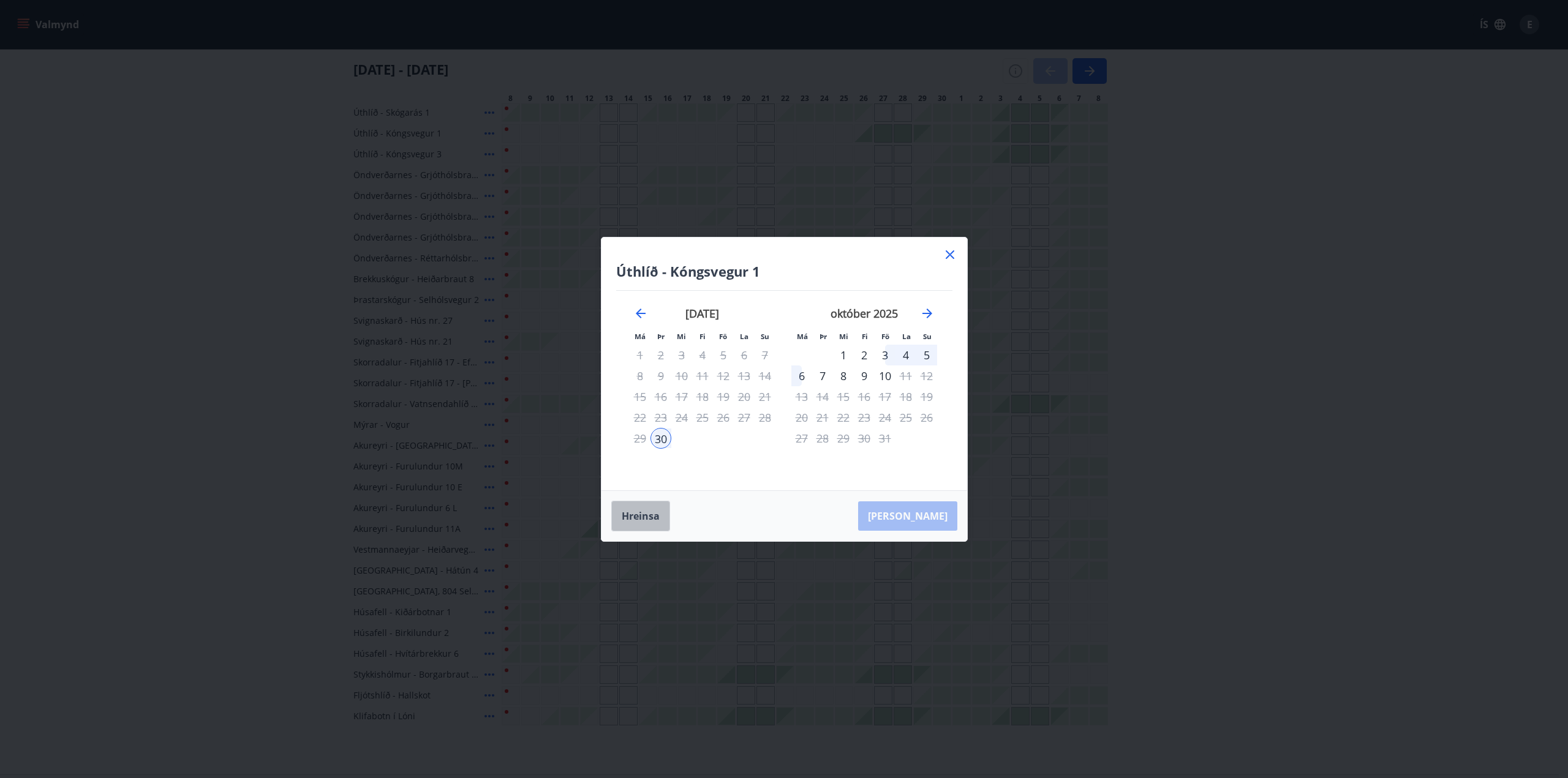
click at [637, 518] on button "Hreinsa" at bounding box center [641, 516] width 59 height 31
click at [727, 414] on div "26" at bounding box center [723, 418] width 21 height 21
click at [762, 415] on div "28" at bounding box center [765, 418] width 21 height 21
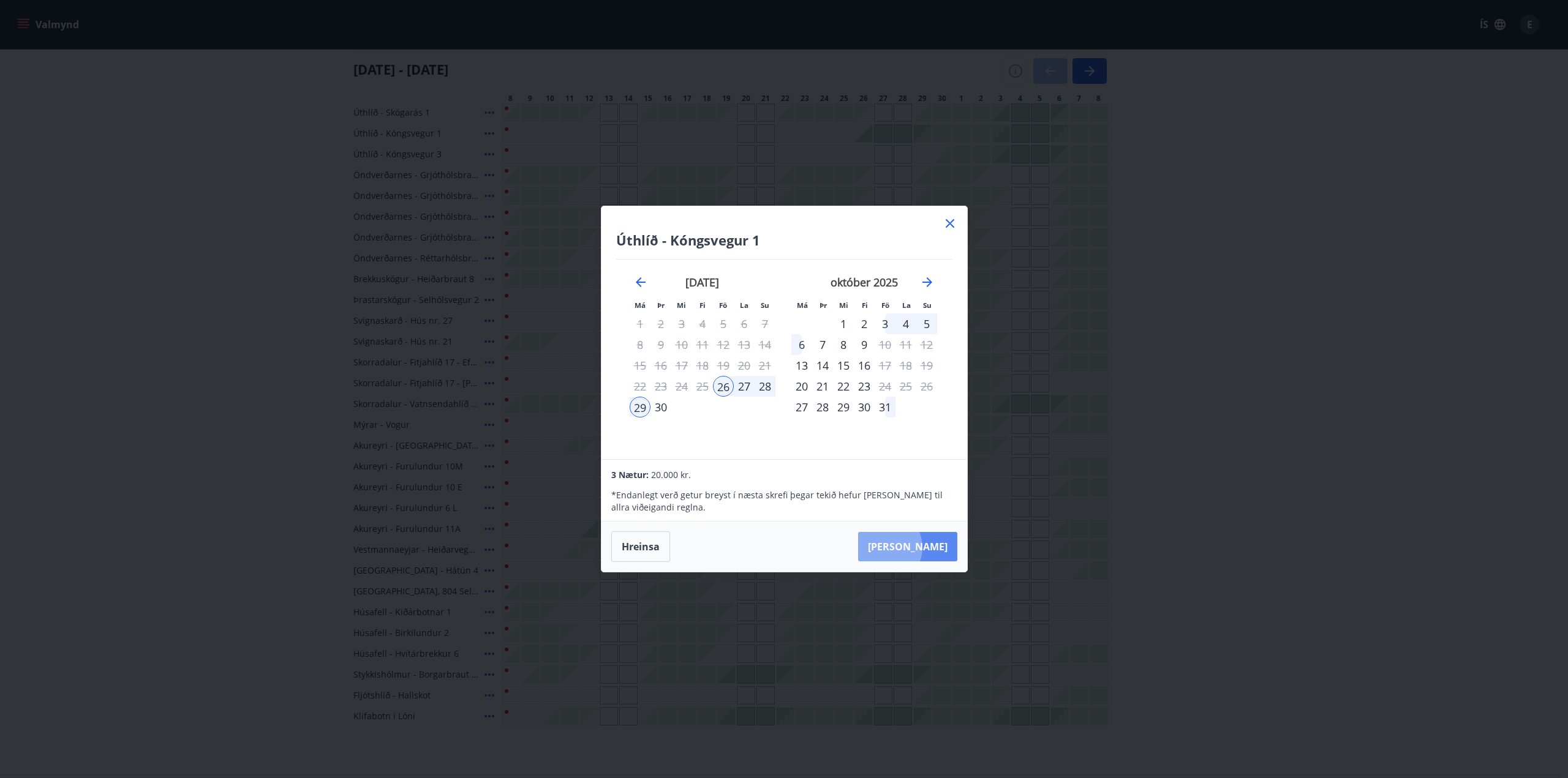
click at [920, 547] on button "[PERSON_NAME]" at bounding box center [907, 547] width 99 height 29
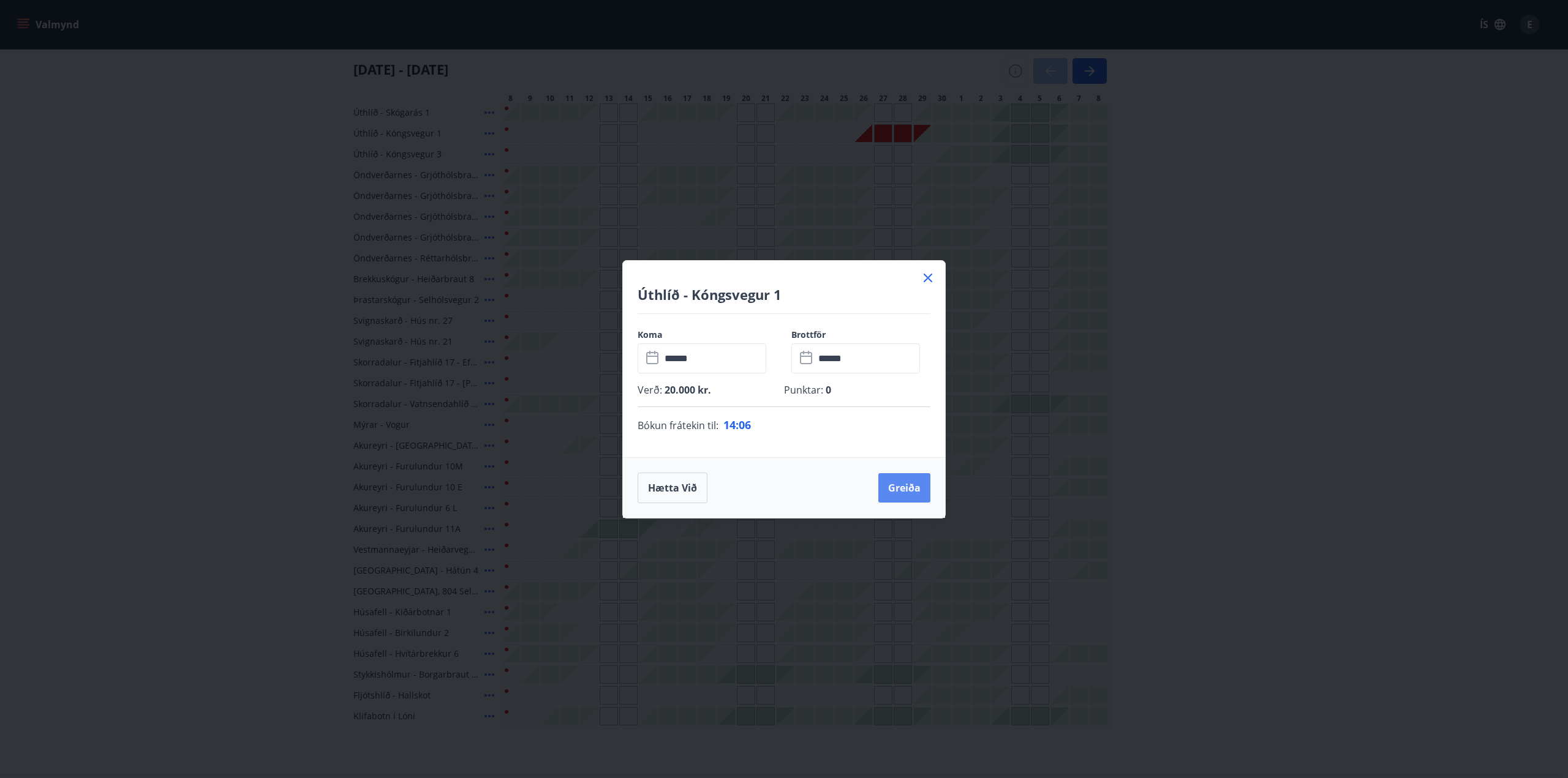
click at [904, 485] on button "Greiða" at bounding box center [904, 488] width 52 height 29
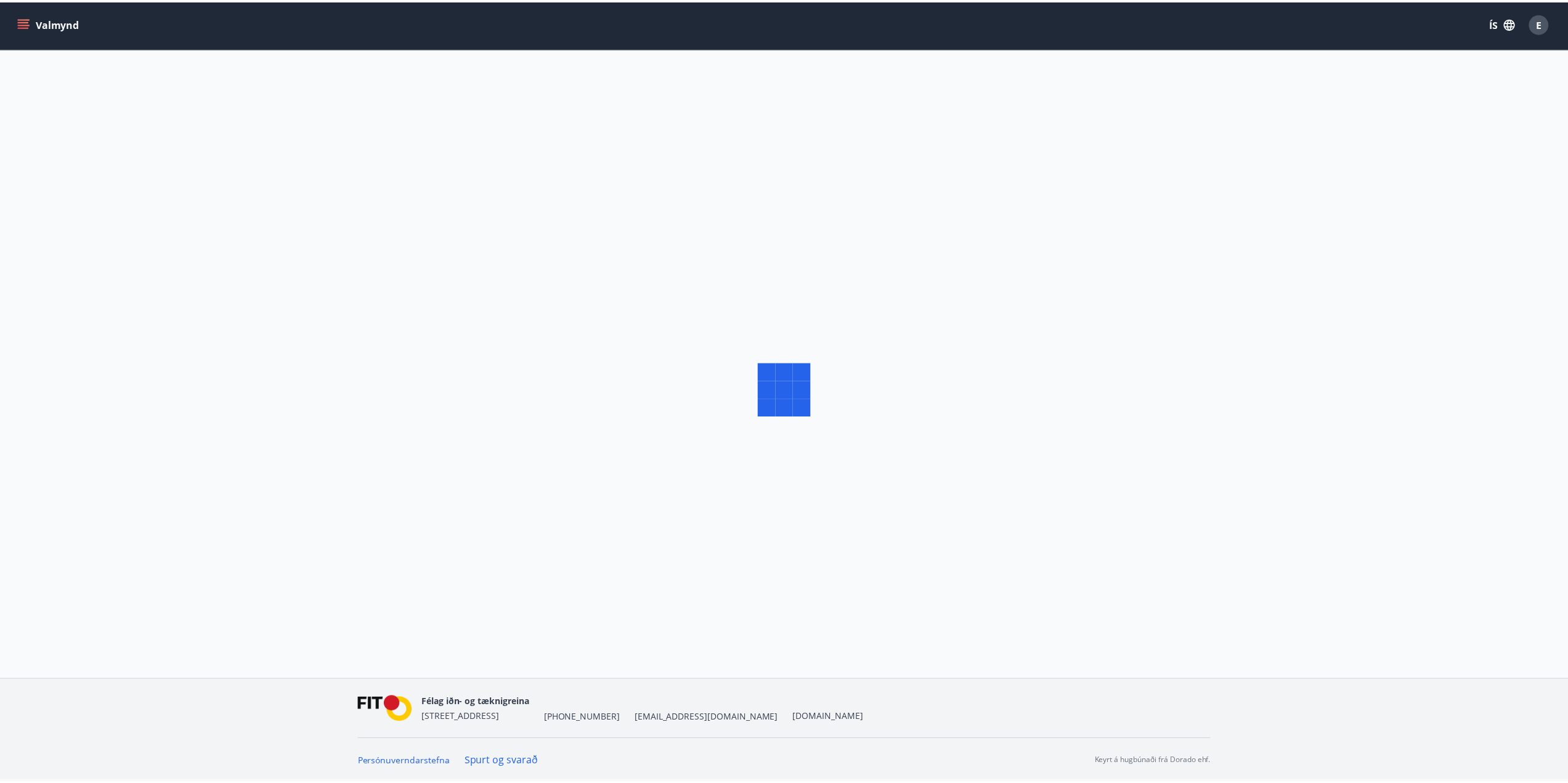
scroll to position [2, 0]
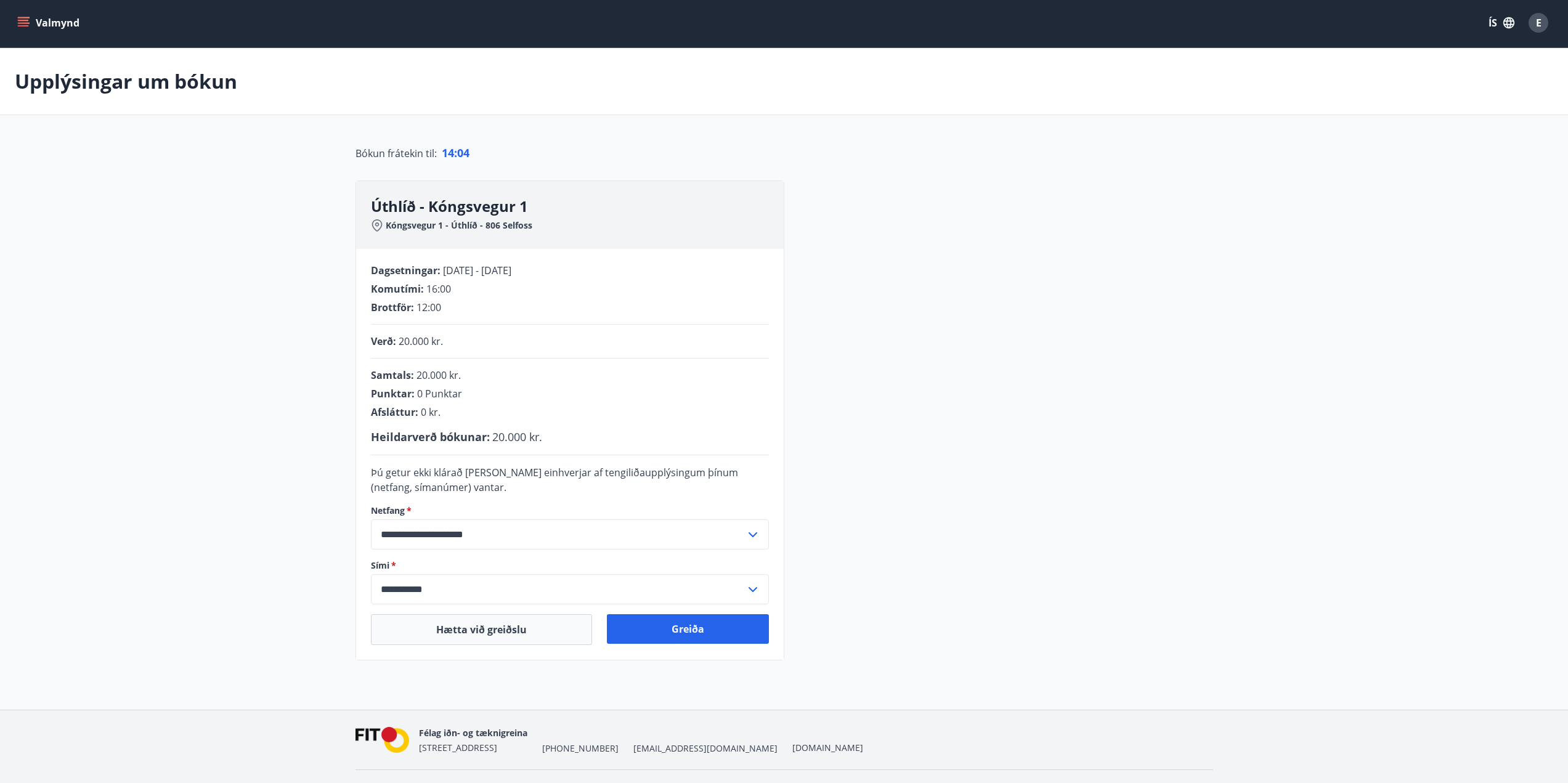
click at [196, 321] on main "**********" at bounding box center [784, 354] width 1568 height 613
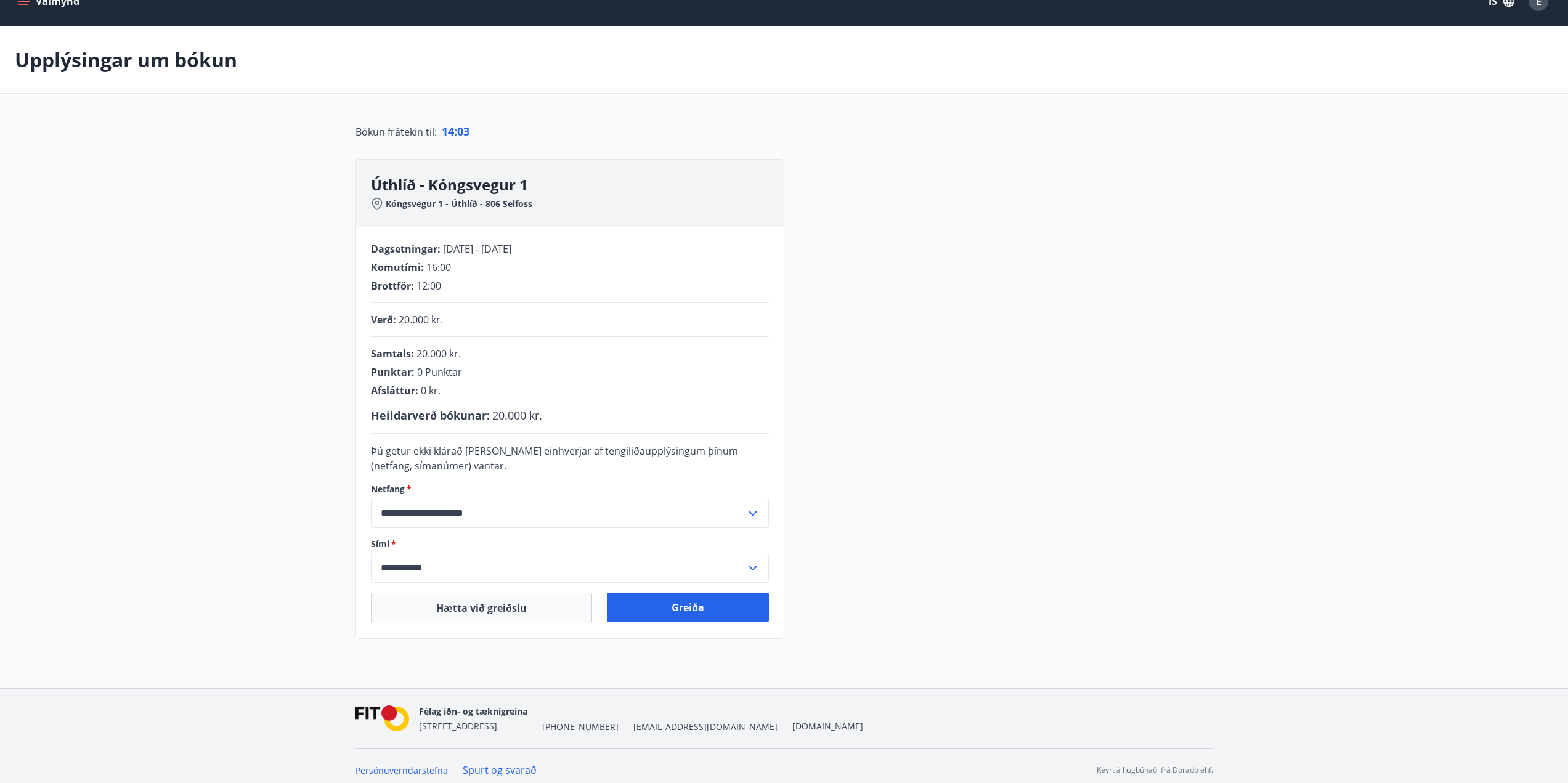
scroll to position [32, 0]
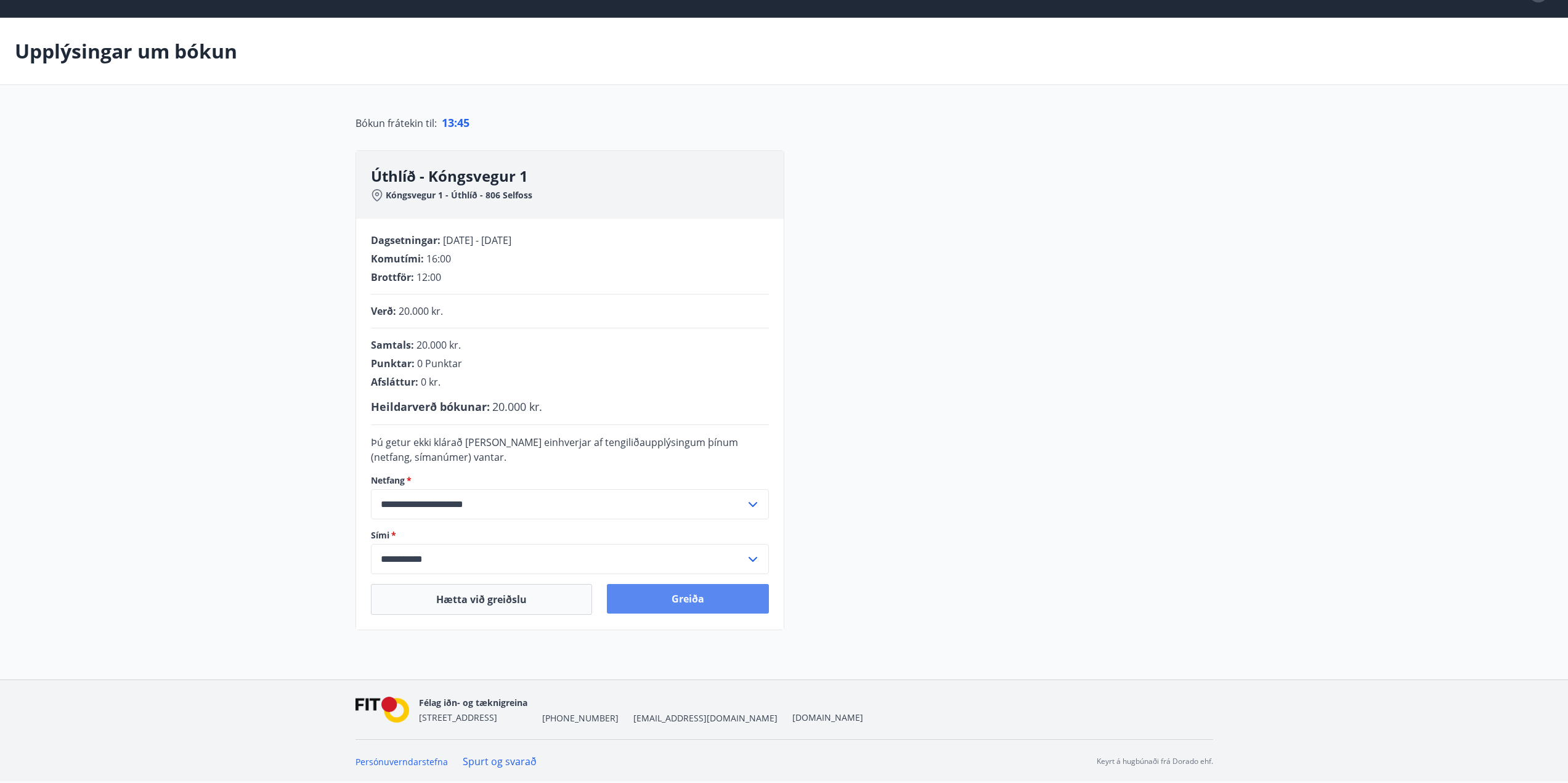
click at [655, 601] on button "Greiða" at bounding box center [688, 599] width 162 height 29
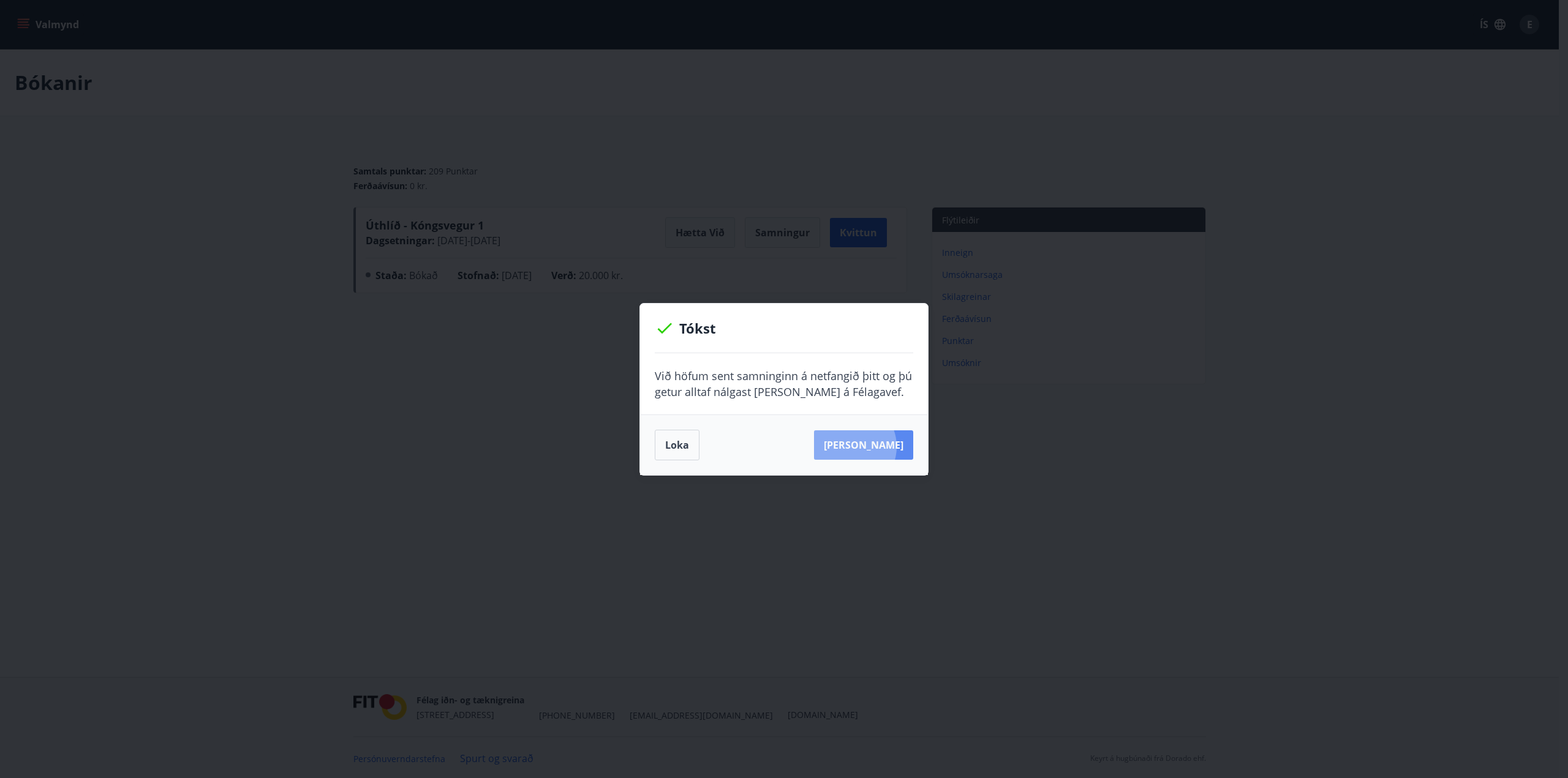
click at [870, 446] on button "[PERSON_NAME]" at bounding box center [864, 445] width 99 height 29
click at [686, 450] on button "Loka" at bounding box center [677, 445] width 45 height 31
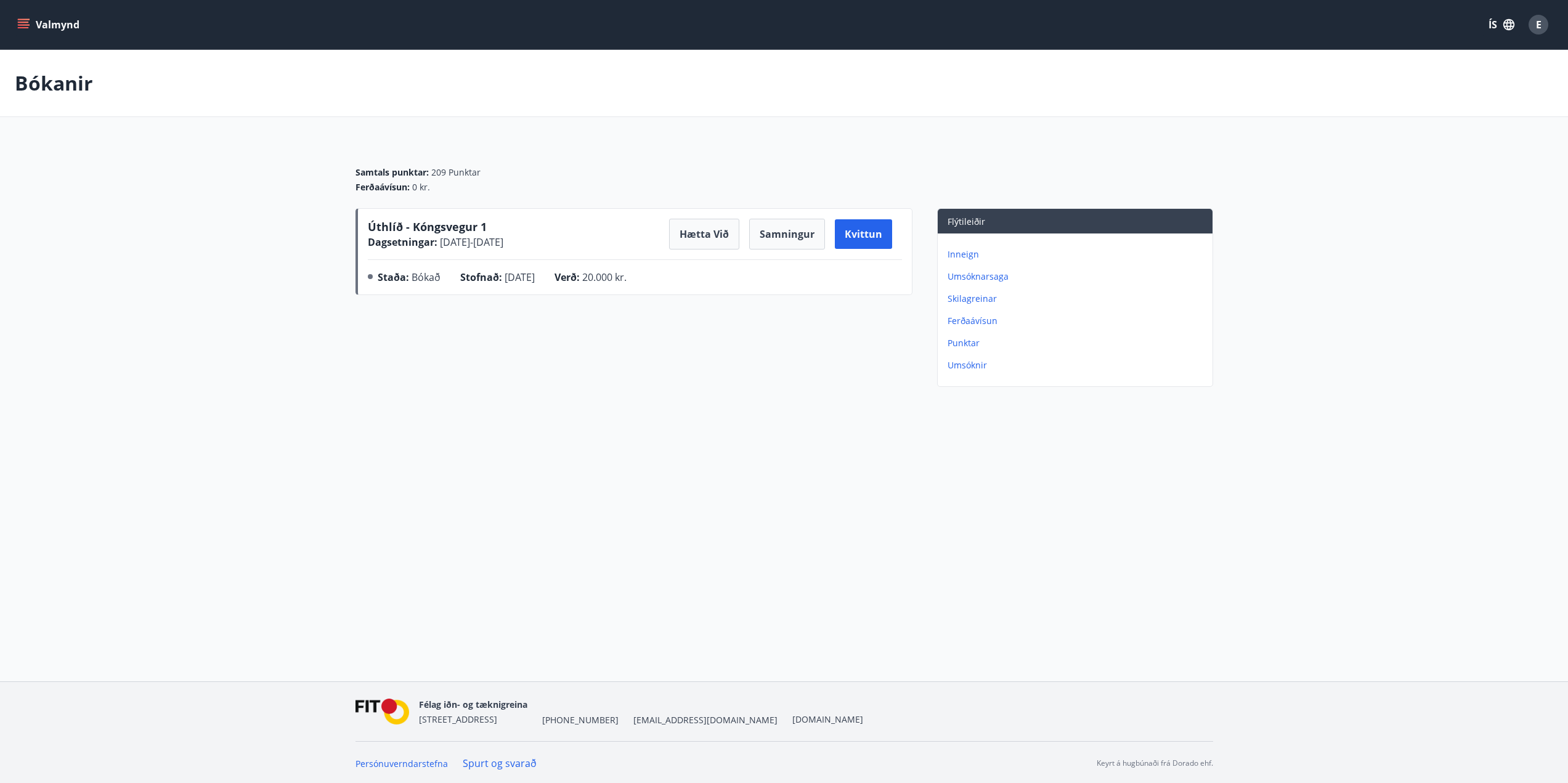
click at [447, 227] on span "Úthlíð - Kóngsvegur 1" at bounding box center [427, 227] width 119 height 15
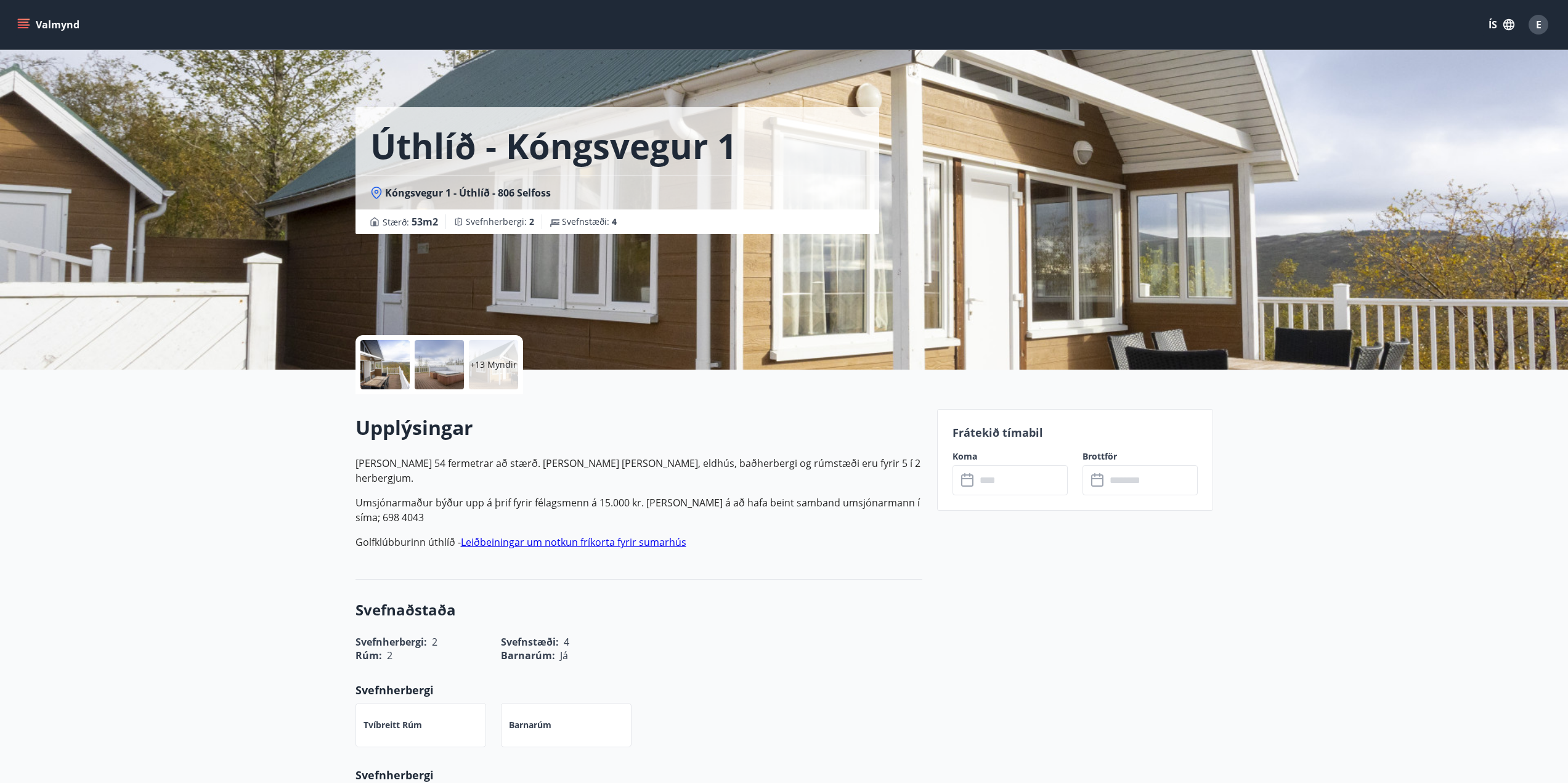
click at [504, 365] on p "+13 Myndir" at bounding box center [493, 365] width 47 height 13
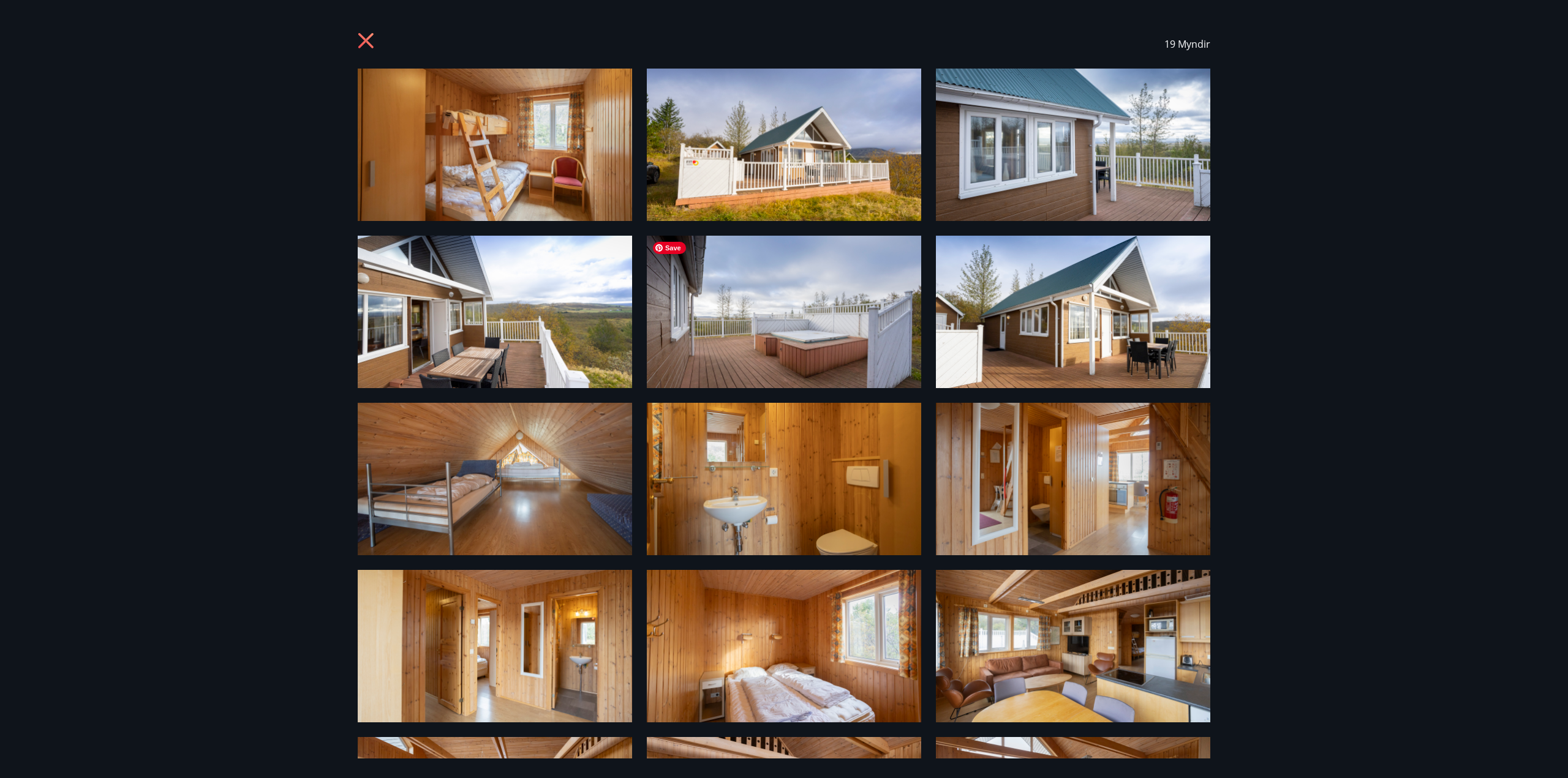
click at [778, 354] on img at bounding box center [783, 312] width 274 height 153
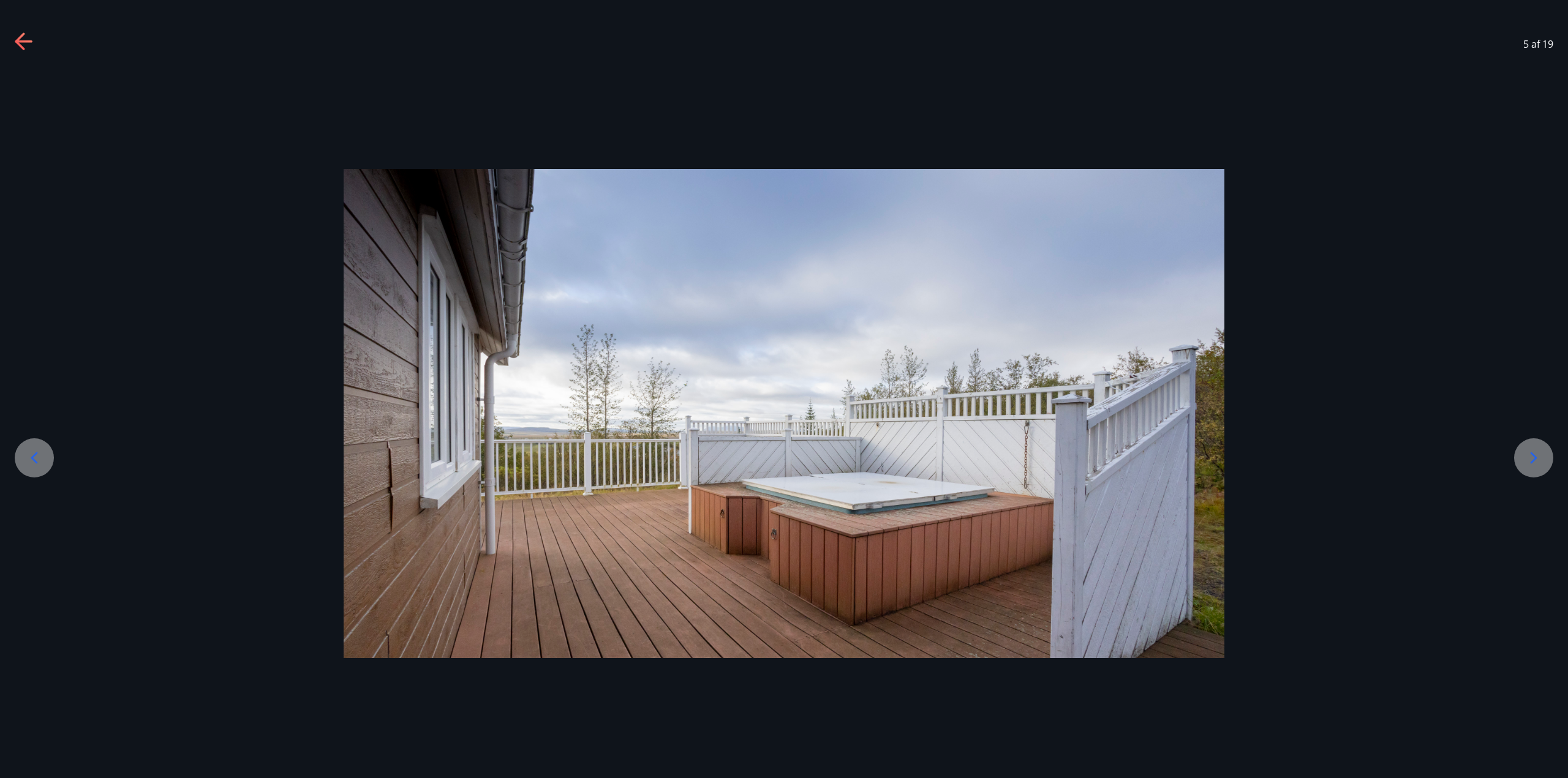
click at [20, 42] on icon at bounding box center [23, 42] width 17 height 3
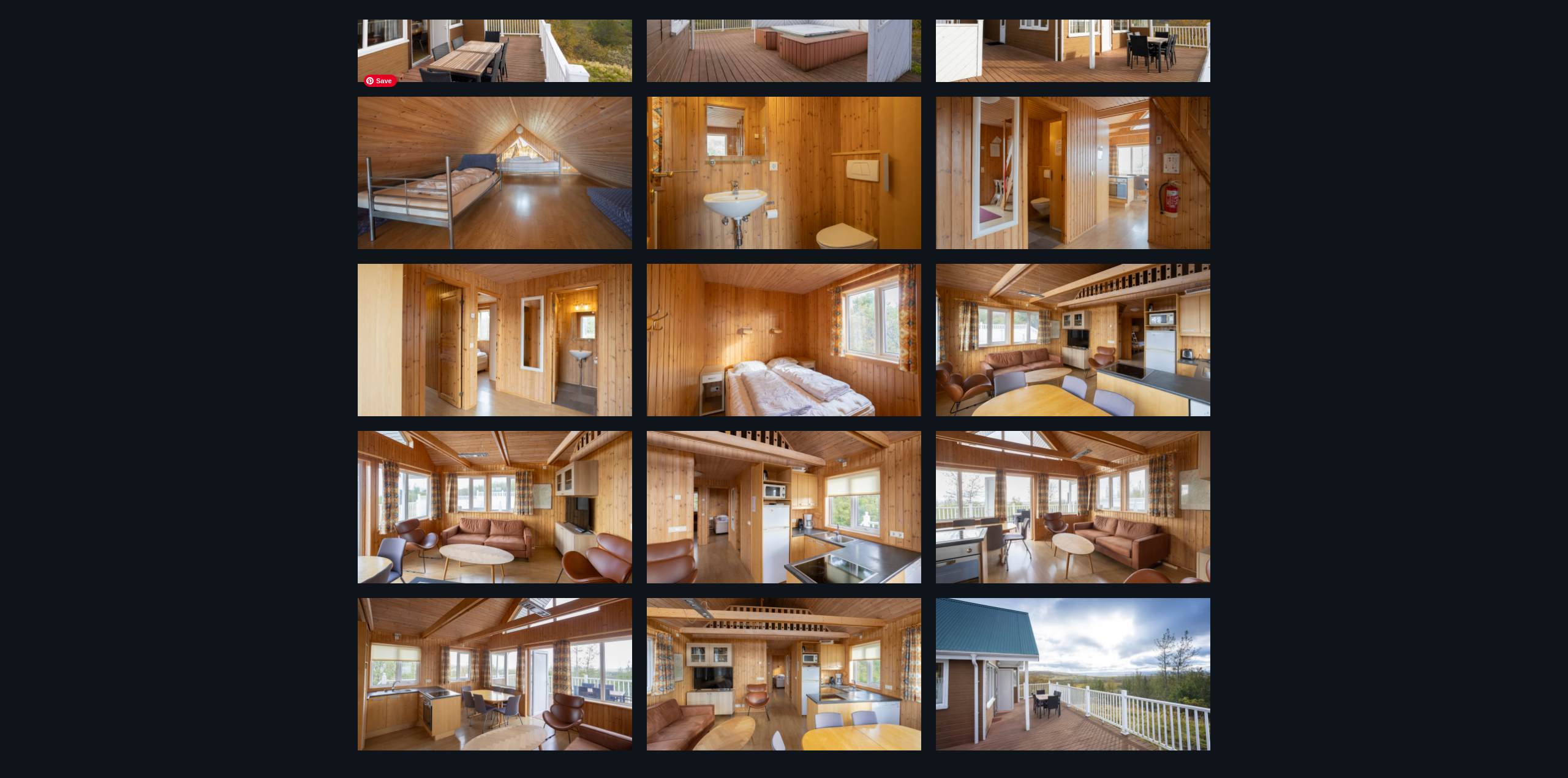
scroll to position [471, 0]
